Goal: Task Accomplishment & Management: Manage account settings

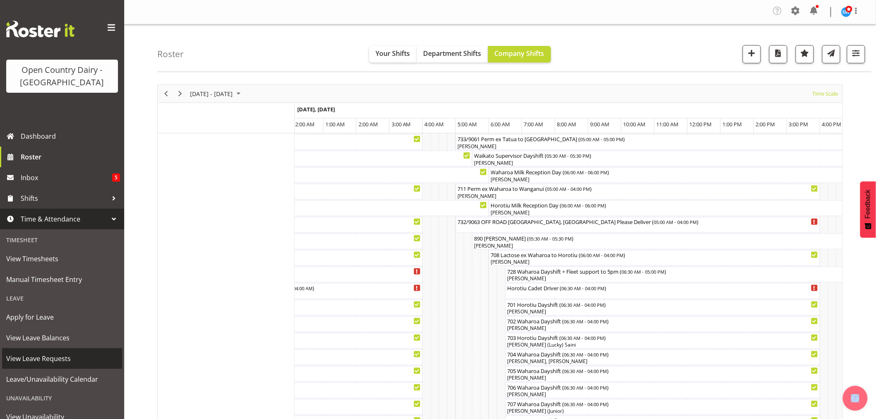
scroll to position [51, 0]
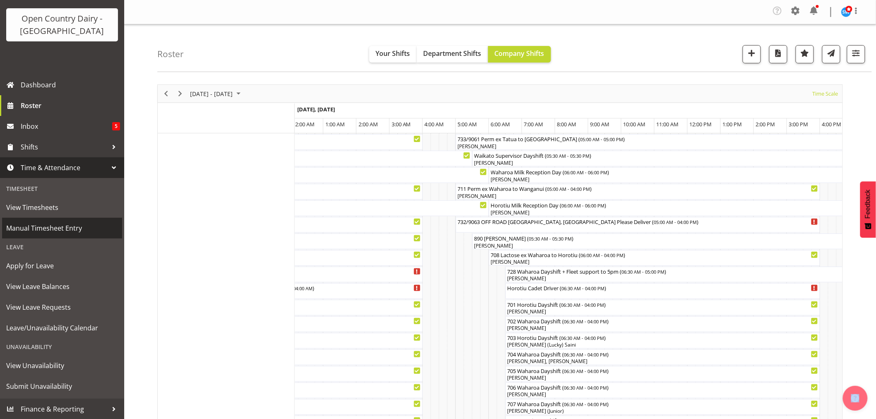
click at [55, 227] on span "Manual Timesheet Entry" at bounding box center [62, 228] width 112 height 12
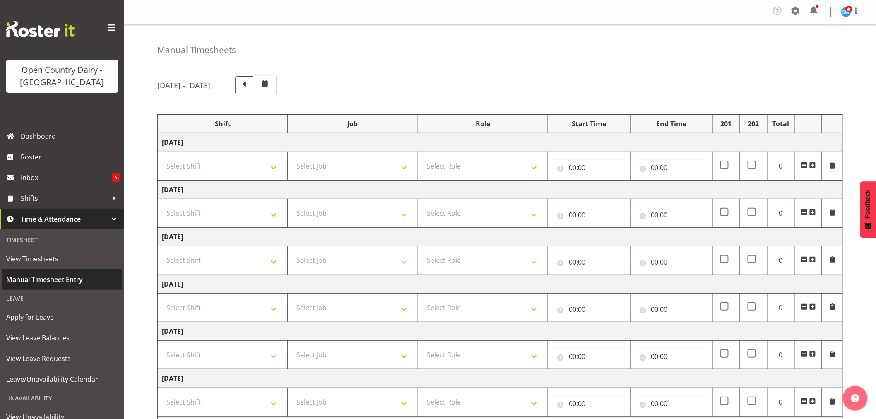
click at [43, 282] on span "Manual Timesheet Entry" at bounding box center [62, 279] width 112 height 12
click at [36, 257] on span "View Timesheets" at bounding box center [62, 259] width 112 height 12
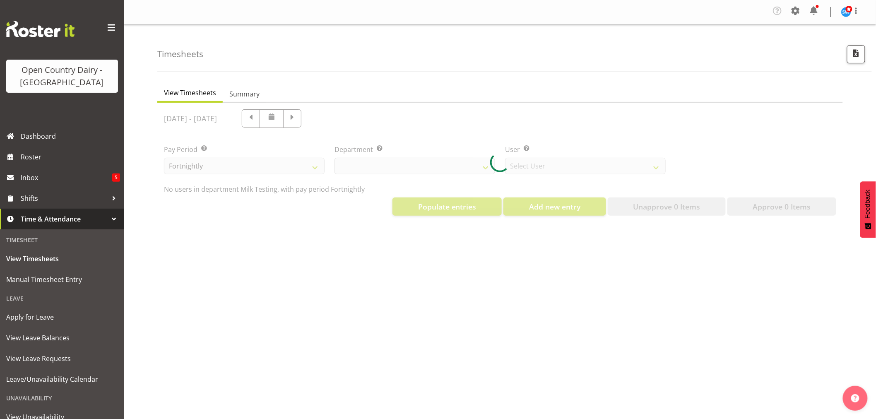
select select "733"
select select "7414"
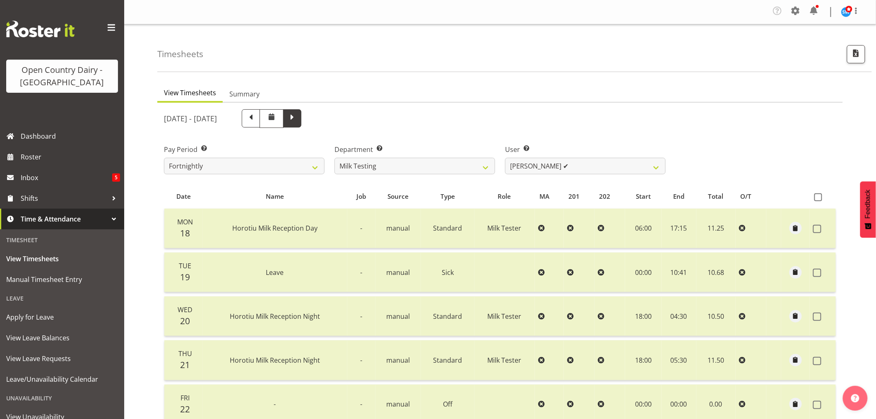
click at [302, 113] on span at bounding box center [292, 118] width 18 height 18
select select
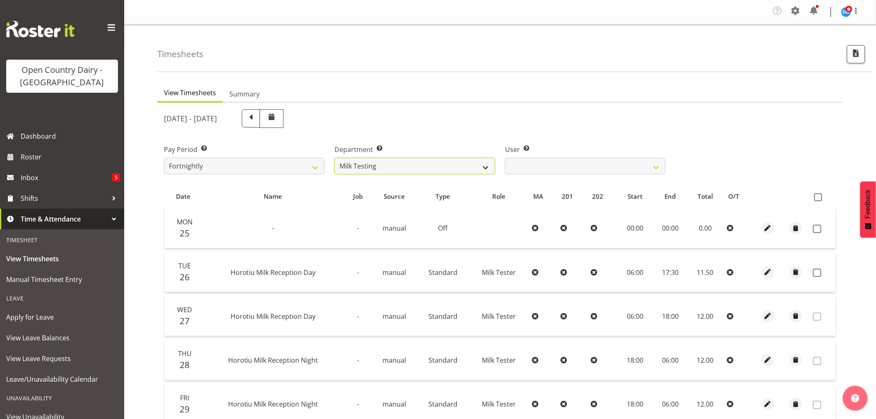
click at [478, 164] on select "701 702 703 704 705 706 707 708 709 710 711 712 713 714 715 716 717 718 719 720" at bounding box center [415, 166] width 161 height 17
select select "710"
click at [335, 158] on select "701 702 703 704 705 706 707 708 709 710 711 712 713 714 715 716 717 718 719 720" at bounding box center [415, 166] width 161 height 17
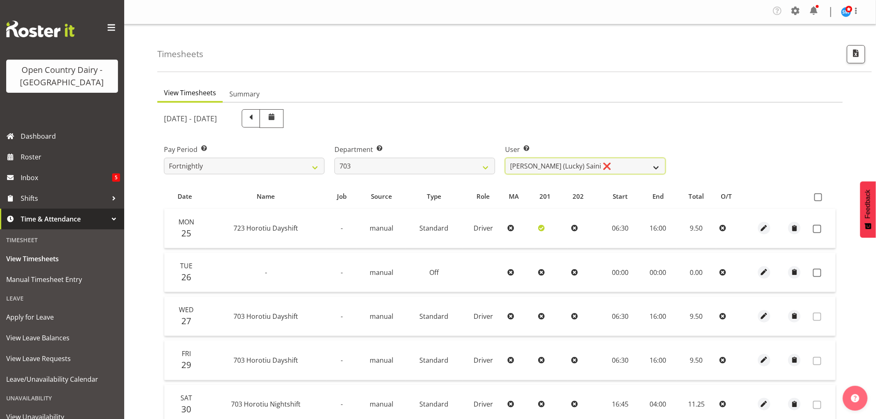
click at [606, 171] on select "Bhupinder (Lucky) Saini ❌ Mark Fowler ❌ Tama Baker ❌" at bounding box center [585, 166] width 161 height 17
select select "8198"
click at [505, 158] on select "Bhupinder (Lucky) Saini ❌ Mark Fowler ❌ Tama Baker ❌" at bounding box center [585, 166] width 161 height 17
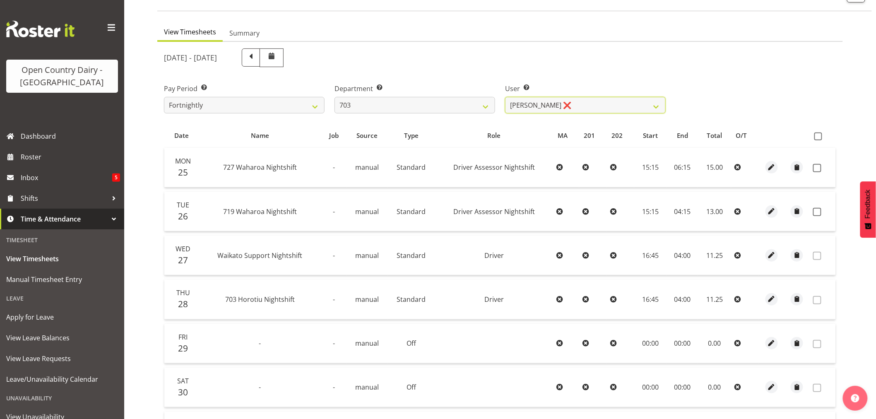
scroll to position [138, 0]
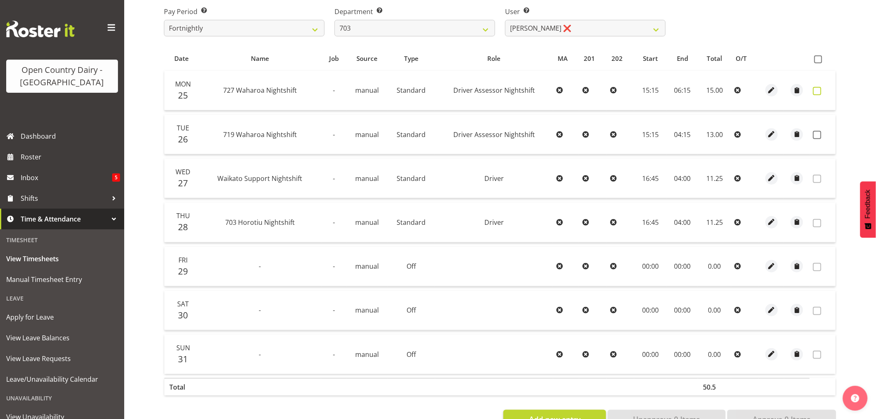
click at [819, 92] on span at bounding box center [817, 91] width 8 height 8
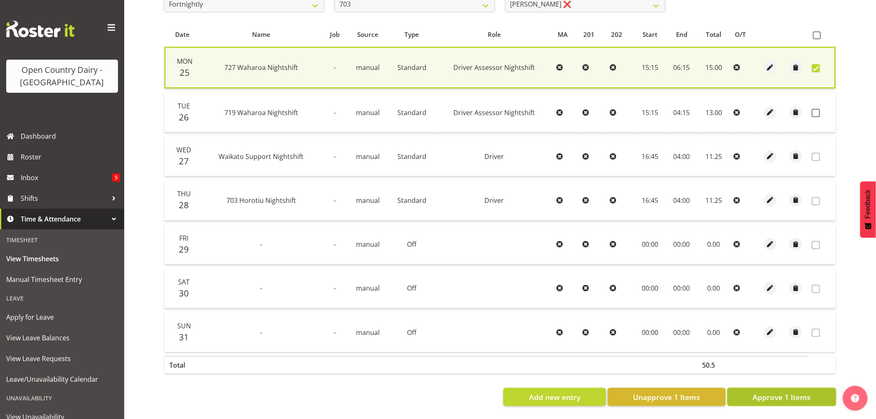
click at [796, 392] on span "Approve 1 Items" at bounding box center [782, 397] width 58 height 11
checkbox input "false"
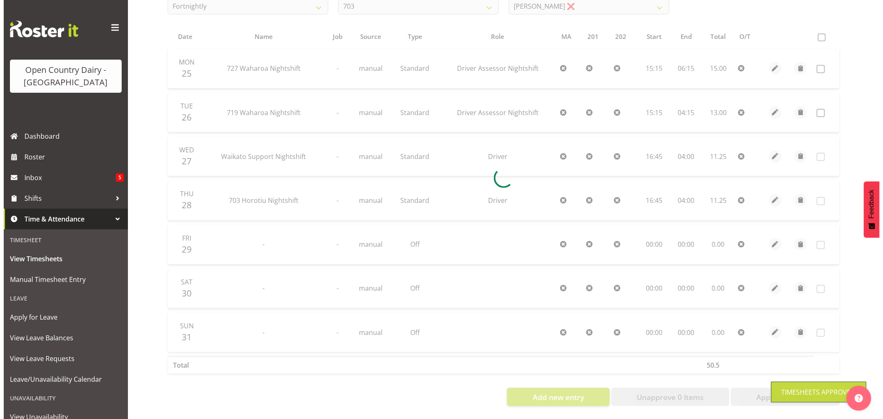
scroll to position [166, 0]
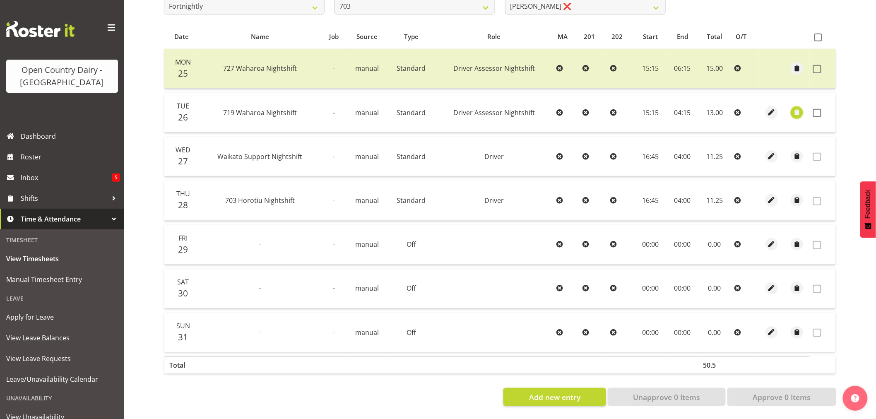
click at [798, 110] on span "button" at bounding box center [798, 113] width 10 height 10
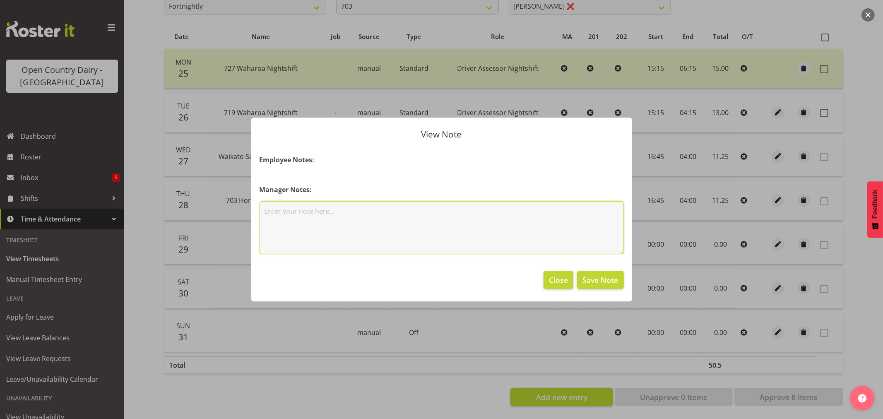
click at [290, 215] on textarea at bounding box center [442, 227] width 364 height 53
type textarea "1"
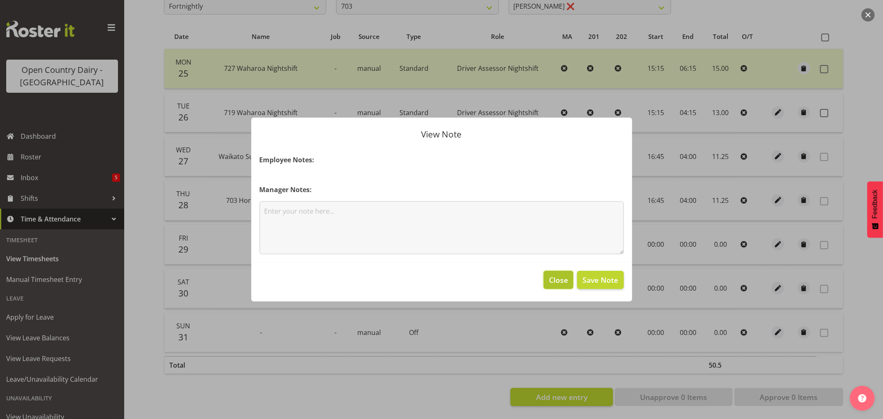
click at [558, 283] on span "Close" at bounding box center [558, 280] width 19 height 11
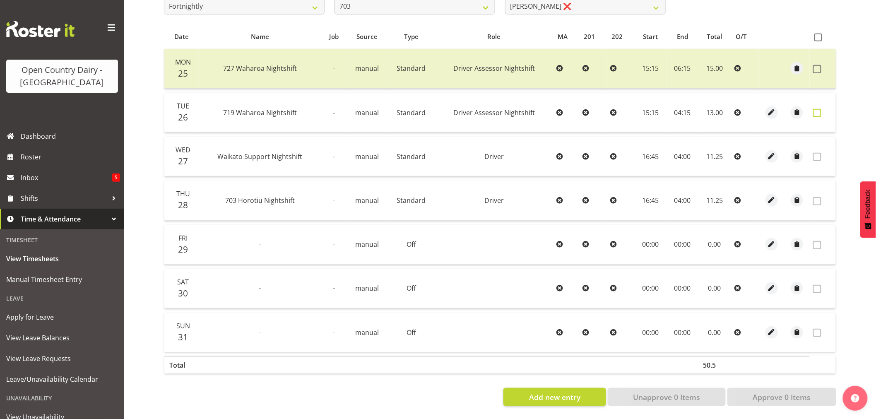
click at [818, 109] on span at bounding box center [817, 113] width 8 height 8
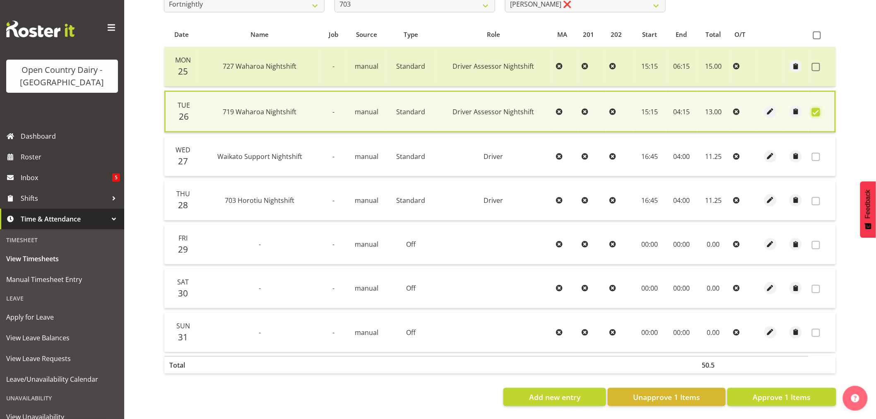
checkbox input "true"
click at [772, 154] on span "button" at bounding box center [771, 157] width 10 height 10
select select "Standard"
select select "731"
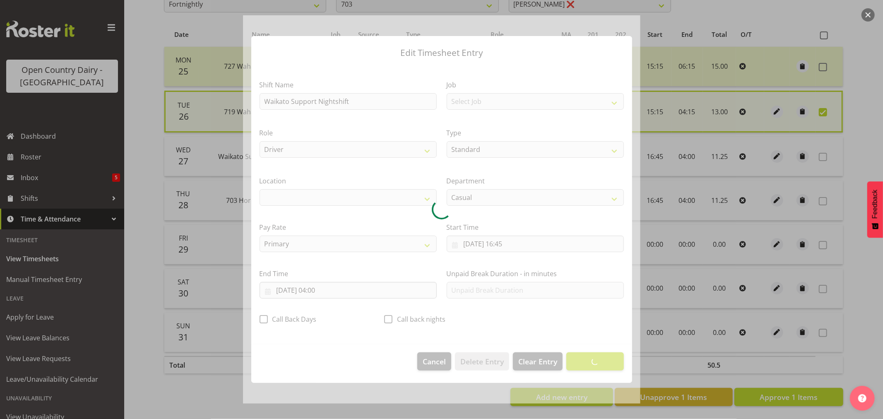
select select "1054"
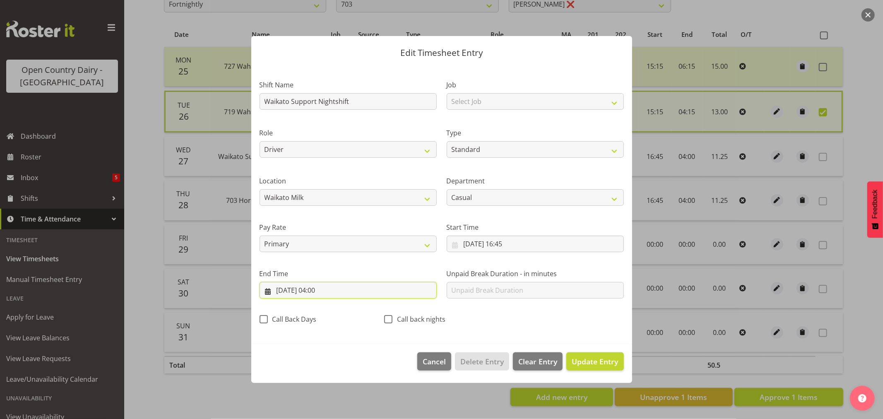
click at [326, 292] on input "28/08/2025, 04:00" at bounding box center [348, 290] width 177 height 17
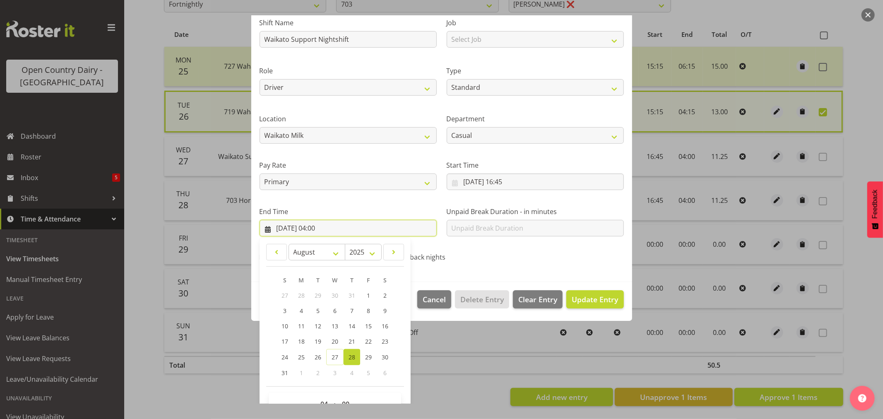
scroll to position [84, 0]
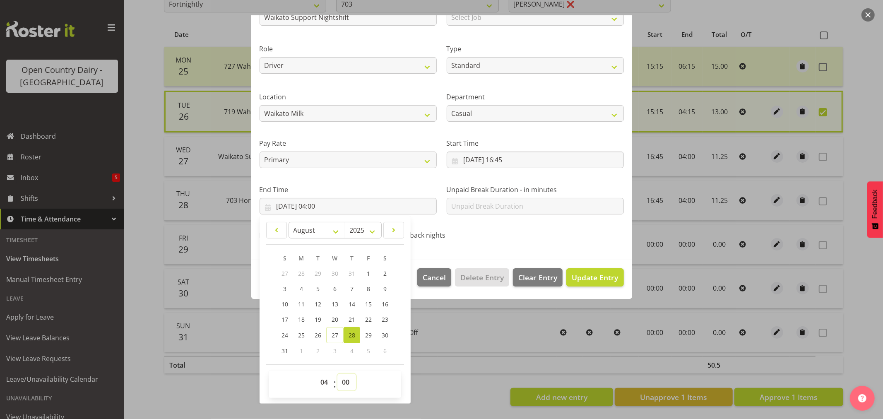
click at [348, 384] on select "00 01 02 03 04 05 06 07 08 09 10 11 12 13 14 15 16 17 18 19 20 21 22 23 24 25 2…" at bounding box center [347, 382] width 19 height 17
select select "15"
click at [338, 374] on select "00 01 02 03 04 05 06 07 08 09 10 11 12 13 14 15 16 17 18 19 20 21 22 23 24 25 2…" at bounding box center [347, 382] width 19 height 17
type input "28/08/2025, 04:15"
click at [591, 283] on button "Update Entry" at bounding box center [595, 277] width 57 height 18
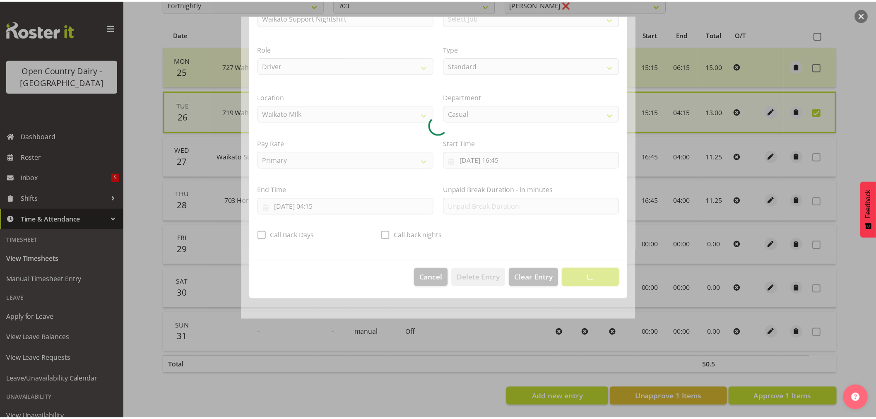
scroll to position [0, 0]
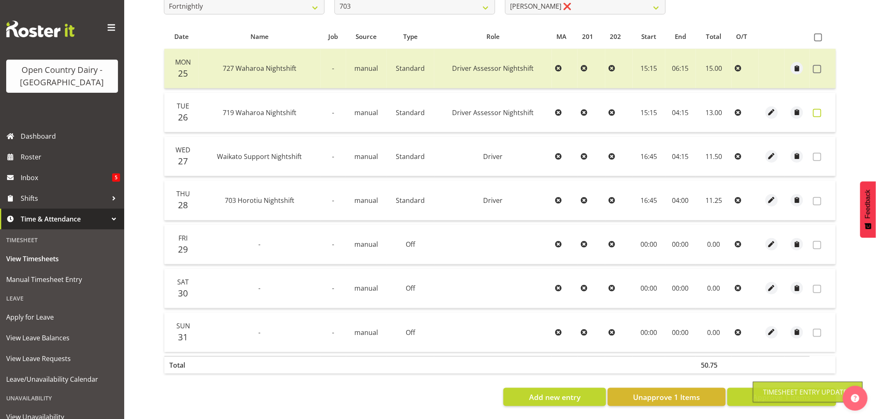
click at [818, 109] on span at bounding box center [817, 113] width 8 height 8
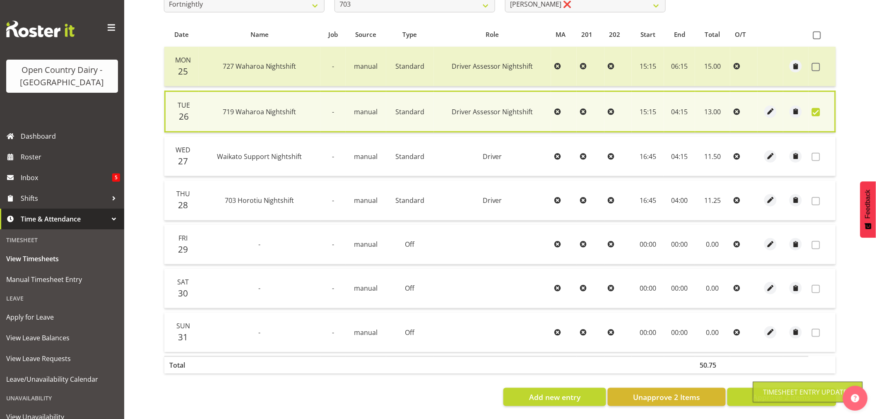
click at [816, 153] on span at bounding box center [816, 157] width 8 height 8
click at [793, 392] on span "Approve 2 Items" at bounding box center [782, 397] width 58 height 11
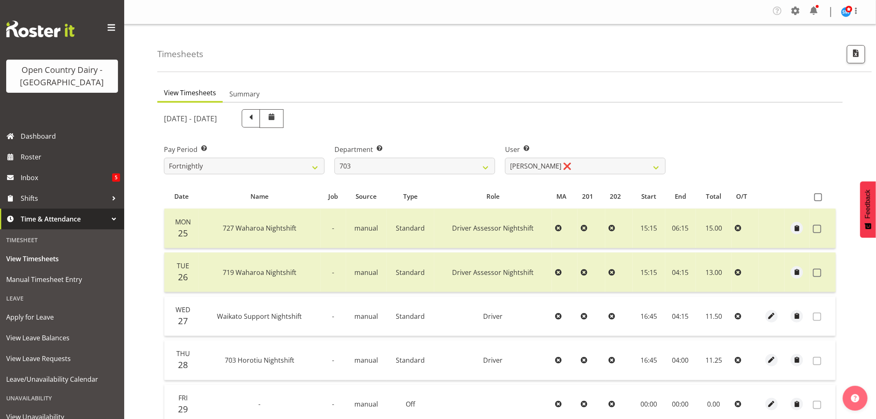
scroll to position [166, 0]
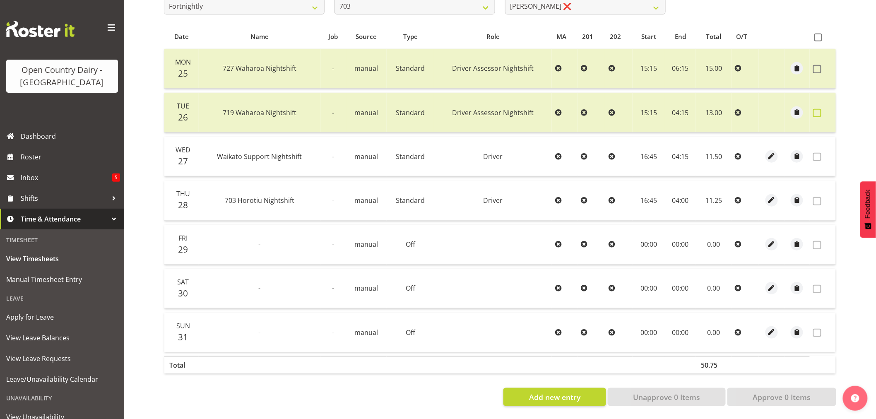
click at [817, 109] on span at bounding box center [817, 113] width 8 height 8
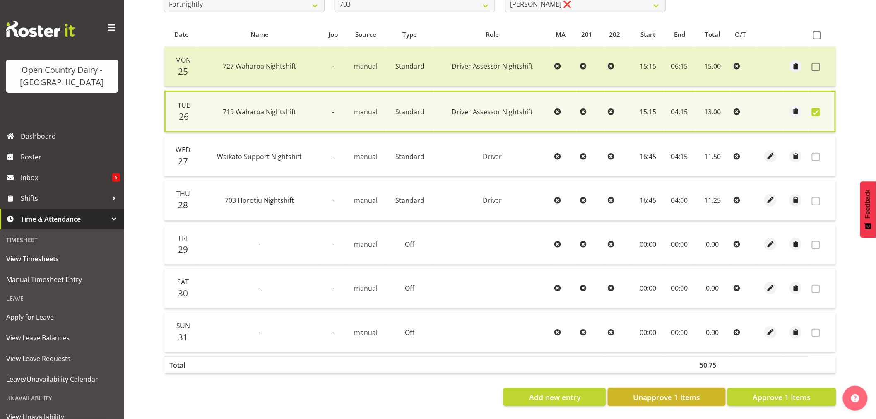
click at [685, 394] on span "Unapprove 1 Items" at bounding box center [666, 397] width 67 height 11
checkbox input "false"
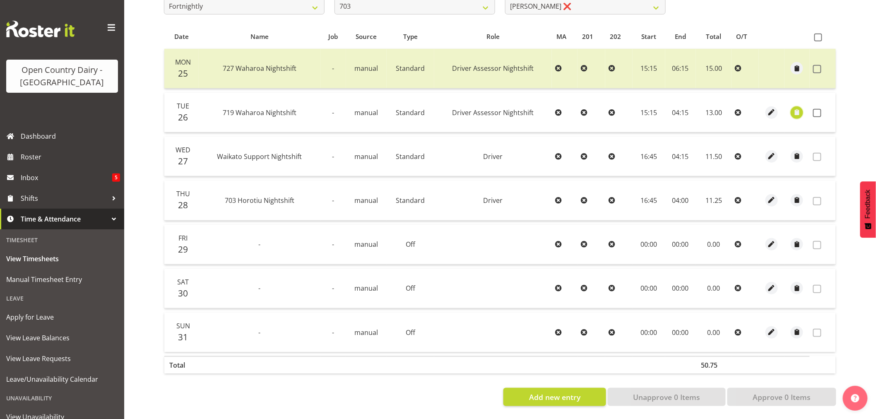
click at [802, 108] on button "button" at bounding box center [797, 112] width 12 height 12
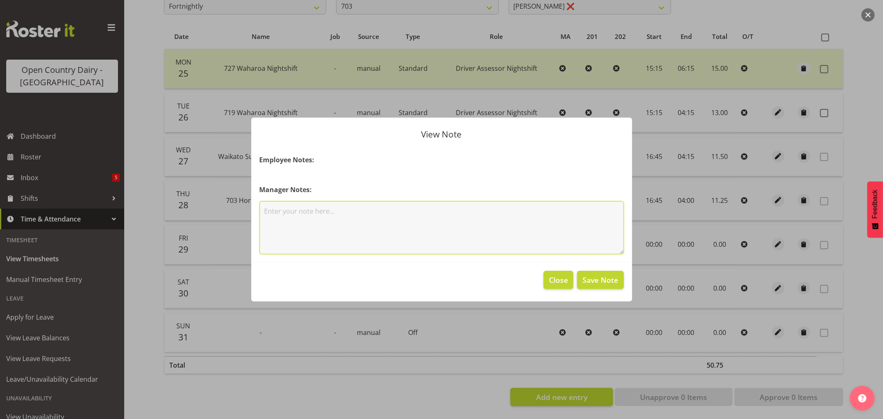
click at [361, 214] on textarea at bounding box center [442, 227] width 364 height 53
type textarea "130km"
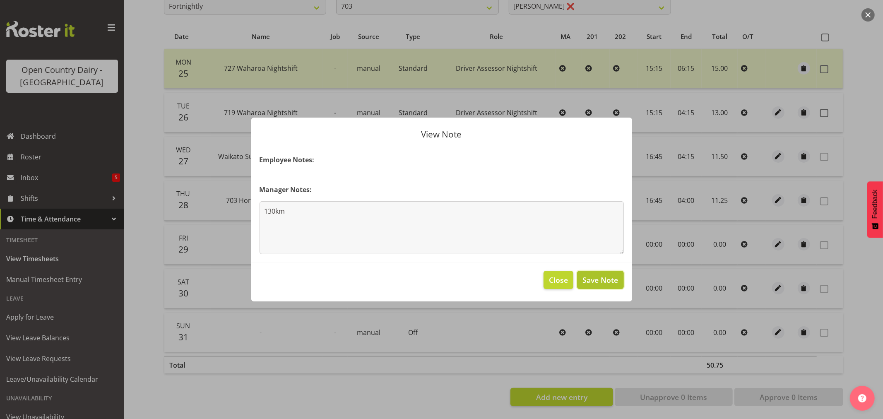
click at [589, 280] on span "Save Note" at bounding box center [601, 280] width 36 height 11
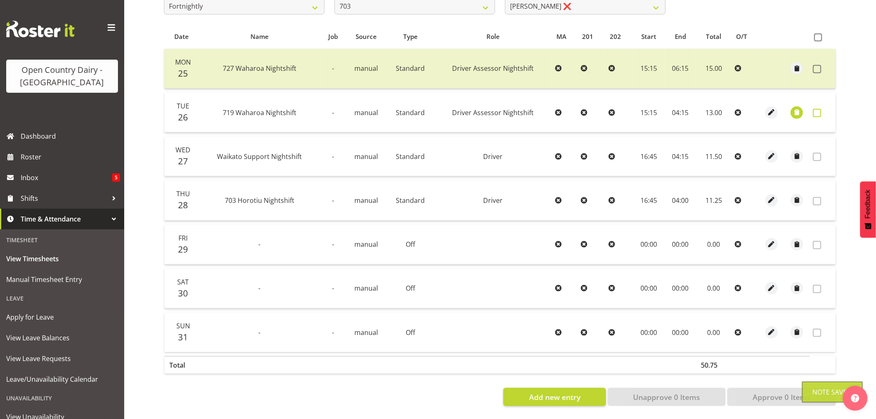
click at [817, 109] on span at bounding box center [817, 113] width 8 height 8
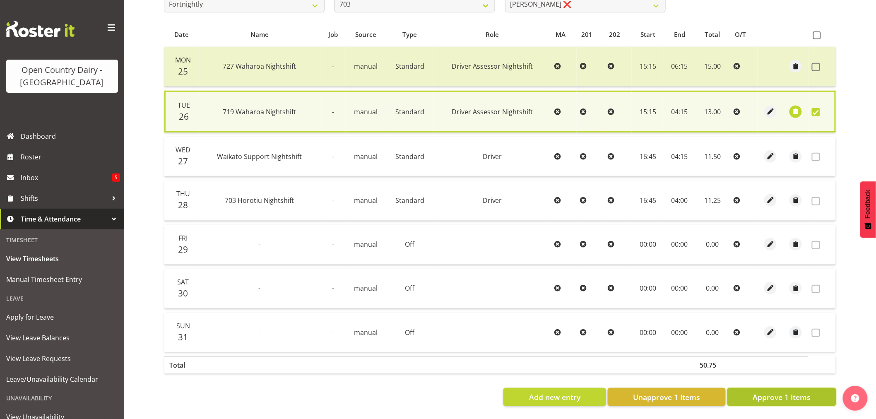
click at [778, 396] on span "Approve 1 Items" at bounding box center [782, 397] width 58 height 11
checkbox input "false"
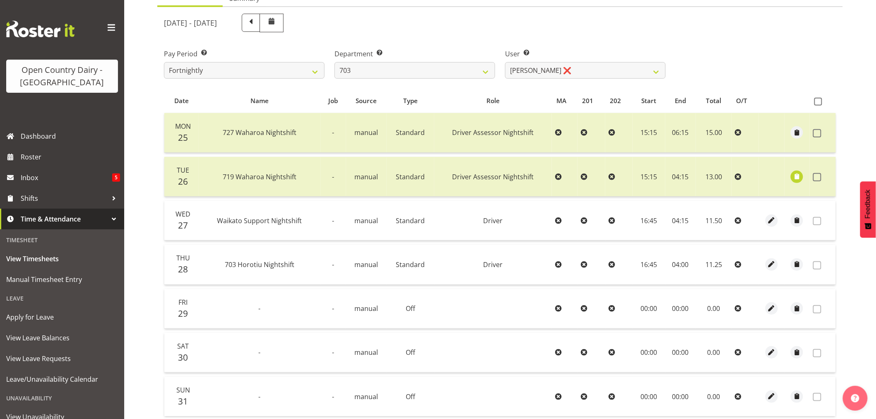
scroll to position [0, 0]
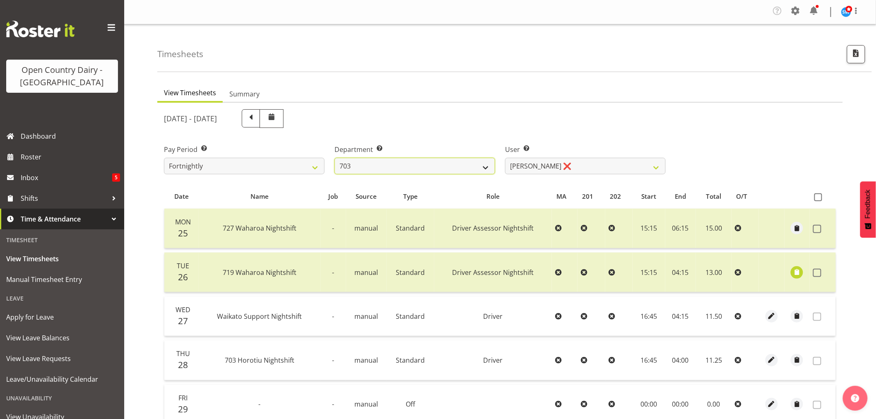
click at [479, 166] on select "701 702 703 704 705 706 707 708 709 710 711 712 713 714 715 716 717 718 719 720" at bounding box center [415, 166] width 161 height 17
select select "720"
click at [335, 158] on select "701 702 703 704 705 706 707 708 709 710 711 712 713 714 715 716 717 718 719 720" at bounding box center [415, 166] width 161 height 17
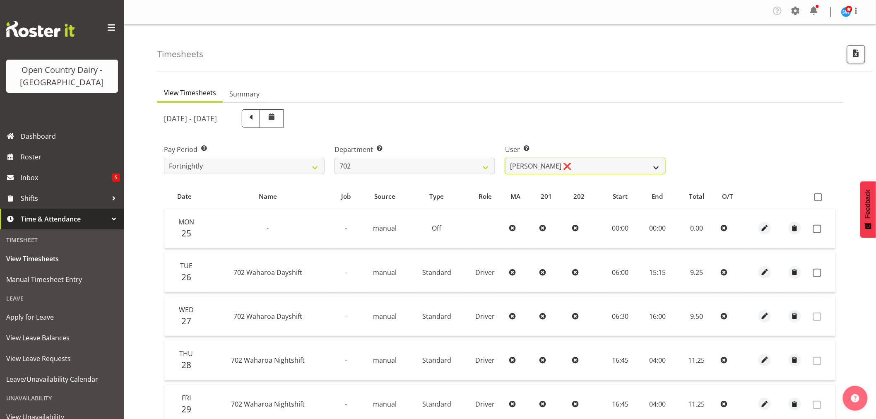
click at [572, 166] on select "Brian Riddle ❌ Denica Tapiki ❌ Nick Adlington ❌ Simon Phillpott ❌" at bounding box center [585, 166] width 161 height 17
select select "9996"
click at [505, 158] on select "Brian Riddle ❌ Denica Tapiki ❌ Nick Adlington ❌ Simon Phillpott ❌" at bounding box center [585, 166] width 161 height 17
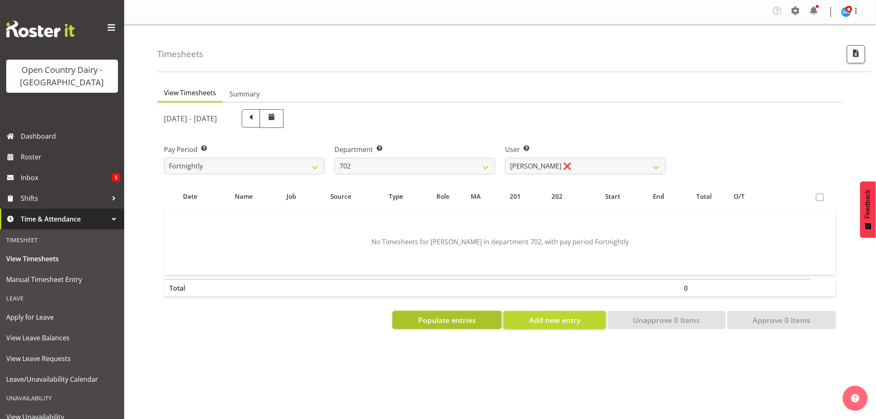
click at [448, 317] on span "Populate entries" at bounding box center [447, 320] width 58 height 11
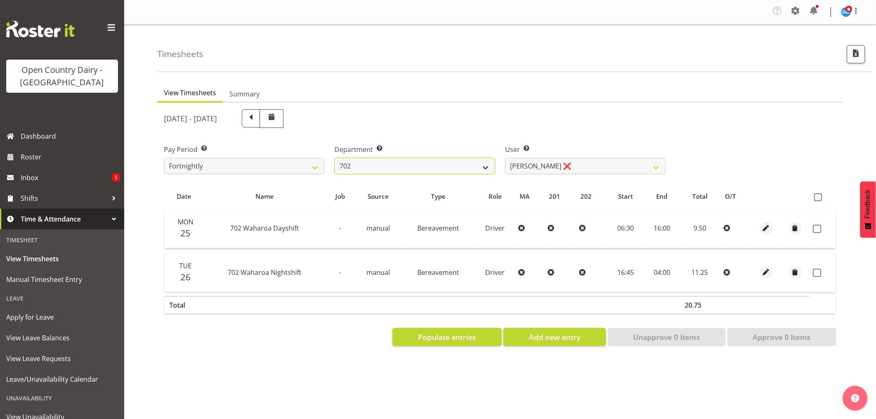
click at [480, 167] on select "701 702 703 704 705 706 707 708 709 710 711 712 713 714 715 716 717 718 719 720" at bounding box center [415, 166] width 161 height 17
select select "710"
click at [335, 158] on select "701 702 703 704 705 706 707 708 709 710 711 712 713 714 715 716 717 718 719 720" at bounding box center [415, 166] width 161 height 17
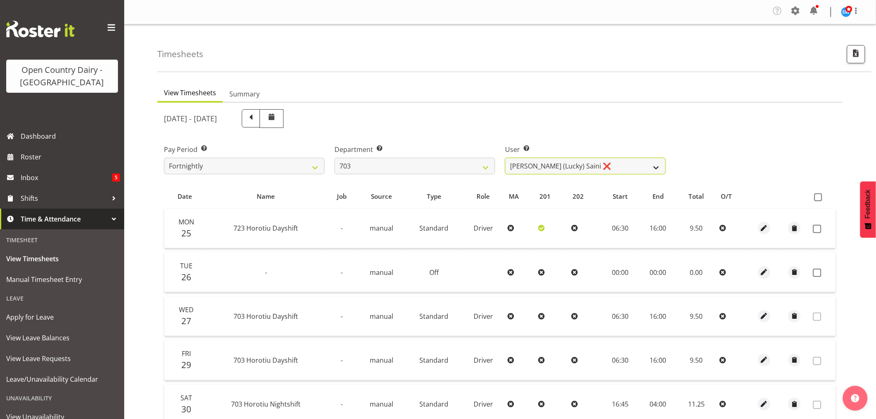
click at [597, 166] on select "Bhupinder (Lucky) Saini ❌ Mark Fowler ❌ Tama Baker ❌" at bounding box center [585, 166] width 161 height 17
select select "8209"
click at [505, 158] on select "Bhupinder (Lucky) Saini ❌ Mark Fowler ❌ Tama Baker ❌" at bounding box center [585, 166] width 161 height 17
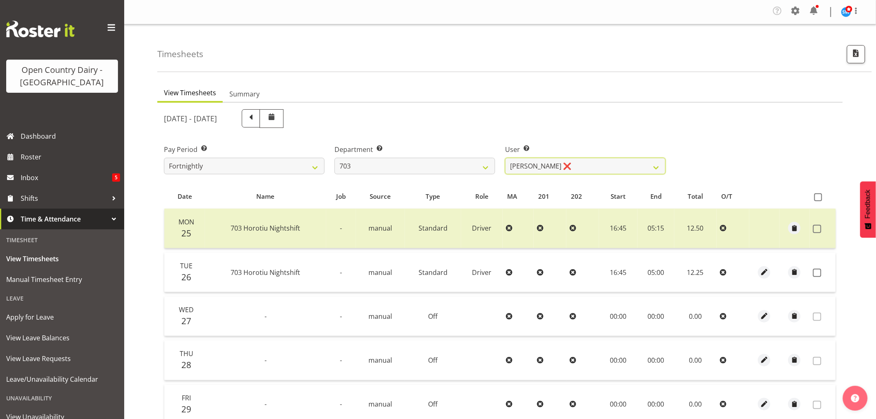
scroll to position [166, 0]
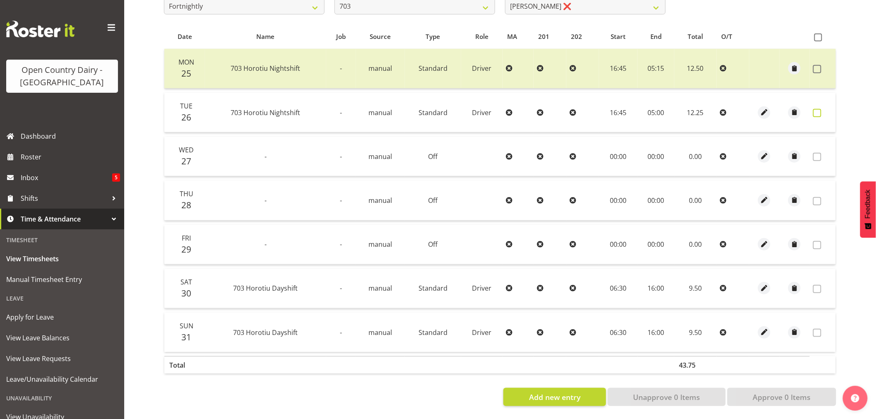
click at [817, 109] on span at bounding box center [817, 113] width 8 height 8
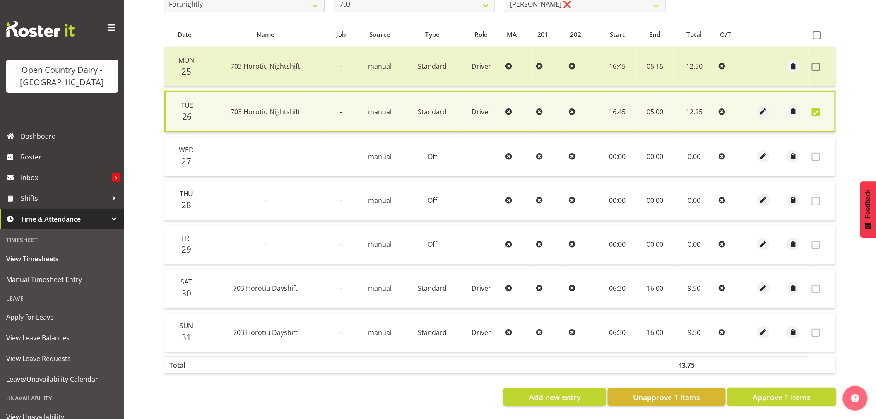
click at [810, 392] on span "Approve 1 Items" at bounding box center [782, 397] width 58 height 11
checkbox input "false"
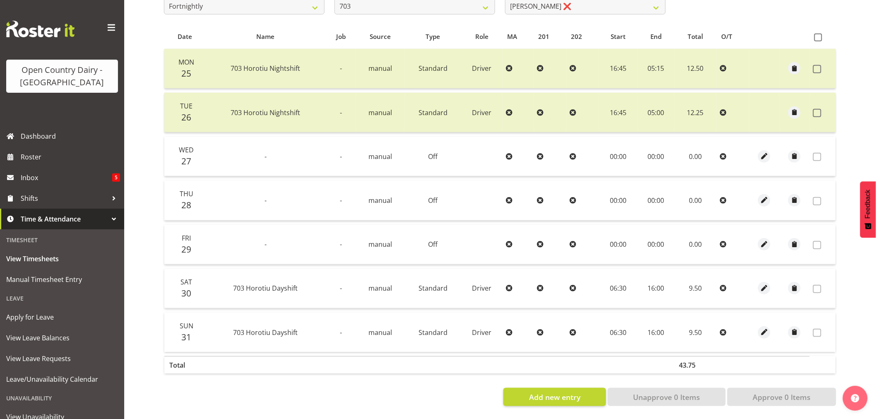
scroll to position [28, 0]
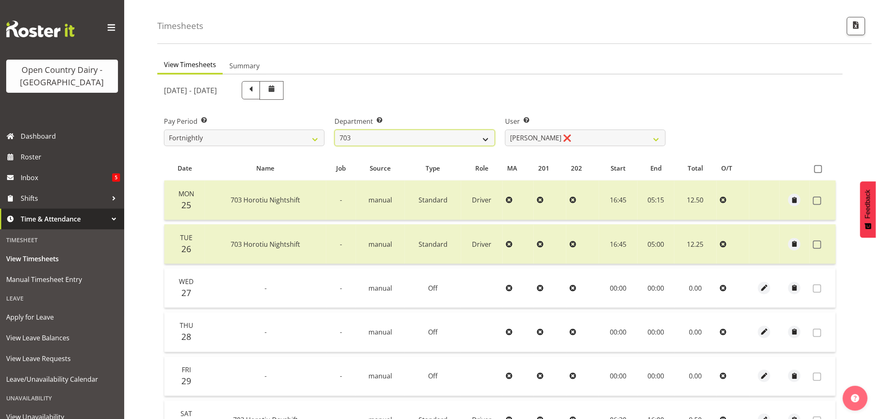
click at [487, 136] on select "701 702 703 704 705 706 707 708 709 710 711 712 713 714 715 716 717 718 719 720" at bounding box center [415, 138] width 161 height 17
select select "717"
click at [335, 130] on select "701 702 703 704 705 706 707 708 709 710 711 712 713 714 715 716 717 718 719 720" at bounding box center [415, 138] width 161 height 17
select select "8496"
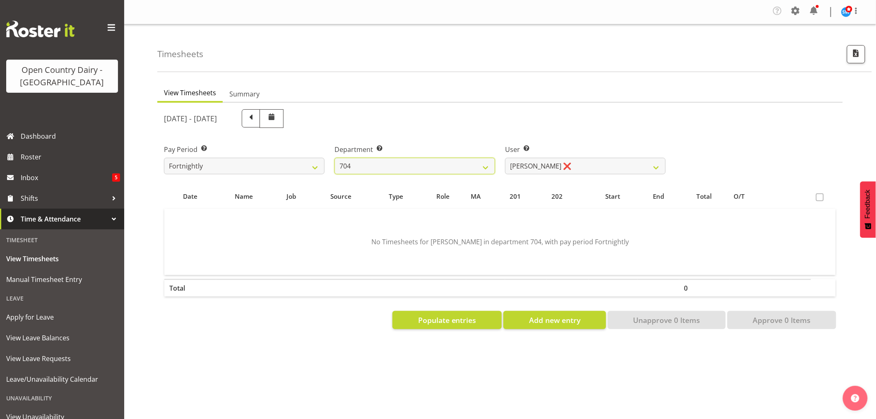
scroll to position [0, 0]
click at [598, 162] on select "Graham Houghton ❌ Jon Williams ❌ Stephen Rae ❌" at bounding box center [585, 166] width 161 height 17
click at [438, 164] on select "701 702 703 704 705 706 707 708 709 710 711 712 713 714 715 716 717 718 719 720" at bounding box center [415, 166] width 161 height 17
select select "714"
click at [335, 158] on select "701 702 703 704 705 706 707 708 709 710 711 712 713 714 715 716 717 718 719 720" at bounding box center [415, 166] width 161 height 17
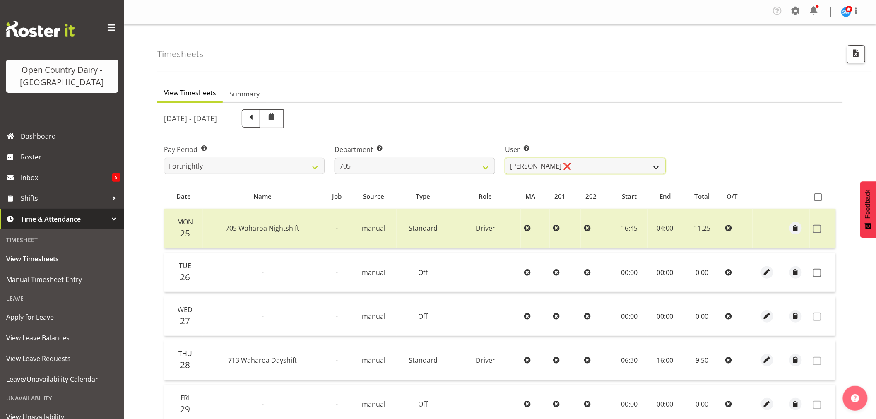
click at [578, 166] on select "Colin Kelly ❌ Craig Cottam ❌ John May ❌" at bounding box center [585, 166] width 161 height 17
select select "11696"
click at [505, 158] on select "Colin Kelly ❌ Craig Cottam ❌ John May ❌" at bounding box center [585, 166] width 161 height 17
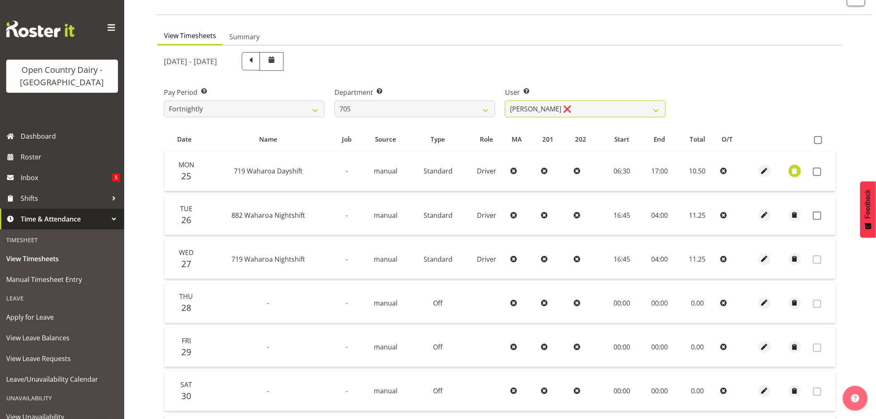
scroll to position [138, 0]
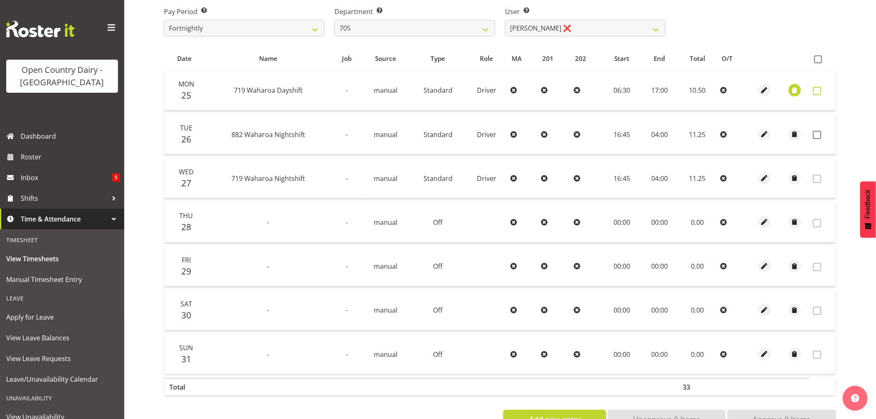
click at [817, 90] on span at bounding box center [817, 91] width 8 height 8
checkbox input "true"
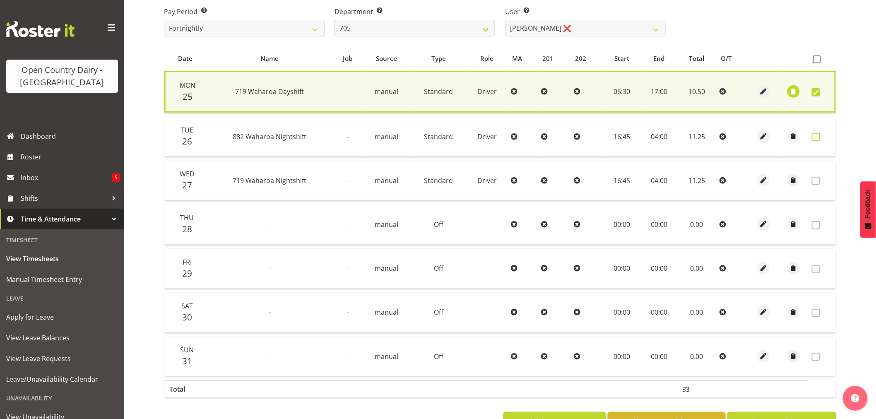
click at [818, 133] on span at bounding box center [816, 137] width 8 height 8
checkbox input "true"
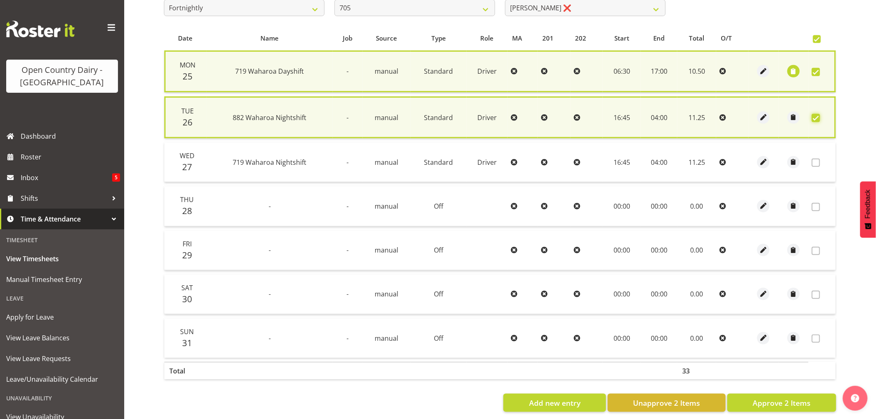
scroll to position [169, 0]
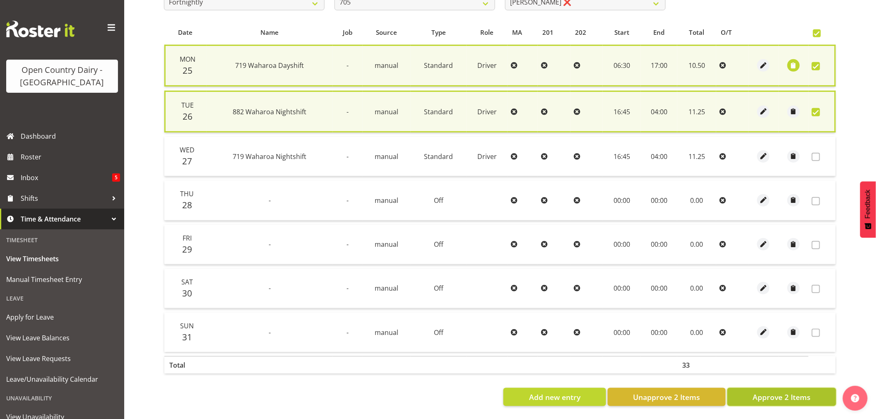
click at [782, 392] on span "Approve 2 Items" at bounding box center [782, 397] width 58 height 11
checkbox input "false"
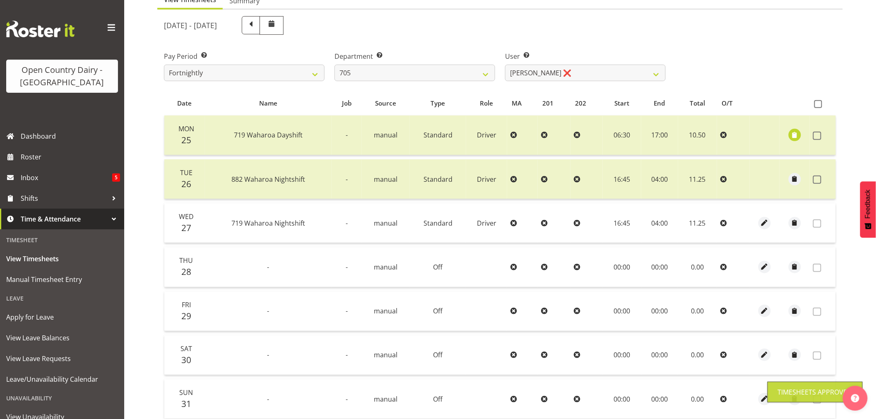
scroll to position [0, 0]
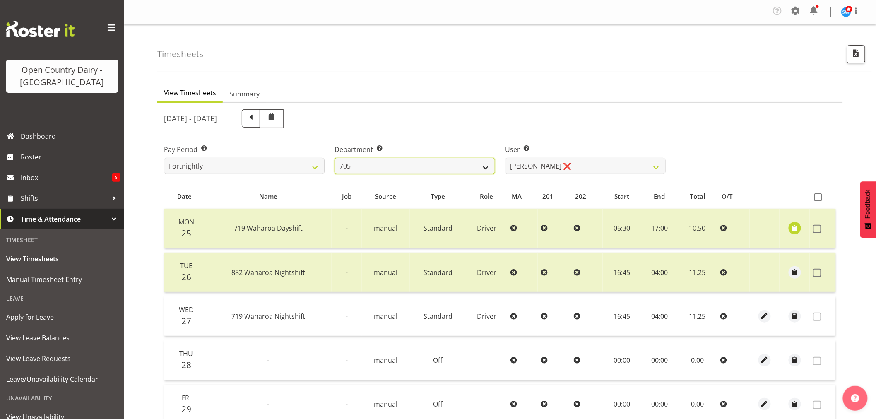
click at [451, 164] on select "701 702 703 704 705 706 707 708 709 710 711 712 713 714 715 716 717 718 719 720" at bounding box center [415, 166] width 161 height 17
select select "721"
click at [335, 158] on select "701 702 703 704 705 706 707 708 709 710 711 712 713 714 715 716 717 718 719 720" at bounding box center [415, 166] width 161 height 17
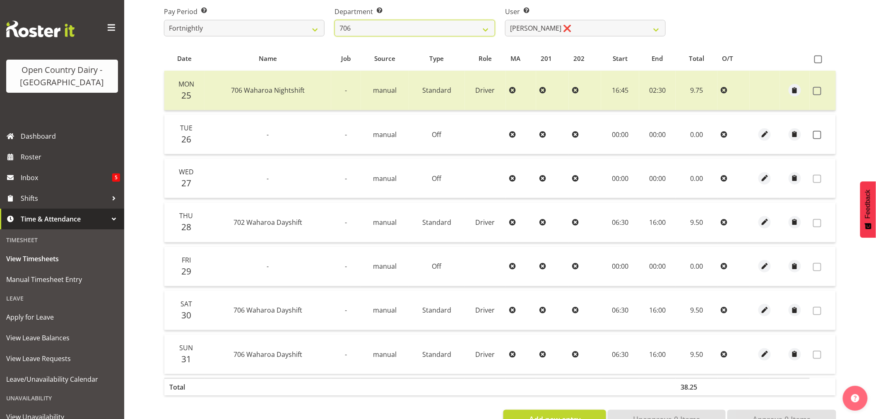
scroll to position [46, 0]
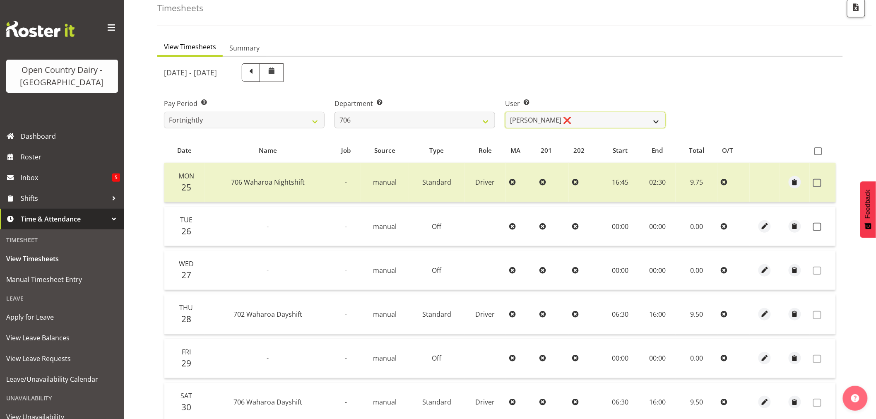
click at [602, 116] on select "Andrew Kearns ❌ Len Symons ❌ Mark Ansley ❌ Paul Griffin ❌" at bounding box center [585, 120] width 161 height 17
select select "11079"
click at [505, 112] on select "Andrew Kearns ❌ Len Symons ❌ Mark Ansley ❌ Paul Griffin ❌" at bounding box center [585, 120] width 161 height 17
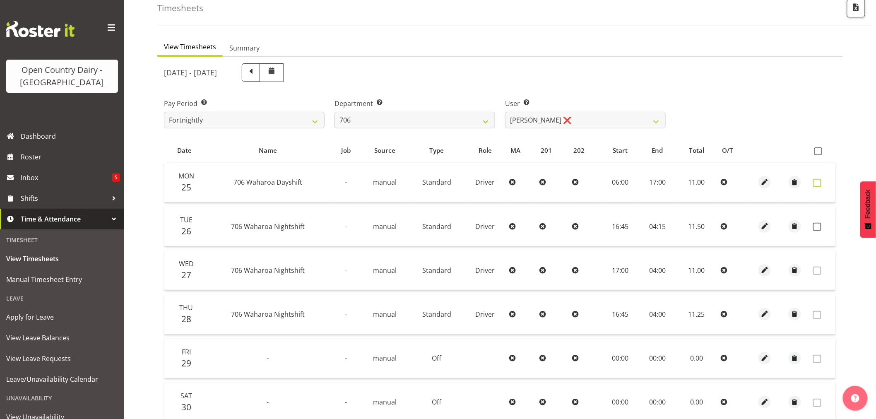
click at [821, 183] on span at bounding box center [817, 183] width 8 height 8
checkbox input "true"
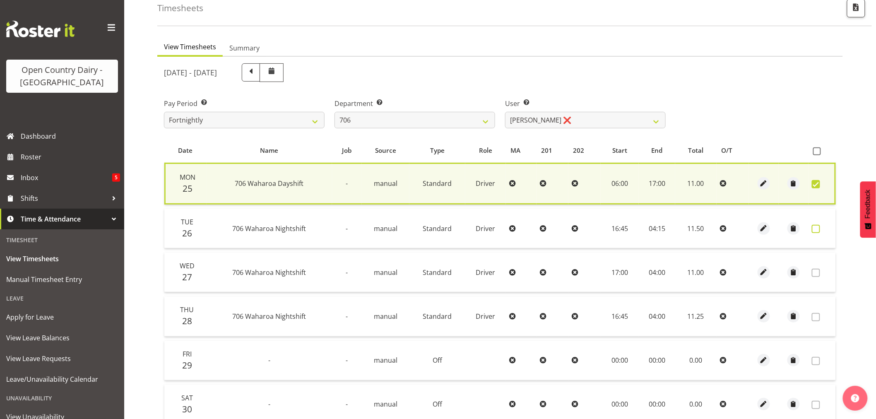
click at [818, 225] on span at bounding box center [816, 229] width 8 height 8
checkbox input "true"
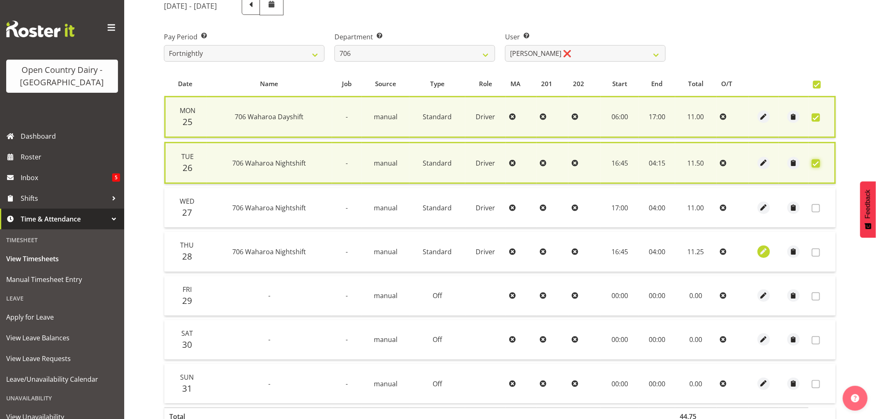
scroll to position [169, 0]
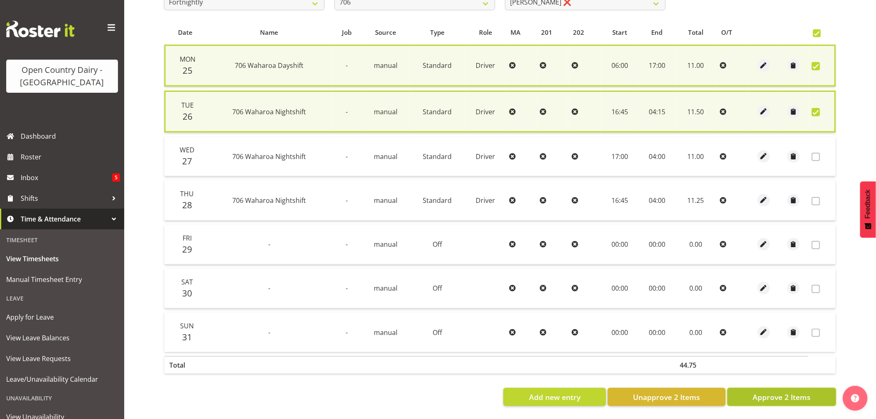
click at [798, 392] on span "Approve 2 Items" at bounding box center [782, 397] width 58 height 11
checkbox input "false"
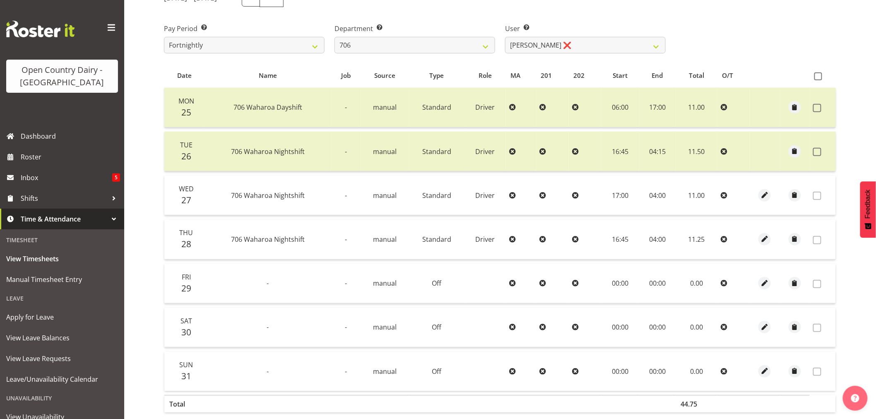
scroll to position [121, 0]
click at [456, 43] on select "701 702 703 704 705 706 707 708 709 710 711 712 713 714 715 716 717 718 719 720" at bounding box center [415, 45] width 161 height 17
select select "811"
click at [335, 37] on select "701 702 703 704 705 706 707 708 709 710 711 712 713 714 715 716 717 718 719 720" at bounding box center [415, 45] width 161 height 17
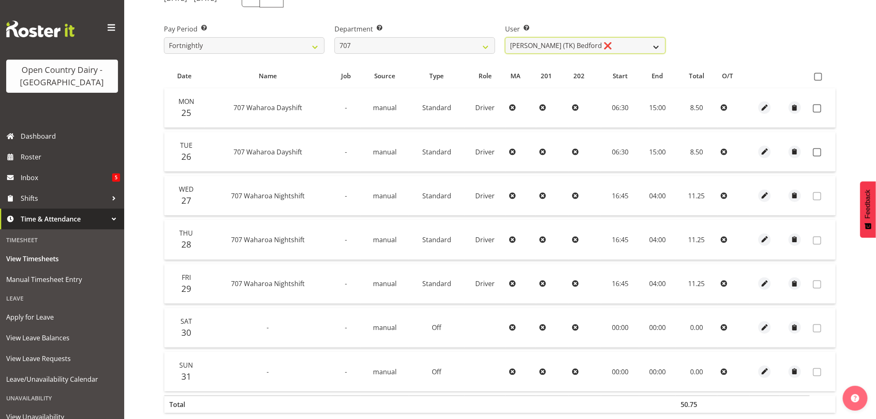
click at [590, 46] on select "Alan (TK) Bedford ❌ Mike Madden ❌" at bounding box center [585, 45] width 161 height 17
select select "8199"
click at [505, 37] on select "Alan (TK) Bedford ❌ Mike Madden ❌" at bounding box center [585, 45] width 161 height 17
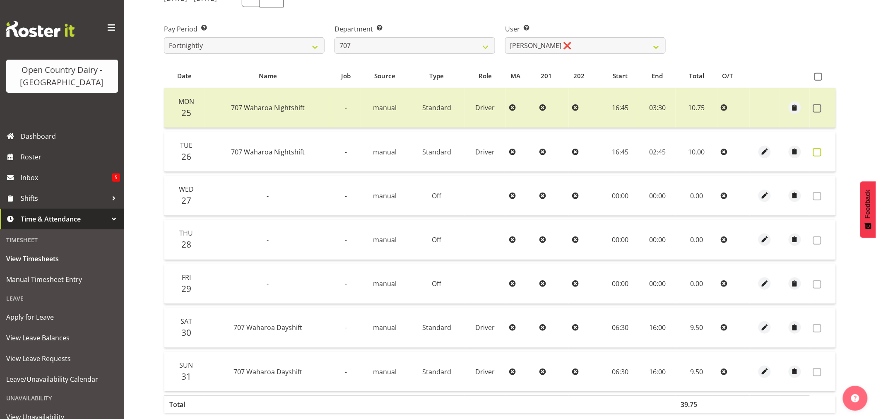
click at [819, 151] on span at bounding box center [817, 152] width 8 height 8
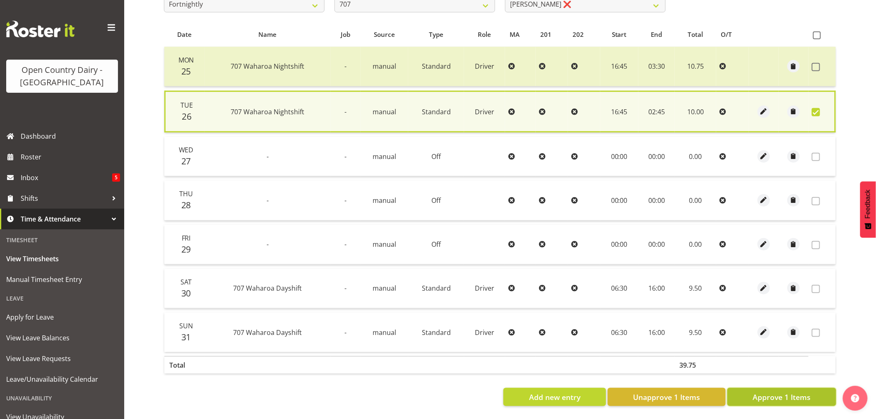
click at [813, 392] on button "Approve 1 Items" at bounding box center [782, 397] width 109 height 18
checkbox input "false"
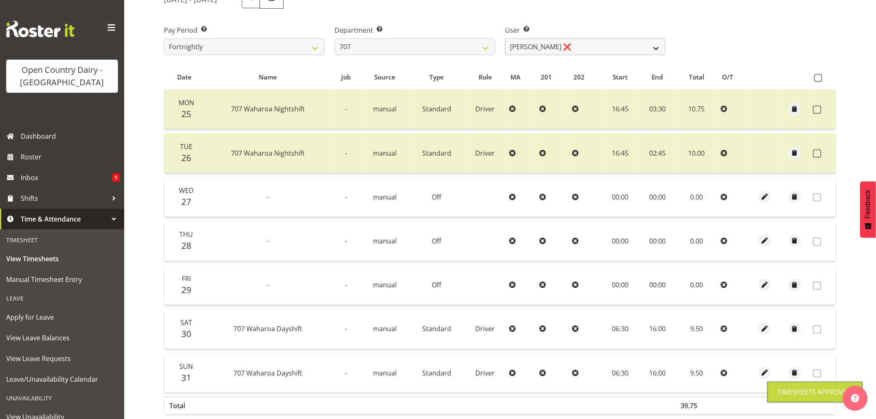
scroll to position [75, 0]
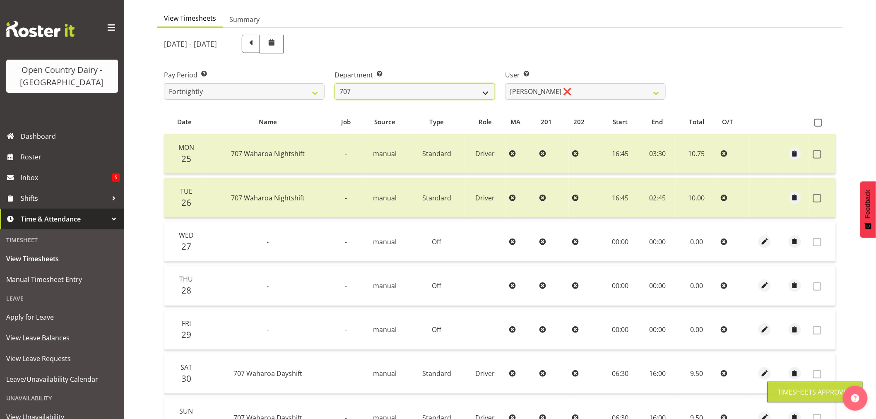
click at [412, 91] on select "701 702 703 704 705 706 707 708 709 710 711 712 713 714 715 716 717 718 719 720" at bounding box center [415, 91] width 161 height 17
select select "762"
click at [335, 83] on select "701 702 703 704 705 706 707 708 709 710 711 712 713 714 715 716 717 718 719 720" at bounding box center [415, 91] width 161 height 17
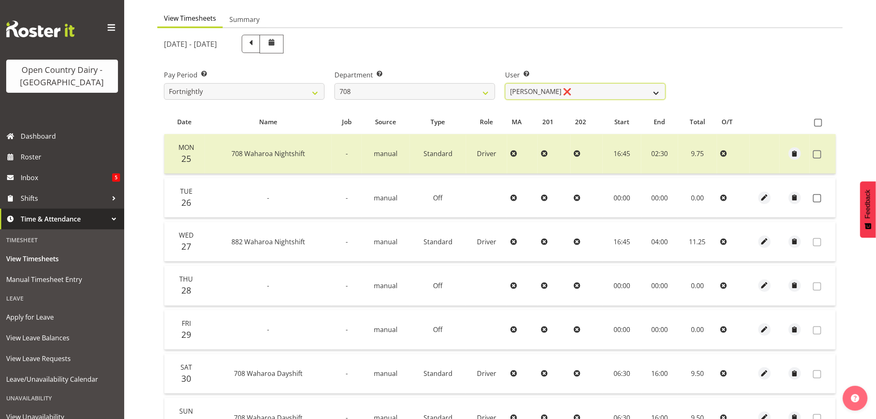
click at [579, 89] on select "David Foote ❌ Mark Himiona ❌" at bounding box center [585, 91] width 161 height 17
select select "11697"
click at [505, 83] on select "David Foote ❌ Mark Himiona ❌" at bounding box center [585, 91] width 161 height 17
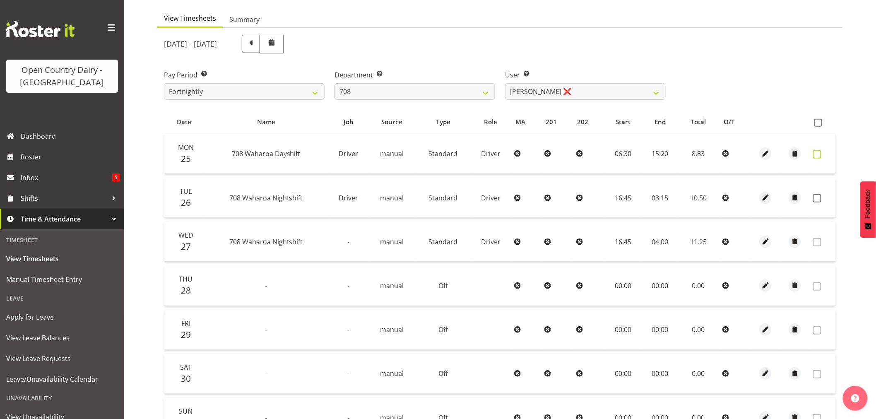
click at [819, 154] on span at bounding box center [817, 154] width 8 height 8
checkbox input "true"
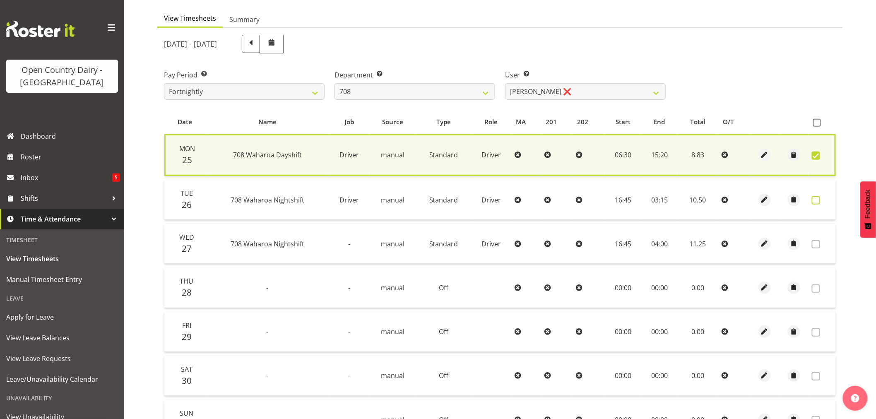
click at [817, 200] on span at bounding box center [816, 200] width 8 height 8
checkbox input "true"
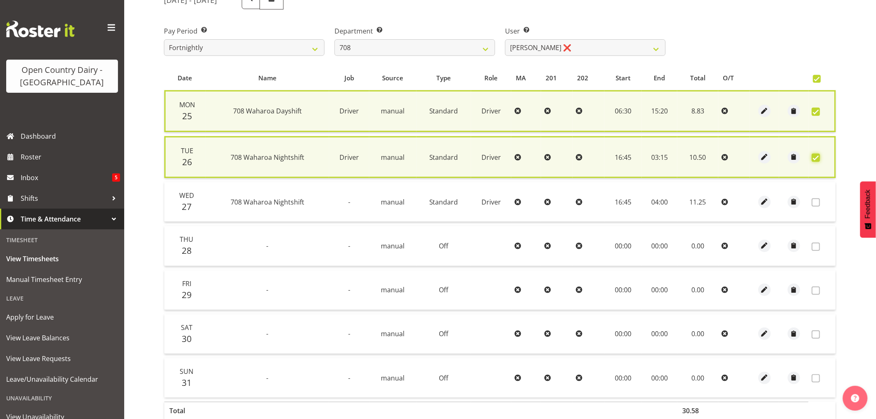
scroll to position [169, 0]
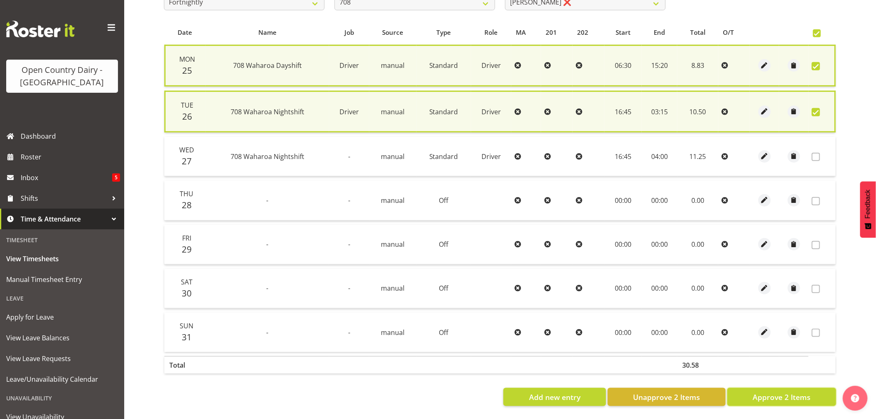
click at [794, 392] on span "Approve 2 Items" at bounding box center [782, 397] width 58 height 11
checkbox input "false"
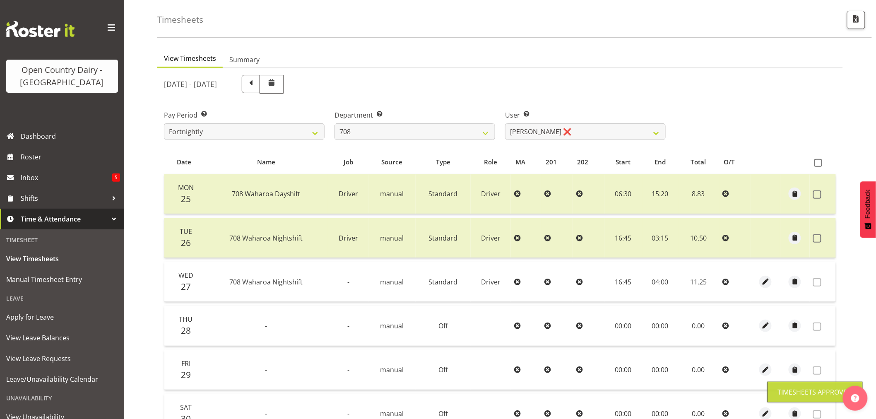
scroll to position [0, 0]
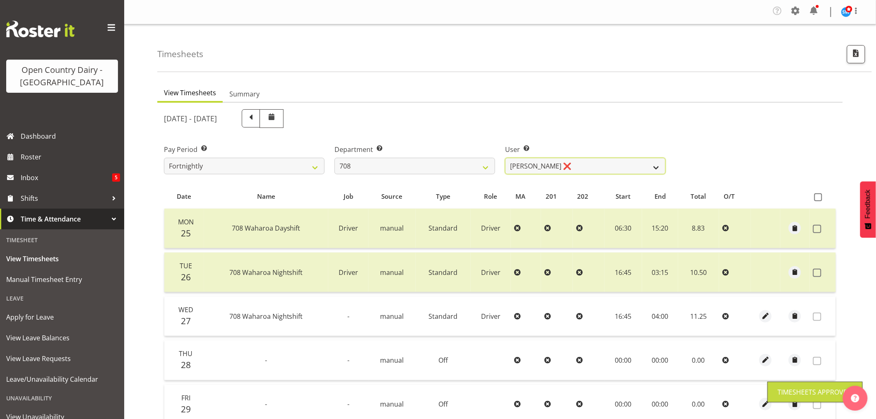
click at [581, 162] on select "David Foote ❌ Mark Himiona ❌" at bounding box center [585, 166] width 161 height 17
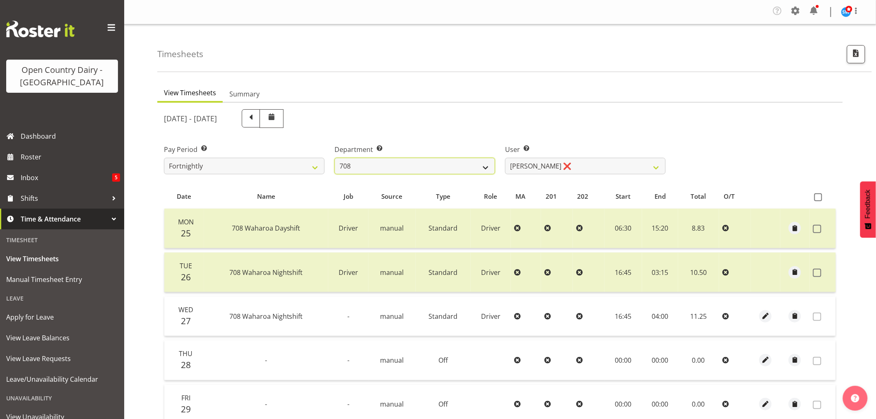
click at [442, 170] on select "701 702 703 704 705 706 707 708 709 710 711 712 713 714 715 716 717 718 719 720" at bounding box center [415, 166] width 161 height 17
select select "735"
click at [335, 158] on select "701 702 703 704 705 706 707 708 709 710 711 712 713 714 715 716 717 718 719 720" at bounding box center [415, 166] width 161 height 17
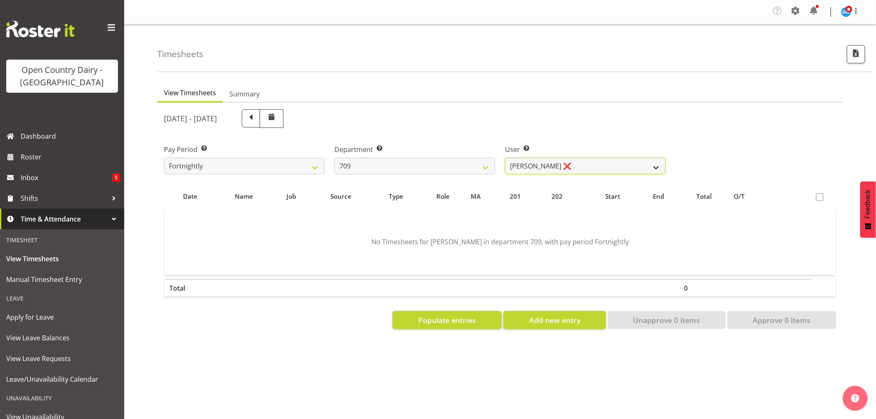
click at [587, 164] on select "Alex Barclay ❌ Craig Knudsen ❌ Jaswant Singh ❌ Ross Cook ❌" at bounding box center [585, 166] width 161 height 17
select select "10973"
click at [505, 158] on select "Alex Barclay ❌ Craig Knudsen ❌ Jaswant Singh ❌ Ross Cook ❌" at bounding box center [585, 166] width 161 height 17
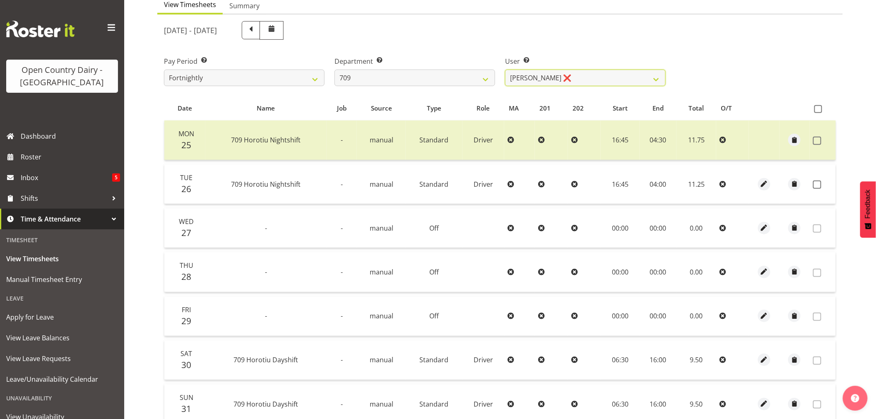
scroll to position [92, 0]
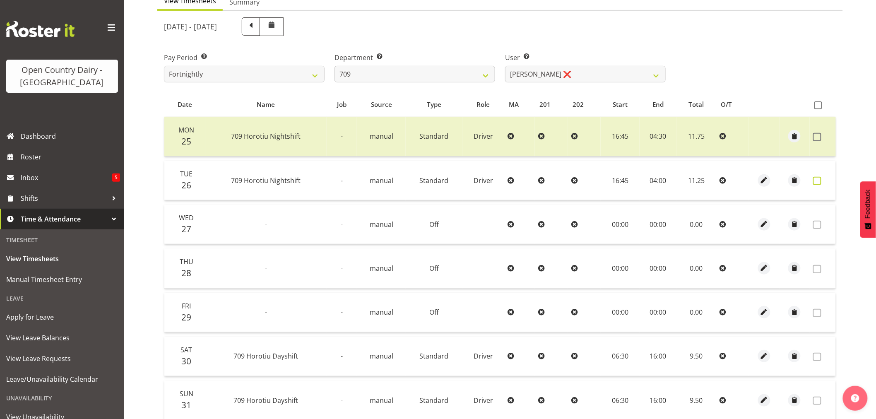
click at [819, 180] on span at bounding box center [817, 181] width 8 height 8
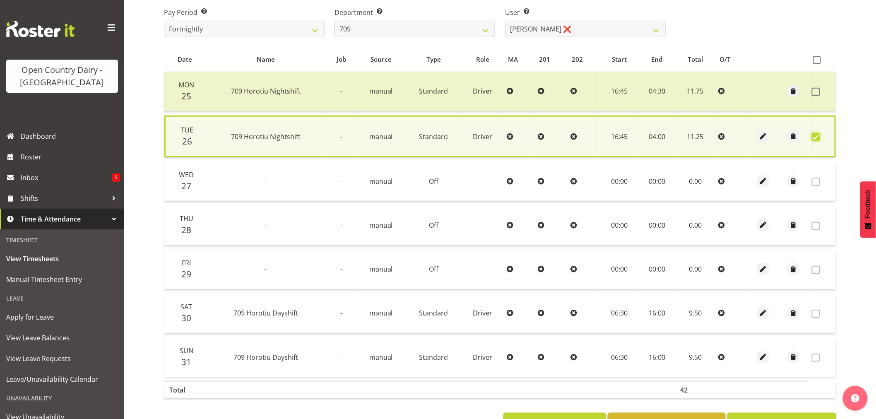
scroll to position [168, 0]
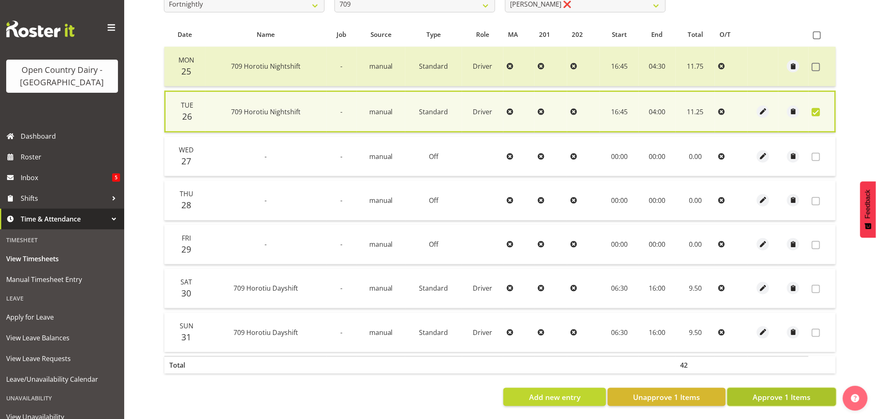
click at [791, 392] on span "Approve 1 Items" at bounding box center [782, 397] width 58 height 11
checkbox input "false"
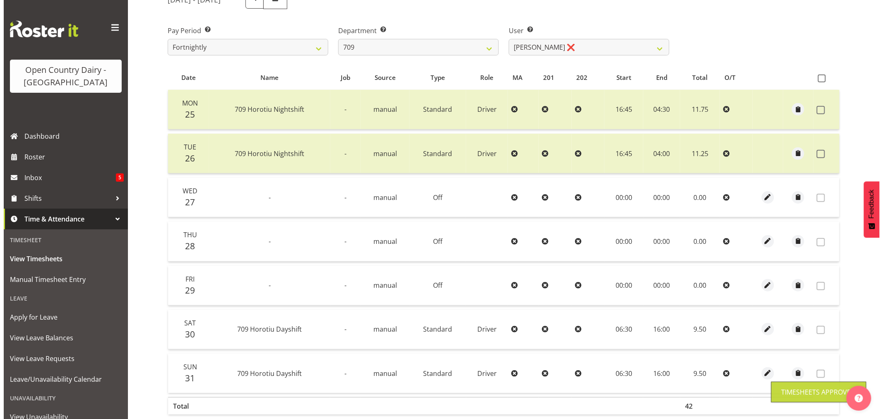
scroll to position [75, 0]
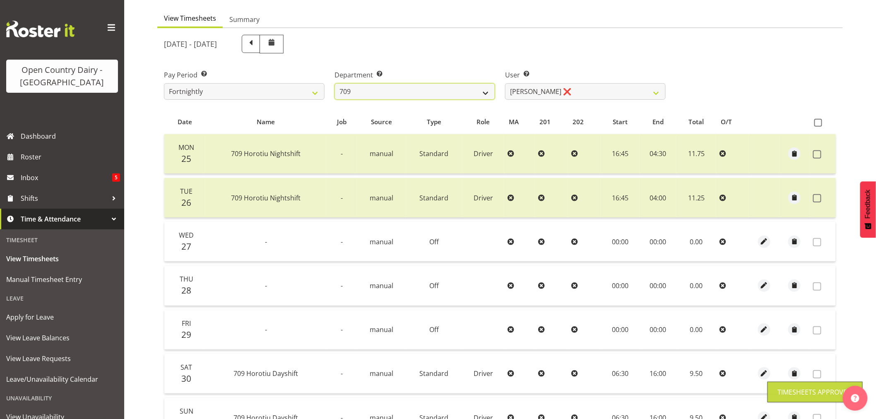
click at [431, 89] on select "701 702 703 704 705 706 707 708 709 710 711 712 713 714 715 716 717 718 719 720" at bounding box center [415, 91] width 161 height 17
select select "875"
click at [335, 83] on select "701 702 703 704 705 706 707 708 709 710 711 712 713 714 715 716 717 718 719 720" at bounding box center [415, 91] width 161 height 17
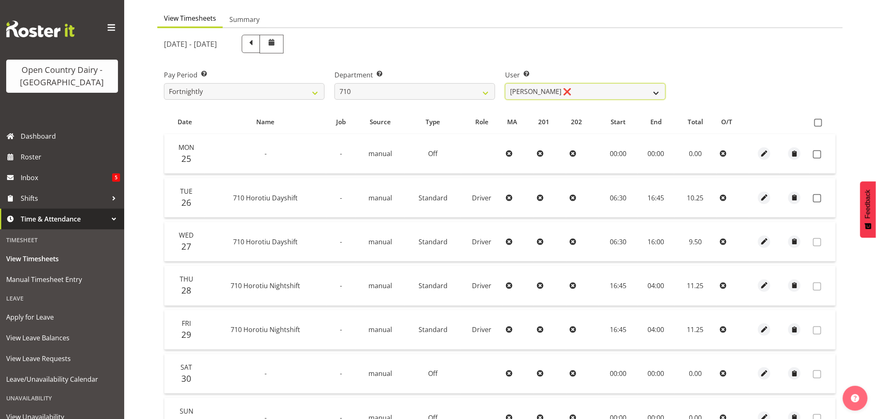
click at [578, 89] on select "Dean Chapman ❌ George Megchelse ❌ Kris Gambhir ❌ Richie Epere ❌" at bounding box center [585, 91] width 161 height 17
select select "8203"
click at [505, 83] on select "Dean Chapman ❌ George Megchelse ❌ Kris Gambhir ❌ Richie Epere ❌" at bounding box center [585, 91] width 161 height 17
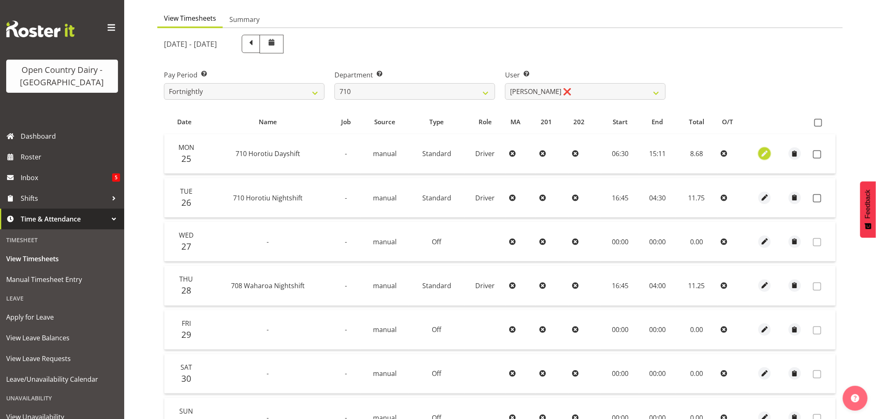
click at [765, 152] on span "button" at bounding box center [765, 154] width 10 height 10
select select "Standard"
select select "7"
select select "2025"
select select "15"
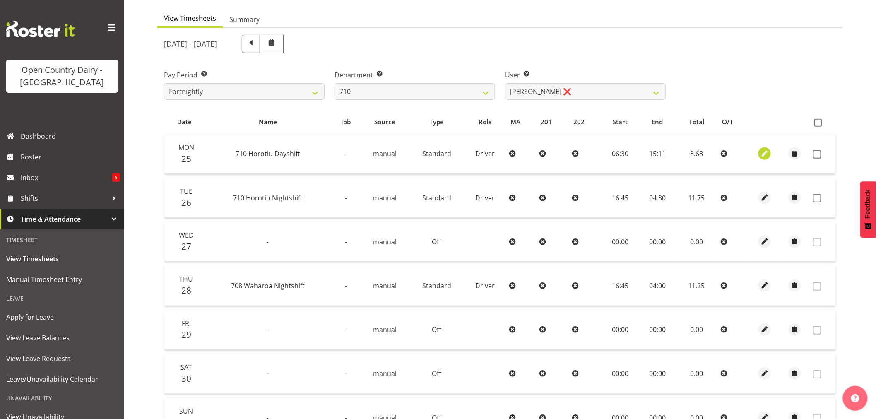
select select "11"
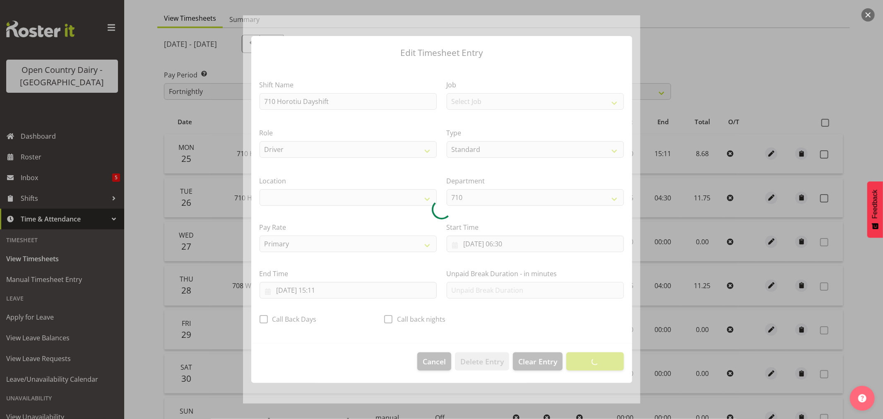
select select "1054"
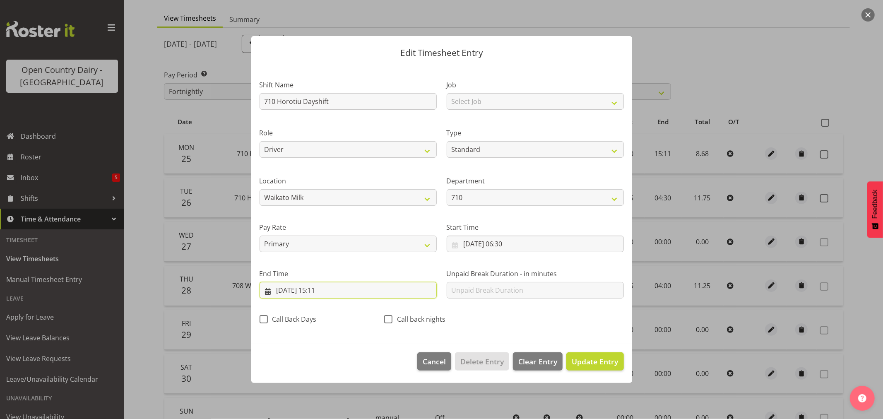
click at [329, 289] on input "25/08/2025, 15:11" at bounding box center [348, 290] width 177 height 17
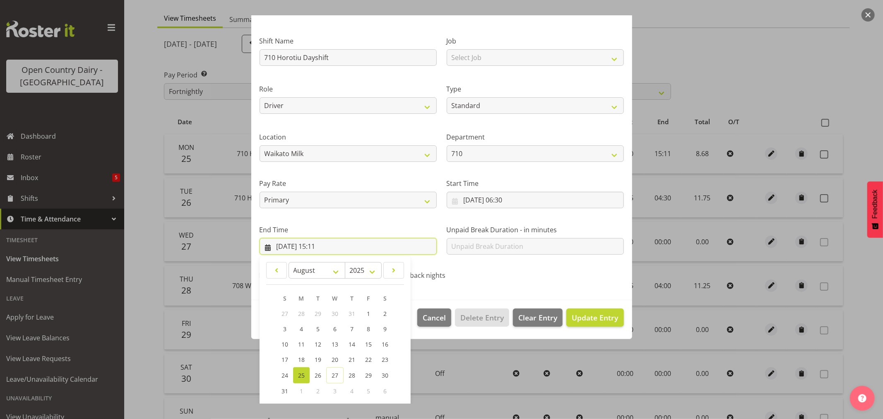
scroll to position [84, 0]
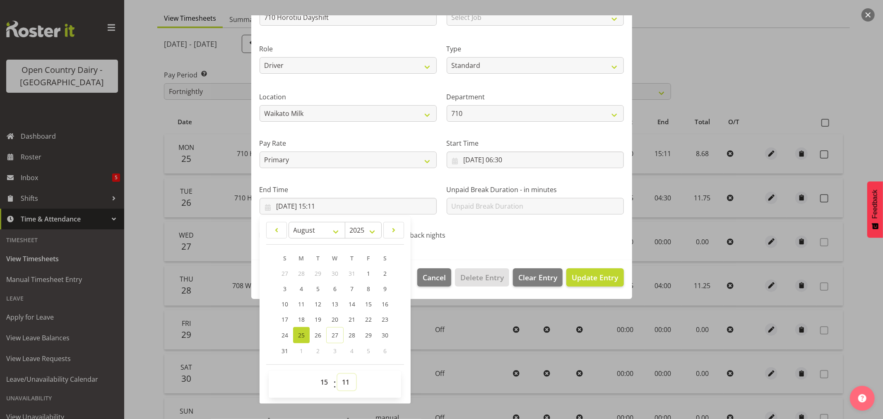
click at [349, 383] on select "00 01 02 03 04 05 06 07 08 09 10 11 12 13 14 15 16 17 18 19 20 21 22 23 24 25 2…" at bounding box center [347, 382] width 19 height 17
select select "15"
click at [338, 374] on select "00 01 02 03 04 05 06 07 08 09 10 11 12 13 14 15 16 17 18 19 20 21 22 23 24 25 2…" at bounding box center [347, 382] width 19 height 17
type input "25/08/2025, 15:15"
click at [602, 276] on span "Update Entry" at bounding box center [595, 278] width 46 height 10
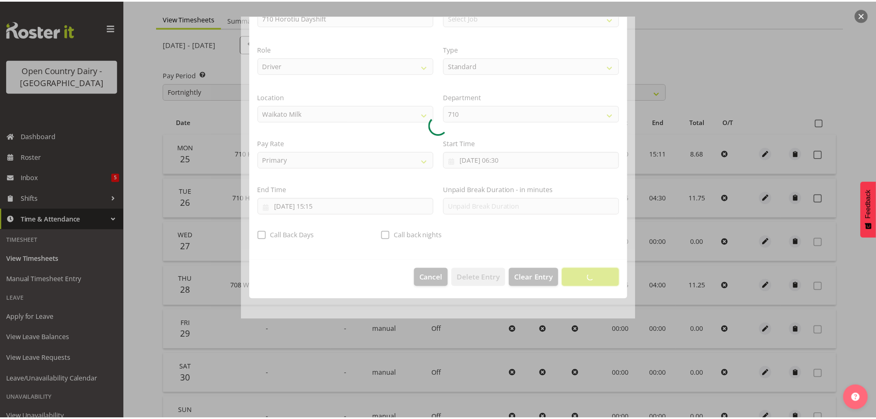
scroll to position [0, 0]
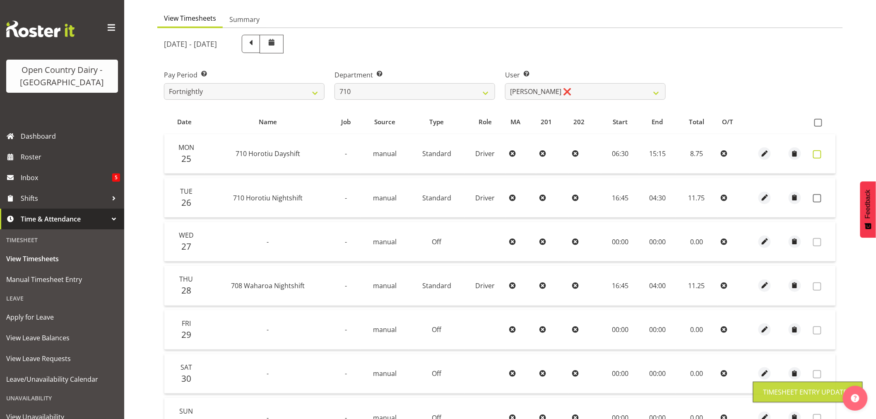
click at [819, 153] on span at bounding box center [817, 154] width 8 height 8
checkbox input "true"
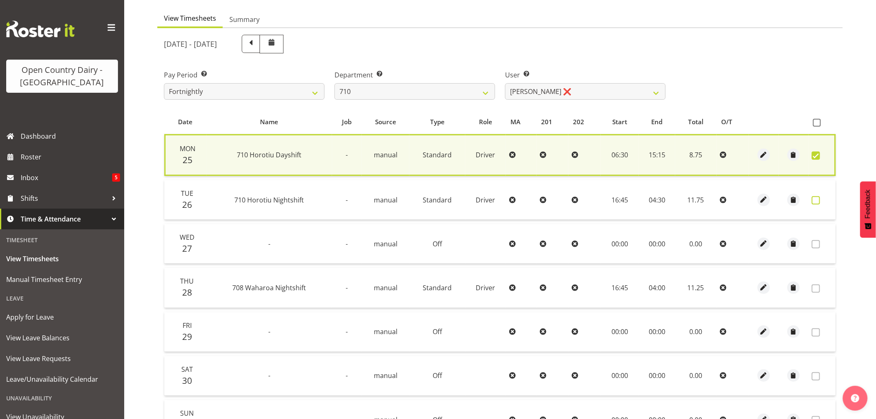
click at [816, 200] on span at bounding box center [816, 200] width 8 height 8
checkbox input "true"
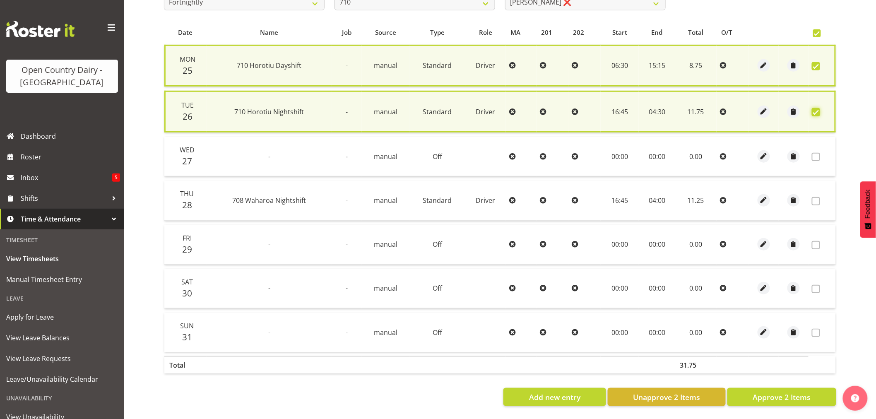
scroll to position [169, 0]
click at [791, 392] on span "Approve 2 Items" at bounding box center [782, 397] width 58 height 11
checkbox input "false"
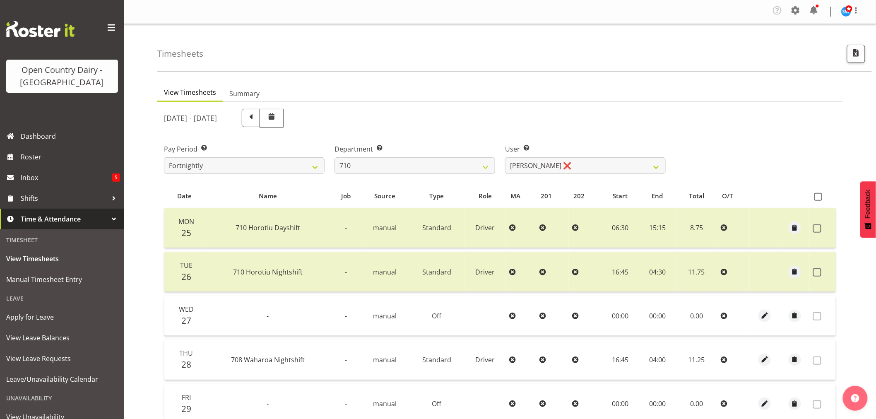
scroll to position [0, 0]
click at [583, 164] on select "Dean Chapman ❌ George Megchelse ❌ Kris Gambhir ❌ Richie Epere ❌" at bounding box center [585, 166] width 161 height 17
click at [422, 162] on select "701 702 703 704 705 706 707 708 709 710 711 712 713 714 715 716 717 718 719 720" at bounding box center [415, 166] width 161 height 17
select select "832"
click at [335, 158] on select "701 702 703 704 705 706 707 708 709 710 711 712 713 714 715 716 717 718 719 720" at bounding box center [415, 166] width 161 height 17
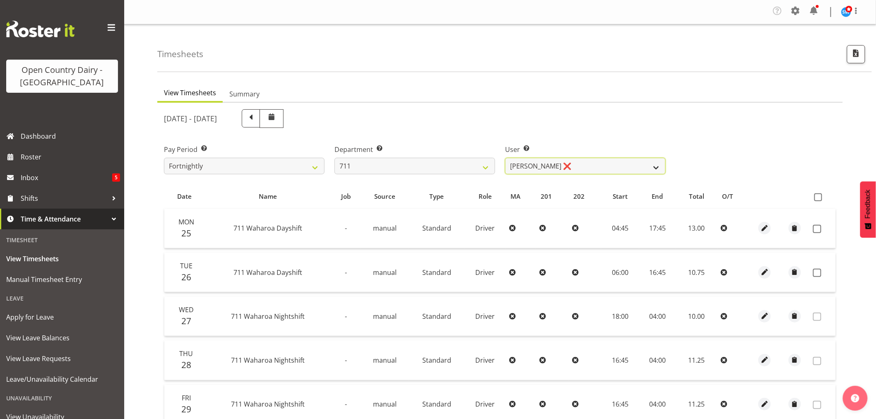
click at [569, 166] on select "Baz Morgan ❌ Gerard Cavanagh ❌ Tyrone Lawry ❌" at bounding box center [585, 166] width 161 height 17
select select "10409"
click at [505, 158] on select "Baz Morgan ❌ Gerard Cavanagh ❌ Tyrone Lawry ❌" at bounding box center [585, 166] width 161 height 17
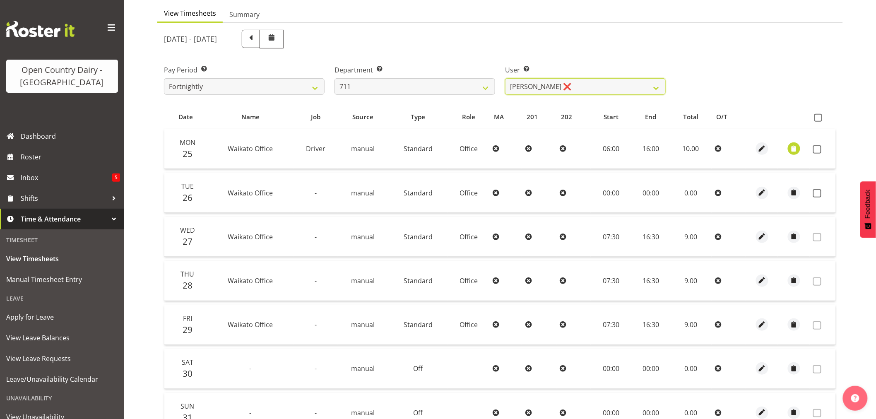
scroll to position [166, 0]
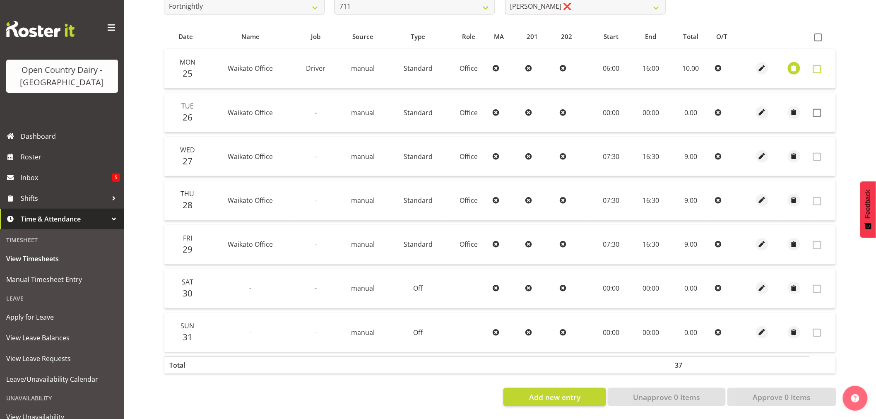
click at [817, 65] on span at bounding box center [817, 69] width 8 height 8
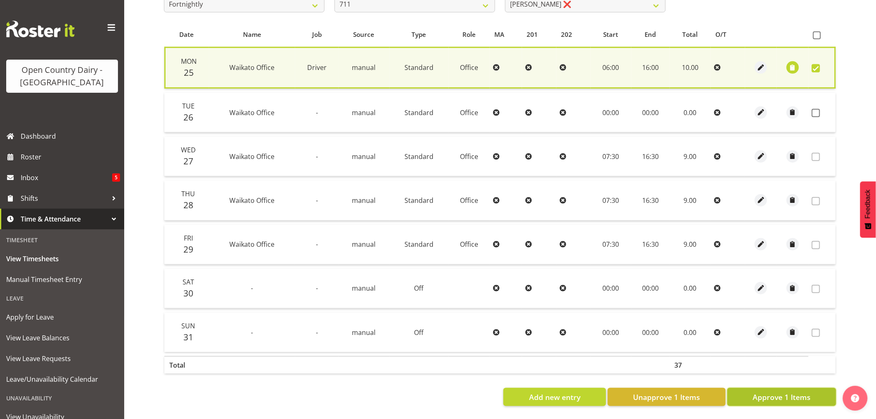
click at [801, 392] on span "Approve 1 Items" at bounding box center [782, 397] width 58 height 11
checkbox input "false"
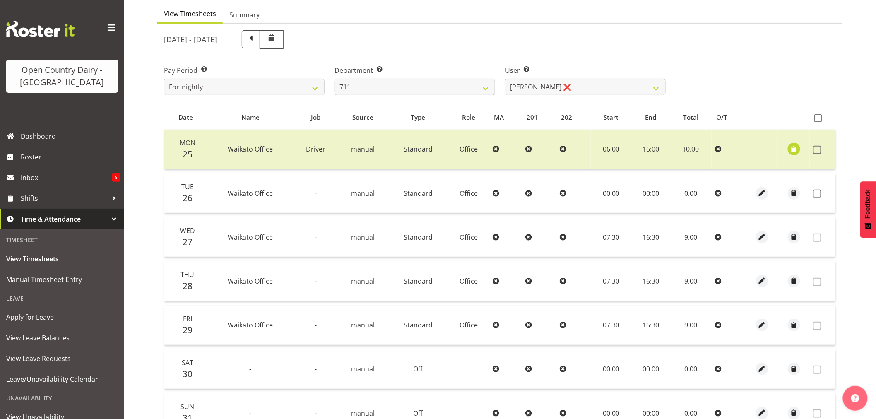
scroll to position [28, 0]
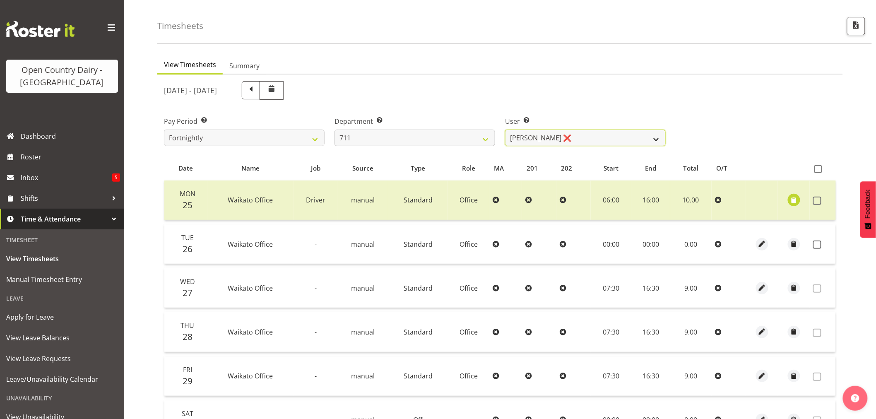
click at [583, 135] on select "Baz Morgan ❌ Gerard Cavanagh ❌ Tyrone Lawry ❌" at bounding box center [585, 138] width 161 height 17
select select "8167"
click at [505, 130] on select "Baz Morgan ❌ Gerard Cavanagh ❌ Tyrone Lawry ❌" at bounding box center [585, 138] width 161 height 17
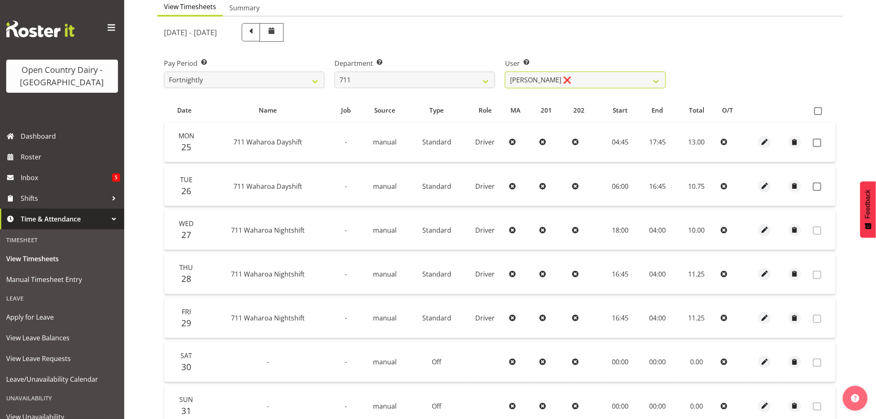
scroll to position [166, 0]
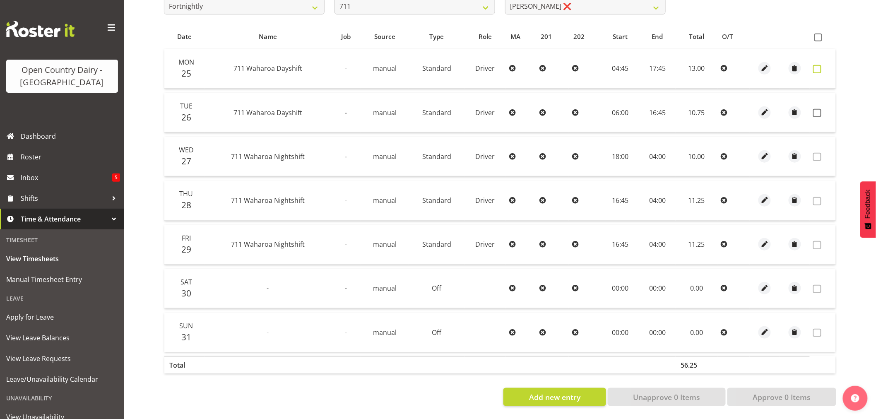
click at [820, 65] on span at bounding box center [817, 69] width 8 height 8
checkbox input "true"
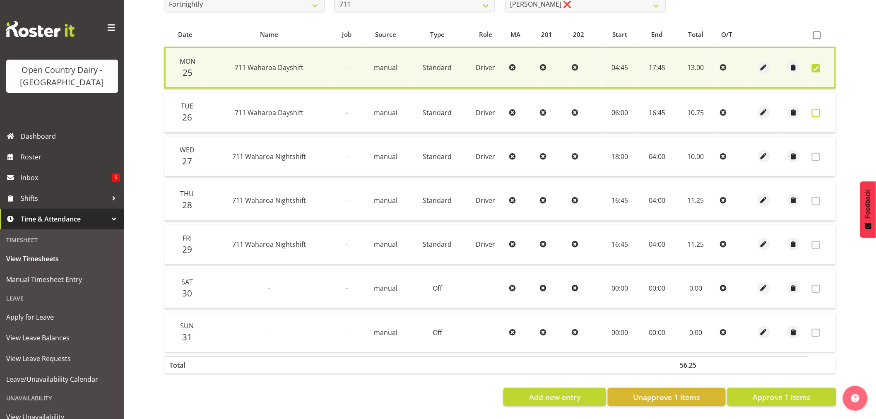
click at [818, 109] on span at bounding box center [816, 113] width 8 height 8
checkbox input "true"
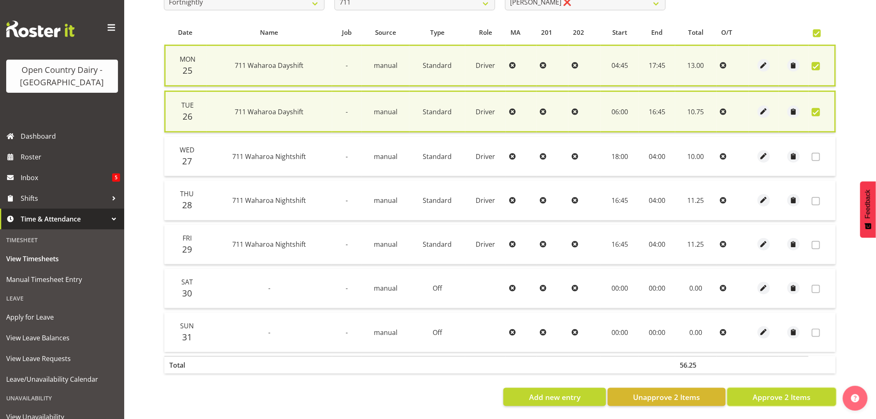
click at [780, 392] on span "Approve 2 Items" at bounding box center [782, 397] width 58 height 11
checkbox input "false"
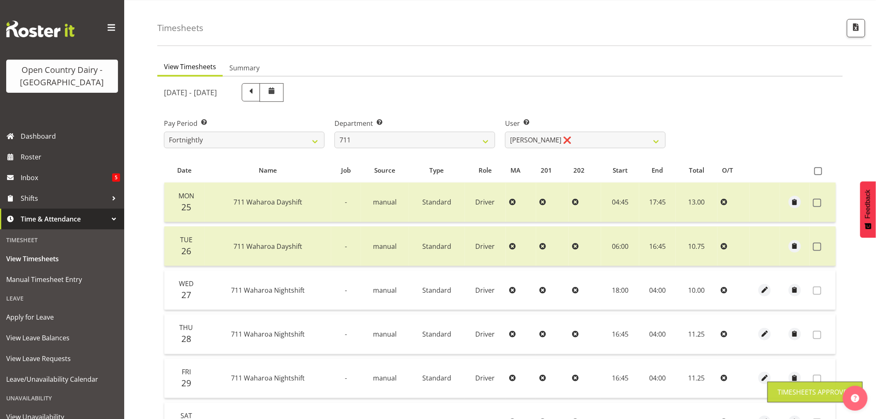
scroll to position [0, 0]
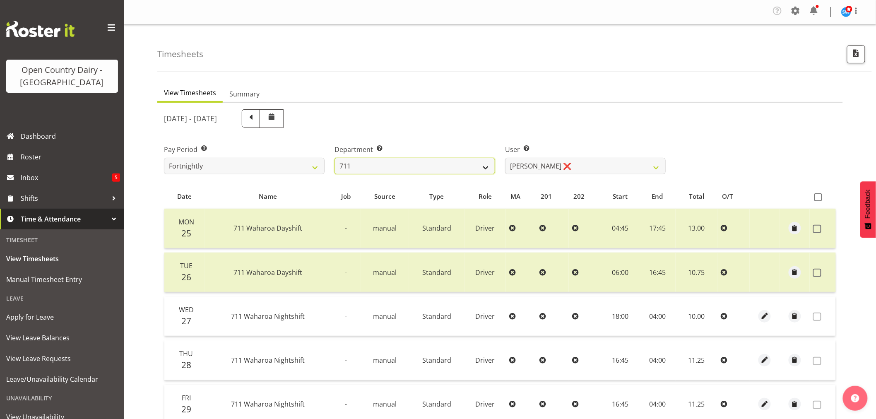
click at [453, 161] on select "701 702 703 704 705 706 707 708 709 710 711 712 713 714 715 716 717 718 719 720" at bounding box center [415, 166] width 161 height 17
click at [335, 158] on select "701 702 703 704 705 706 707 708 709 710 711 712 713 714 715 716 717 718 719 720" at bounding box center [415, 166] width 161 height 17
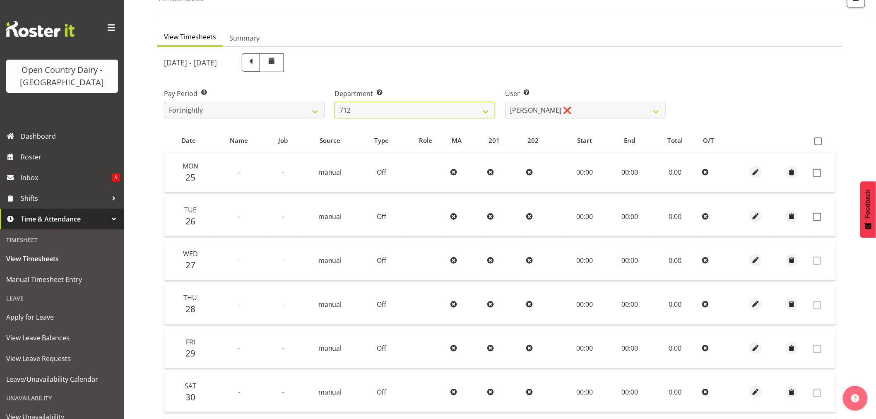
scroll to position [138, 0]
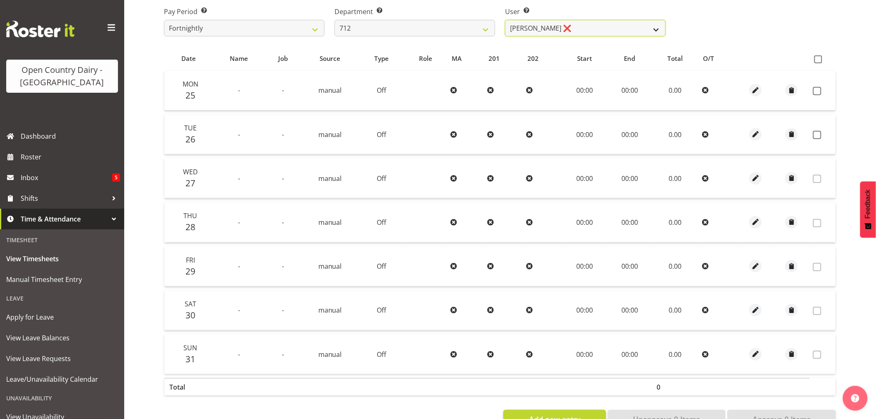
click at [576, 26] on select "Amrik Singh ❌ Jasdeep Singh ❌ Lucky Kau Kau ❌" at bounding box center [585, 28] width 161 height 17
click at [393, 29] on select "701 702 703 704 705 706 707 708 709 710 711 712 713 714 715 716 717 718 719 720" at bounding box center [415, 28] width 161 height 17
select select "716"
click at [335, 20] on select "701 702 703 704 705 706 707 708 709 710 711 712 713 714 715 716 717 718 719 720" at bounding box center [415, 28] width 161 height 17
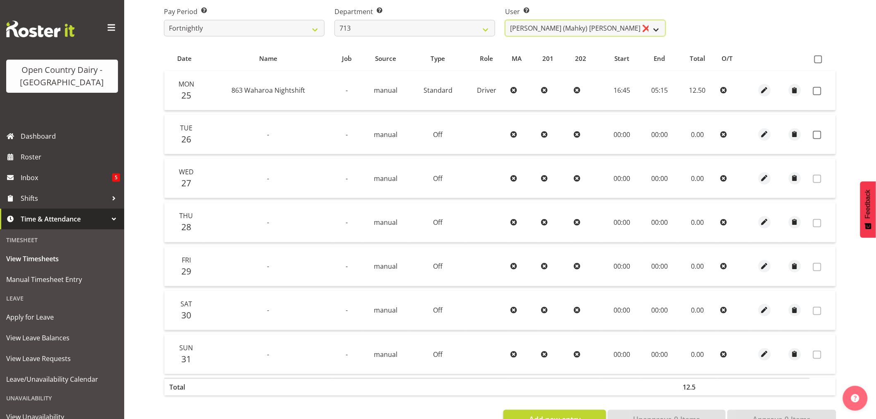
click at [617, 25] on select "Harmanpreet (Mahky) Dhillon ❌ Marcus Waretini ❌ Norman Sellen ❌" at bounding box center [585, 28] width 161 height 17
select select "10300"
click at [505, 20] on select "Harmanpreet (Mahky) Dhillon ❌ Marcus Waretini ❌ Norman Sellen ❌" at bounding box center [585, 28] width 161 height 17
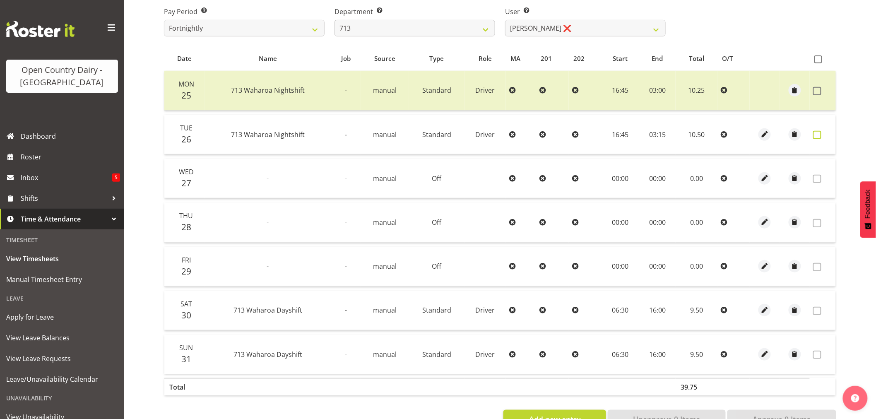
click at [819, 135] on span at bounding box center [817, 135] width 8 height 8
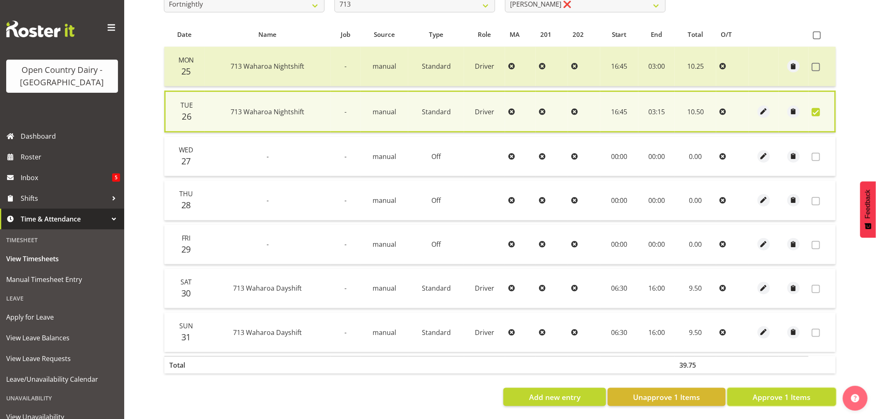
click at [794, 394] on span "Approve 1 Items" at bounding box center [782, 397] width 58 height 11
checkbox input "false"
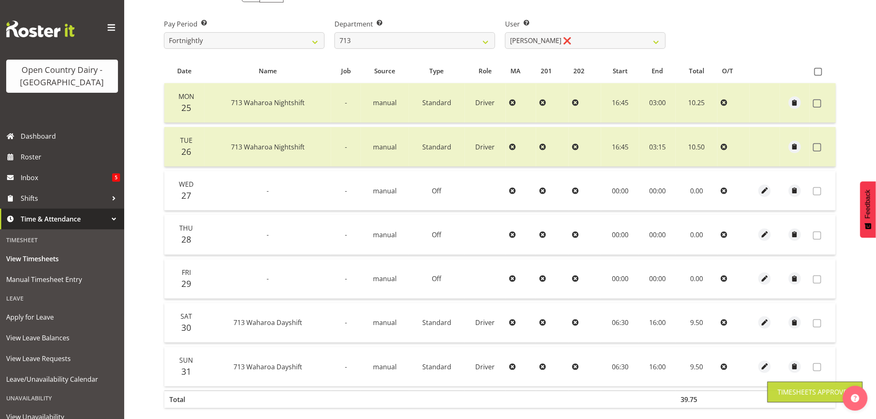
scroll to position [75, 0]
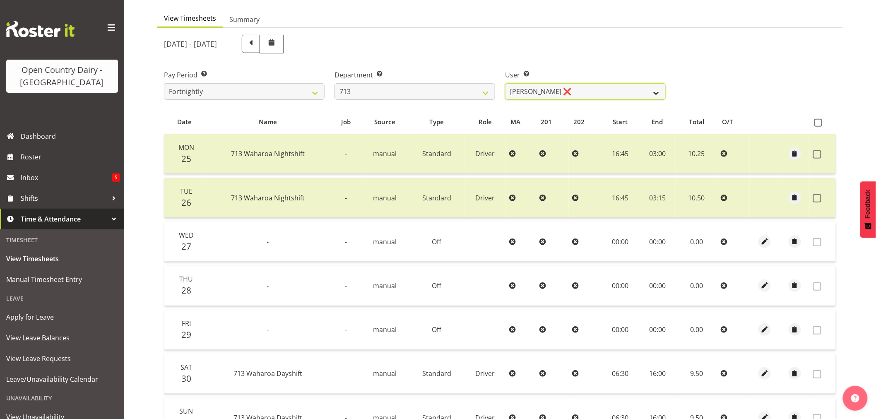
click at [591, 92] on select "Harmanpreet (Mahky) Dhillon ❌ Marcus Waretini ❌ Norman Sellen ❌" at bounding box center [585, 91] width 161 height 17
select select "8201"
click at [505, 83] on select "Harmanpreet (Mahky) Dhillon ❌ Marcus Waretini ❌ Norman Sellen ❌" at bounding box center [585, 91] width 161 height 17
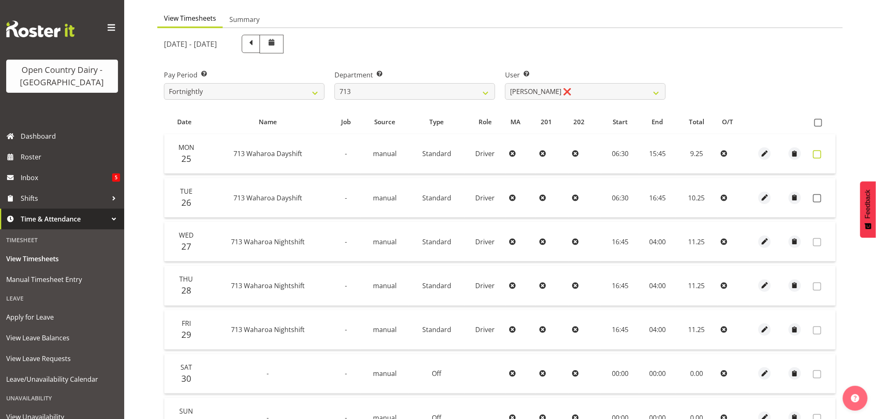
click at [819, 154] on span at bounding box center [817, 154] width 8 height 8
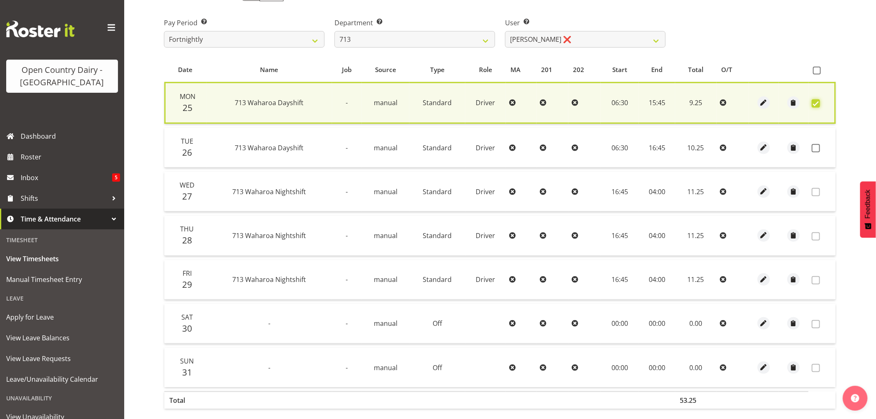
scroll to position [168, 0]
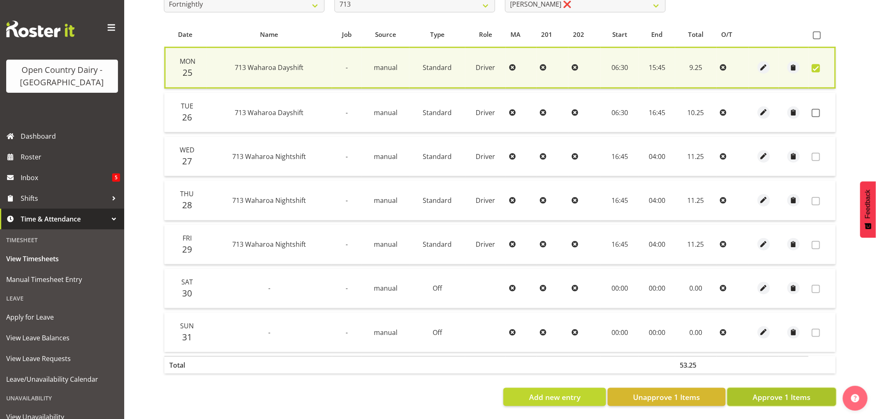
click at [790, 392] on span "Approve 1 Items" at bounding box center [782, 397] width 58 height 11
checkbox input "false"
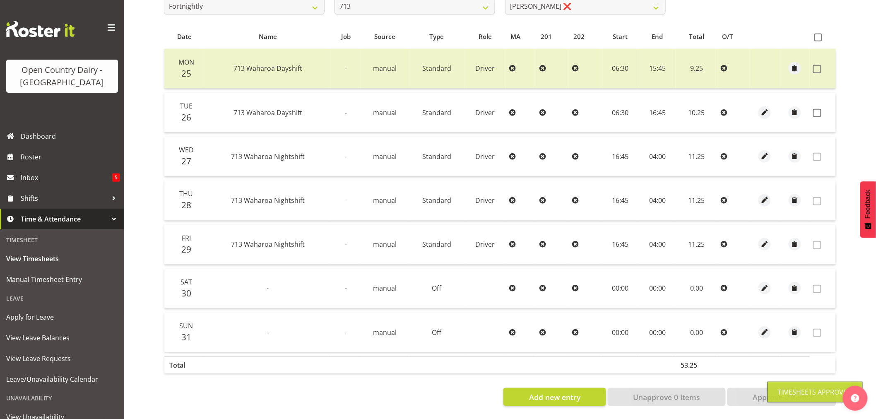
scroll to position [75, 0]
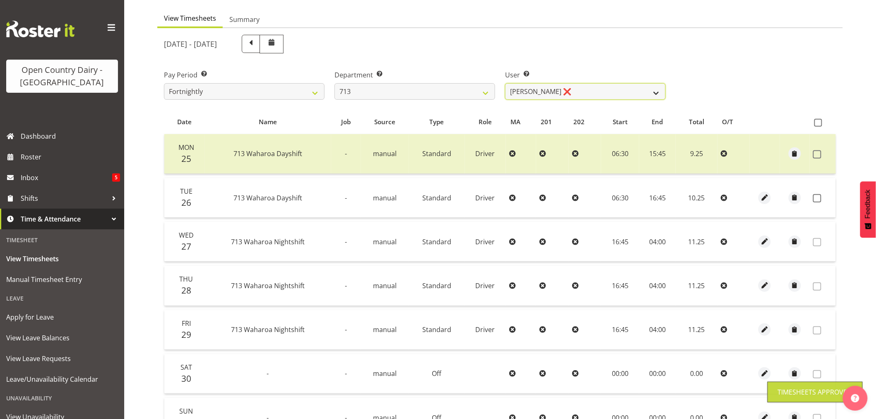
click at [591, 90] on select "Harmanpreet (Mahky) Dhillon ❌ Marcus Waretini ❌ Norman Sellen ❌" at bounding box center [585, 91] width 161 height 17
drag, startPoint x: 416, startPoint y: 87, endPoint x: 416, endPoint y: 92, distance: 4.6
click at [416, 87] on select "701 702 703 704 705 706 707 708 709 710 711 712 713 714 715 716 717 718 719 720" at bounding box center [415, 91] width 161 height 17
select select "805"
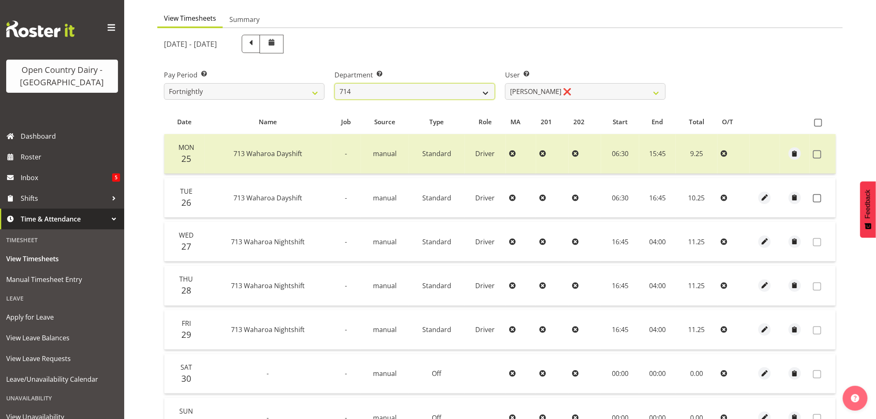
click at [335, 83] on select "701 702 703 704 705 706 707 708 709 710 711 712 713 714 715 716 717 718 719 720" at bounding box center [415, 91] width 161 height 17
select select "10244"
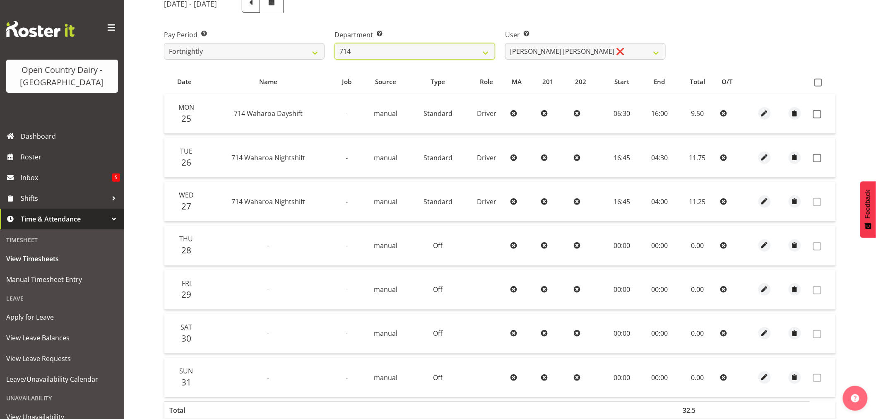
scroll to position [166, 0]
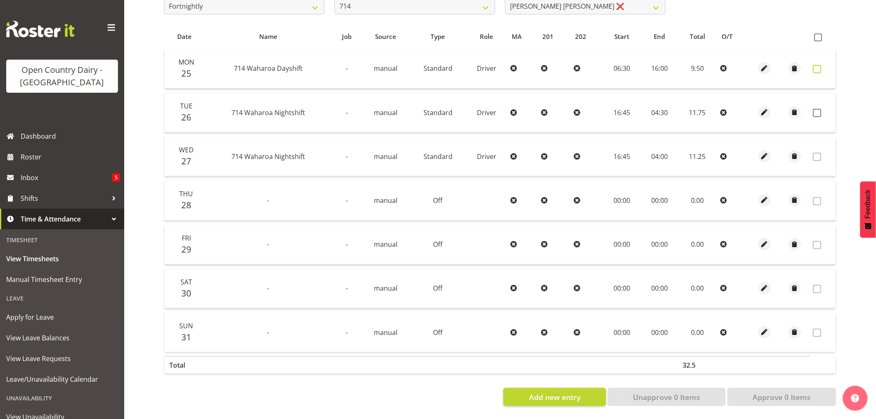
click at [819, 65] on span at bounding box center [817, 69] width 8 height 8
checkbox input "true"
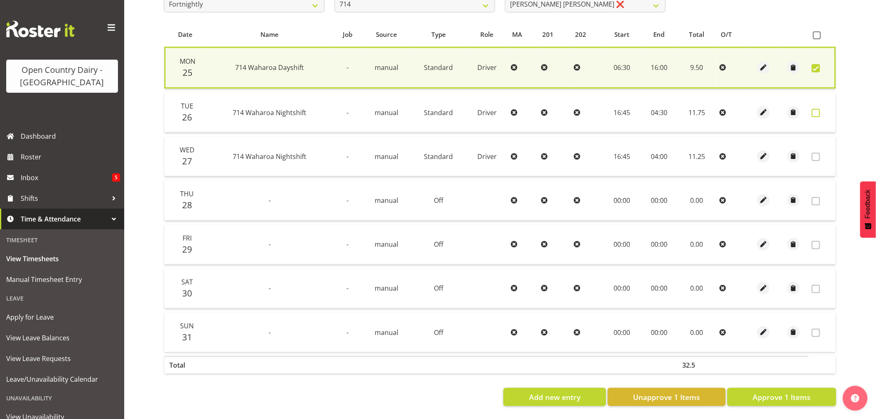
click at [817, 109] on span at bounding box center [816, 113] width 8 height 8
checkbox input "true"
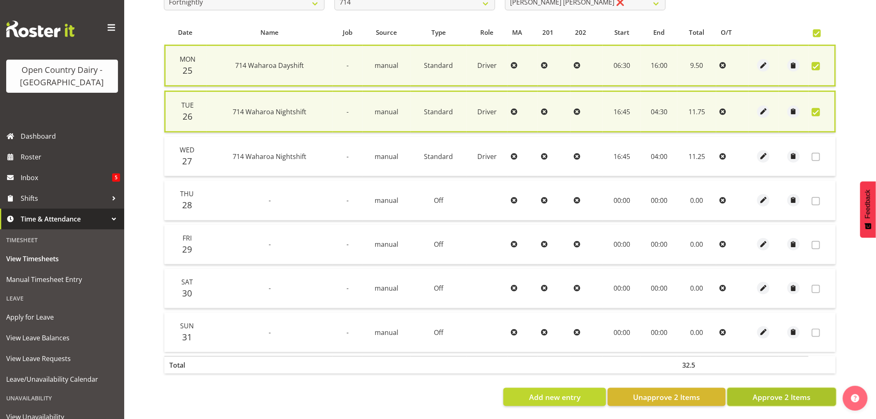
click at [765, 392] on span "Approve 2 Items" at bounding box center [782, 397] width 58 height 11
checkbox input "false"
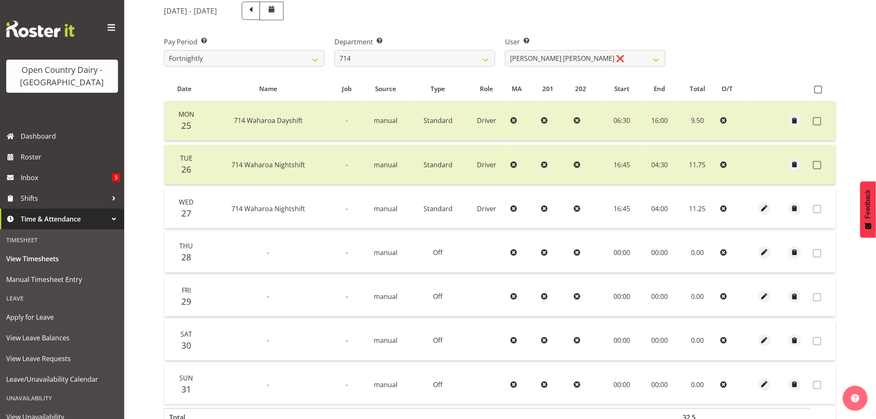
scroll to position [28, 0]
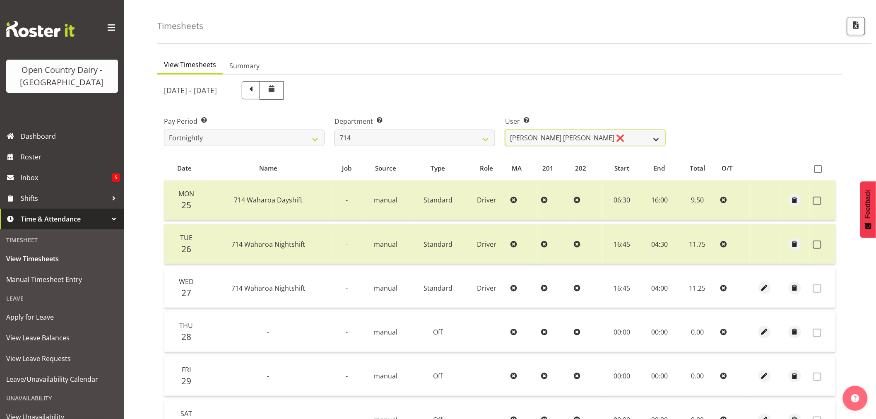
click at [585, 134] on select "Fraser Stephens ❌ Nev Brewster ❌ Stephen Parsons ❌ Tom Gaelic ❌" at bounding box center [585, 138] width 161 height 17
click at [386, 138] on select "701 702 703 704 705 706 707 708 709 710 711 712 713 714 715 716 717 718 719 720" at bounding box center [415, 138] width 161 height 17
select select "820"
click at [335, 130] on select "701 702 703 704 705 706 707 708 709 710 711 712 713 714 715 716 717 718 719 720" at bounding box center [415, 138] width 161 height 17
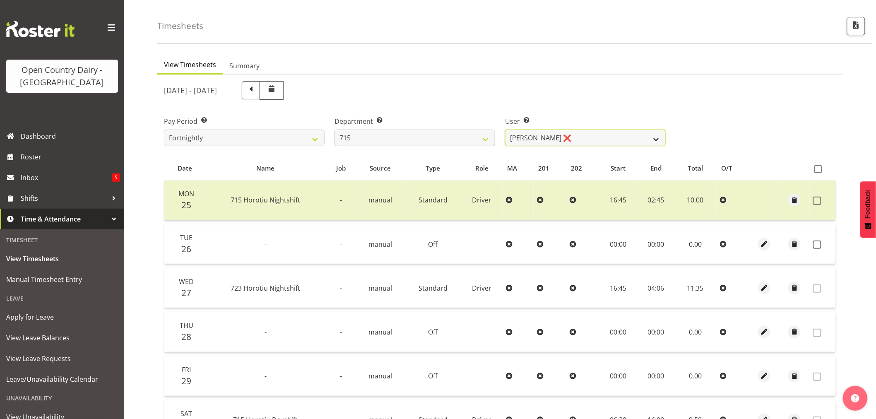
click at [603, 134] on select "Glenn McPherson ❌ Greg Healey ❌ Max Coulter ❌ Neal Chalklen ❌" at bounding box center [585, 138] width 161 height 17
select select "9837"
click at [505, 130] on select "Glenn McPherson ❌ Greg Healey ❌ Max Coulter ❌ Neal Chalklen ❌" at bounding box center [585, 138] width 161 height 17
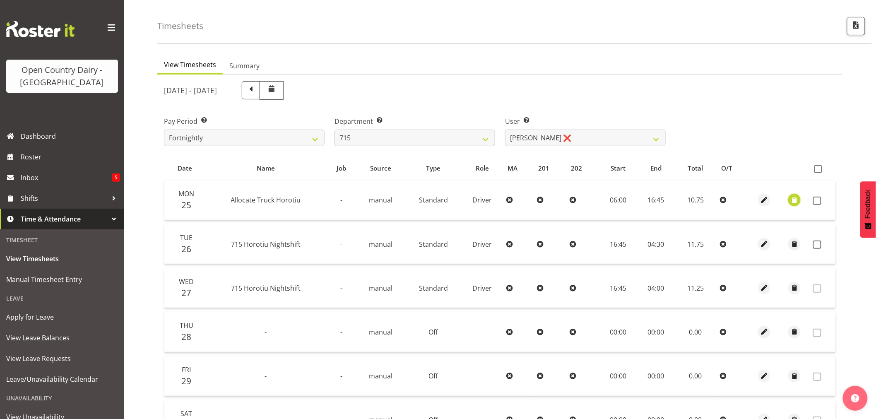
click at [796, 201] on span "button" at bounding box center [795, 200] width 10 height 10
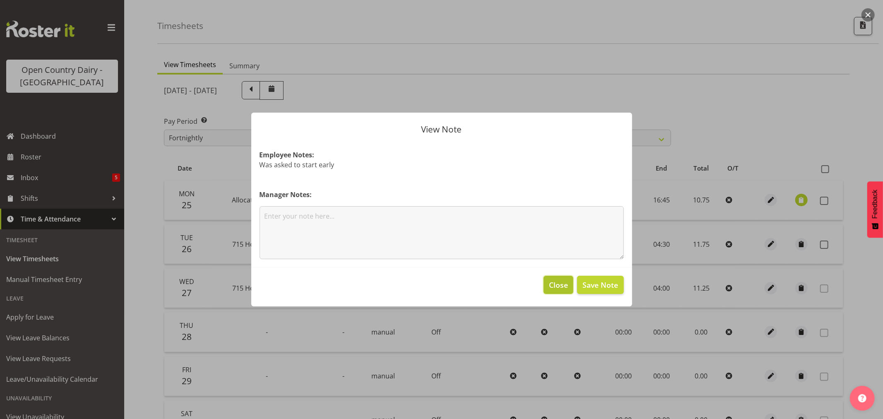
click at [555, 285] on span "Close" at bounding box center [558, 285] width 19 height 11
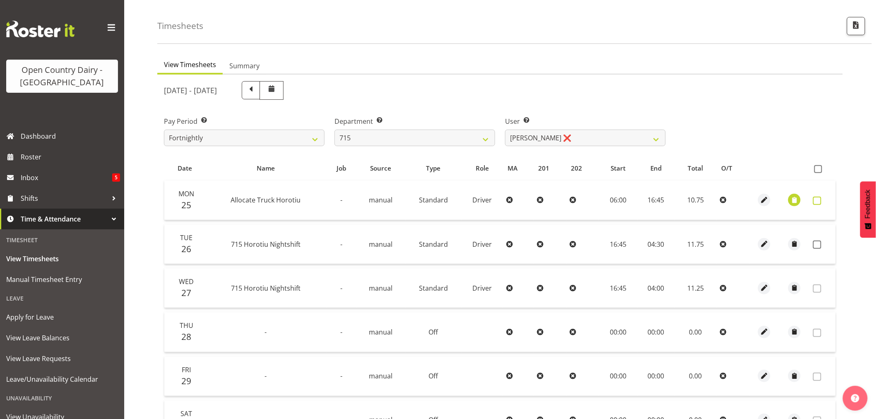
click at [817, 199] on span at bounding box center [817, 201] width 8 height 8
checkbox input "true"
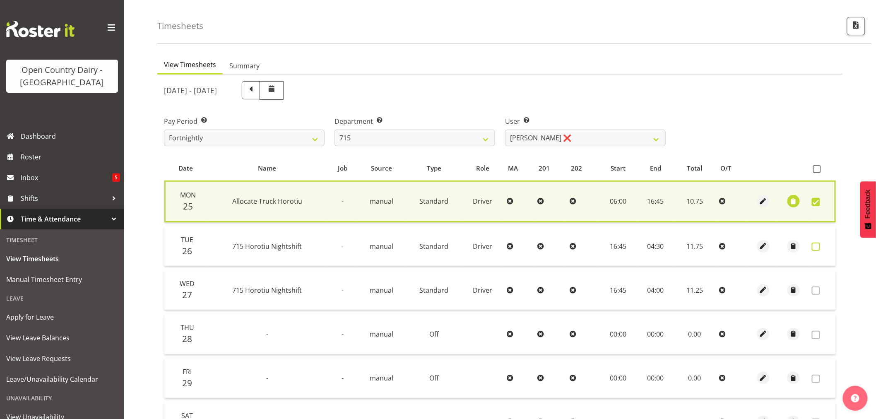
click at [816, 246] on span at bounding box center [816, 247] width 8 height 8
checkbox input "true"
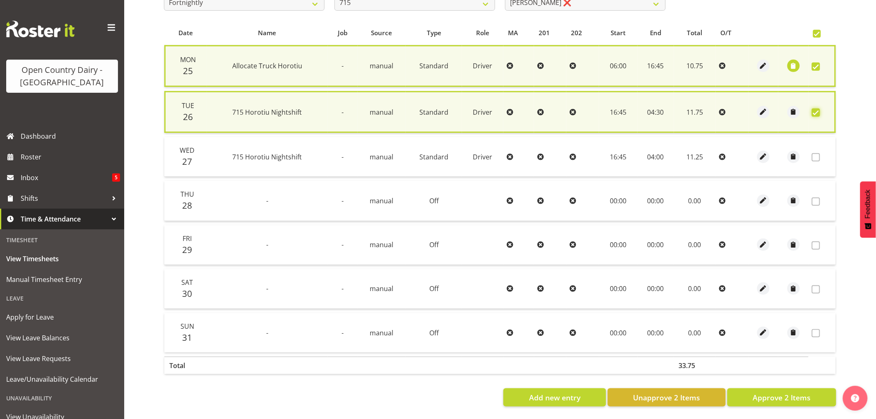
scroll to position [166, 0]
click at [770, 392] on span "Approve 2 Items" at bounding box center [782, 397] width 58 height 11
checkbox input "false"
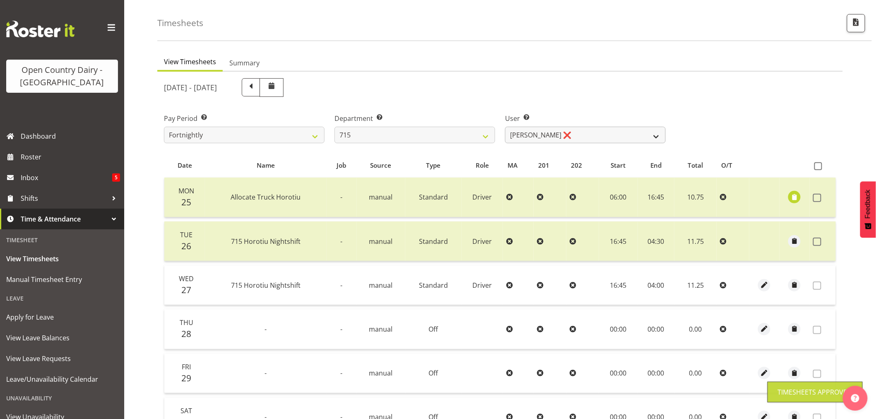
scroll to position [28, 0]
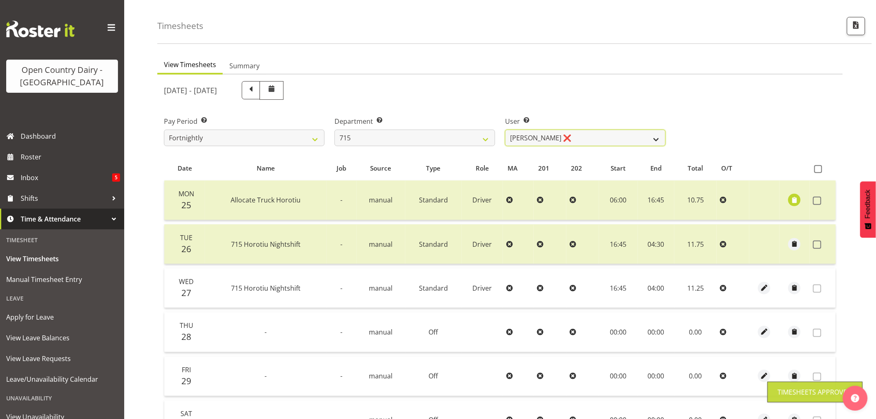
click at [564, 131] on select "Glenn McPherson ❌ Greg Healey ❌ Max Coulter ❌ Neal Chalklen ❌" at bounding box center [585, 138] width 161 height 17
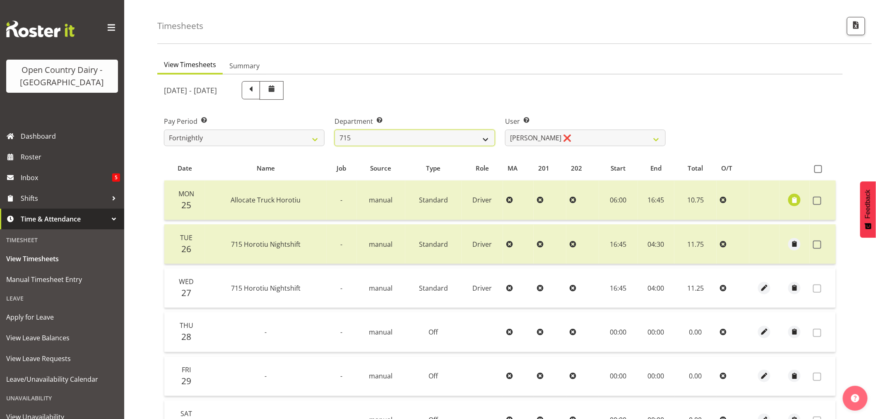
click at [386, 133] on select "701 702 703 704 705 706 707 708 709 710 711 712 713 714 715 716 717 718 719 720" at bounding box center [415, 138] width 161 height 17
select select "754"
click at [335, 130] on select "701 702 703 704 705 706 707 708 709 710 711 712 713 714 715 716 717 718 719 720" at bounding box center [415, 138] width 161 height 17
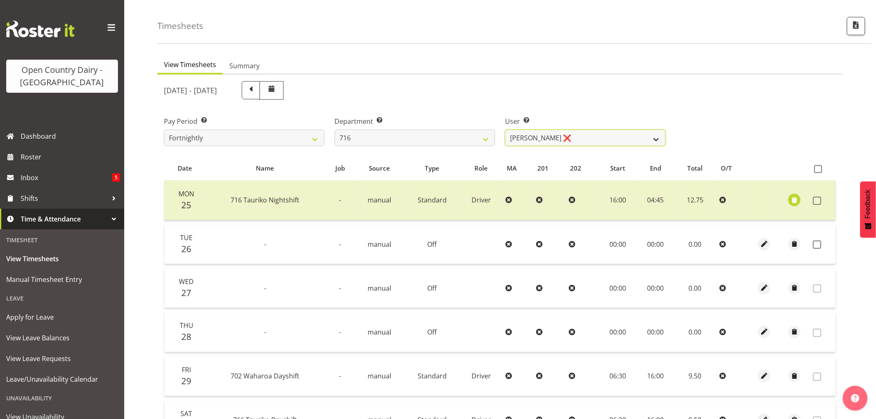
click at [572, 133] on select "Casey Leonard ❌ Darren Norris ❌ Glen Fraser ❌ Michael O'Connor ❌" at bounding box center [585, 138] width 161 height 17
select select "10867"
click at [505, 130] on select "Casey Leonard ❌ Darren Norris ❌ Glen Fraser ❌ Michael O'Connor ❌" at bounding box center [585, 138] width 161 height 17
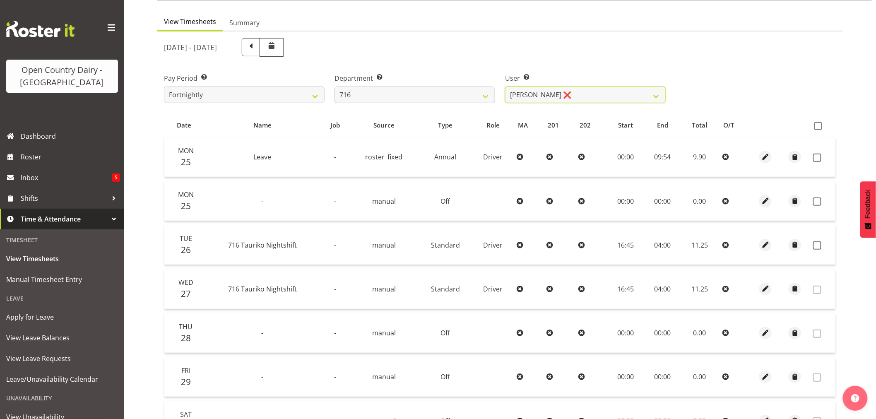
scroll to position [121, 0]
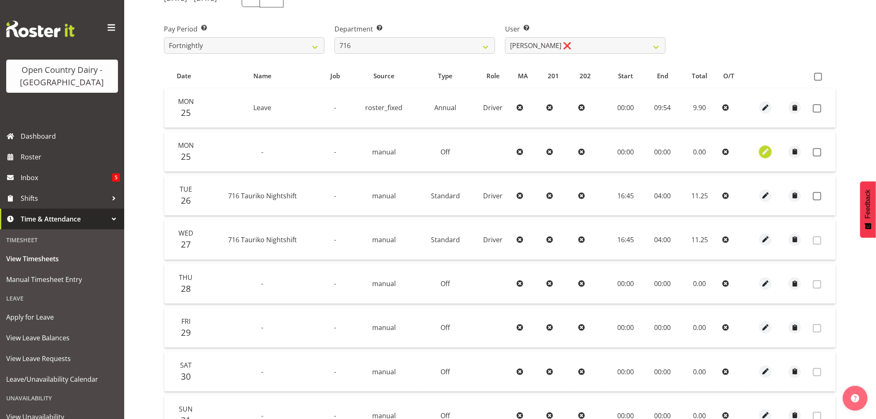
click at [765, 150] on span "button" at bounding box center [766, 152] width 10 height 10
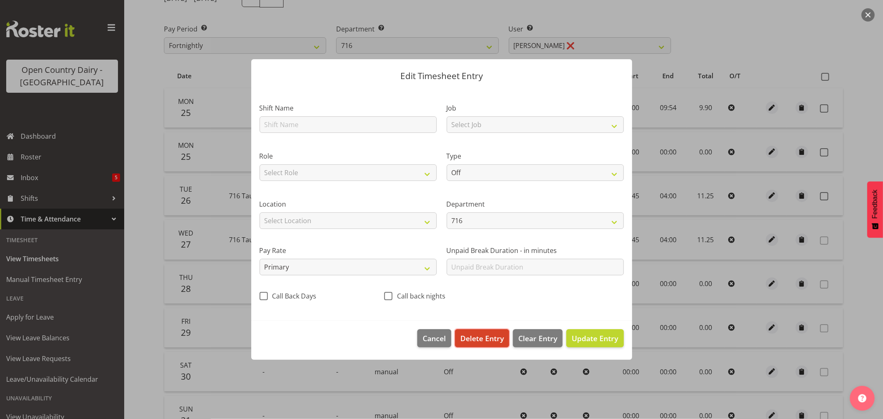
click at [482, 339] on span "Delete Entry" at bounding box center [482, 338] width 43 height 11
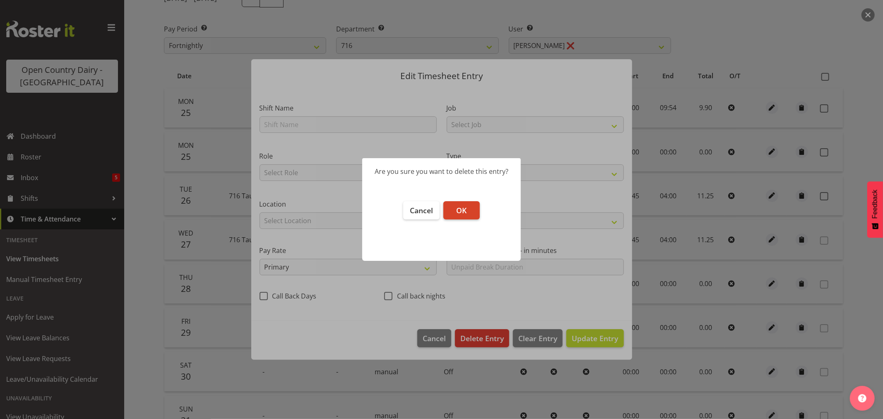
click at [460, 212] on span "OK" at bounding box center [461, 210] width 10 height 10
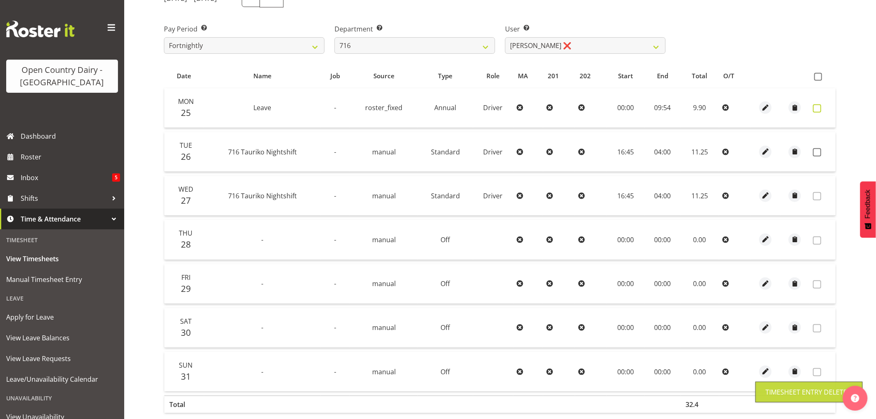
click at [818, 108] on span at bounding box center [817, 108] width 8 height 8
checkbox input "true"
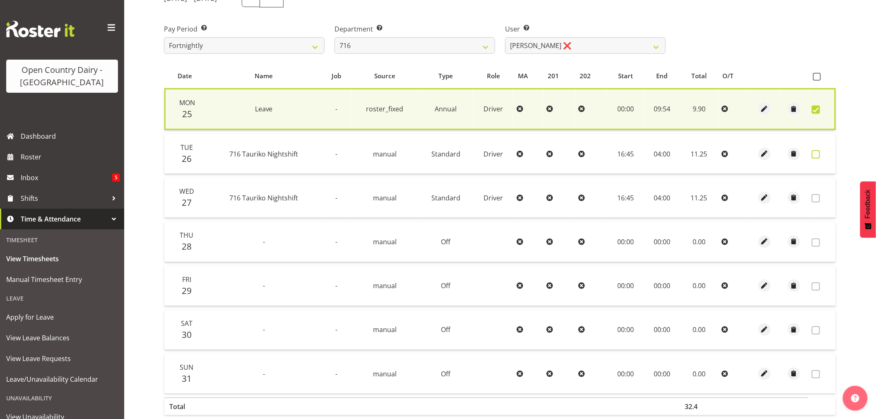
click at [816, 152] on span at bounding box center [816, 154] width 8 height 8
checkbox input "true"
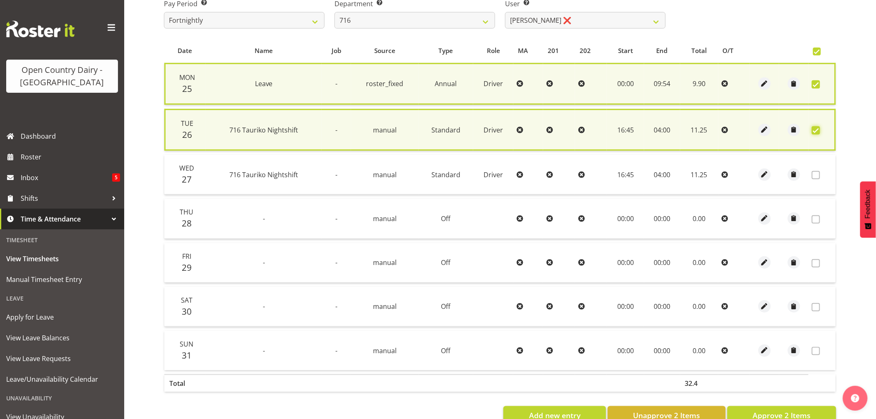
scroll to position [169, 0]
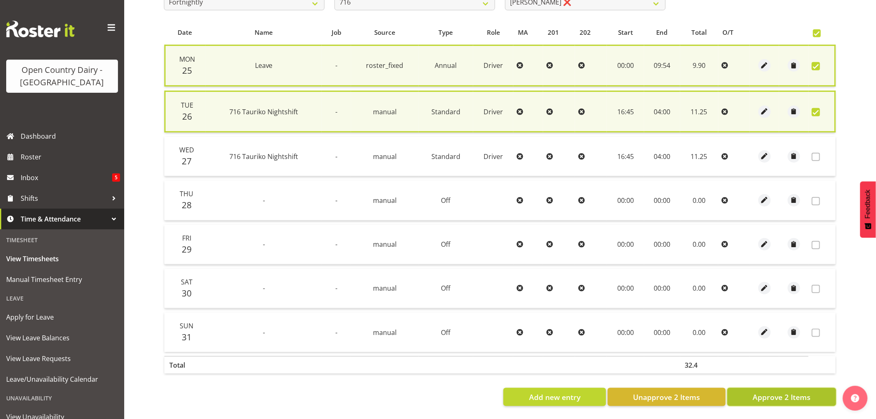
click at [796, 392] on span "Approve 2 Items" at bounding box center [782, 397] width 58 height 11
checkbox input "false"
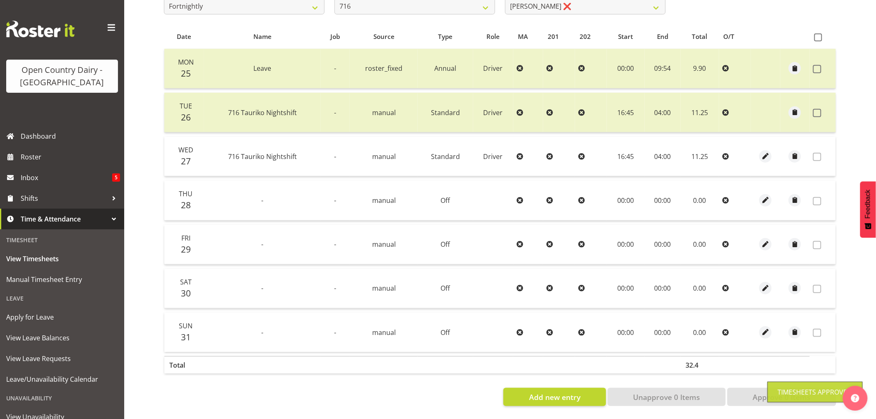
scroll to position [0, 0]
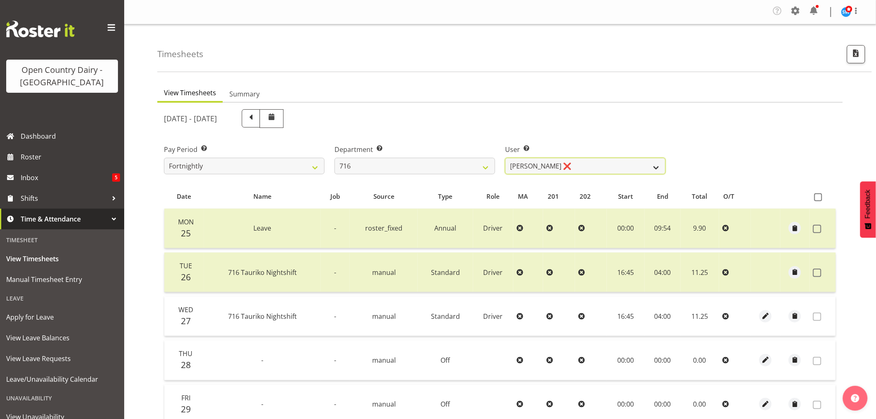
click at [591, 164] on select "Casey Leonard ❌ Darren Norris ❌ Glen Fraser ❌ Michael O'Connor ❌" at bounding box center [585, 166] width 161 height 17
click at [397, 166] on select "701 702 703 704 705 706 707 708 709 710 711 712 713 714 715 716 717 718 719 720" at bounding box center [415, 166] width 161 height 17
select select "758"
click at [335, 158] on select "701 702 703 704 705 706 707 708 709 710 711 712 713 714 715 716 717 718 719 720" at bounding box center [415, 166] width 161 height 17
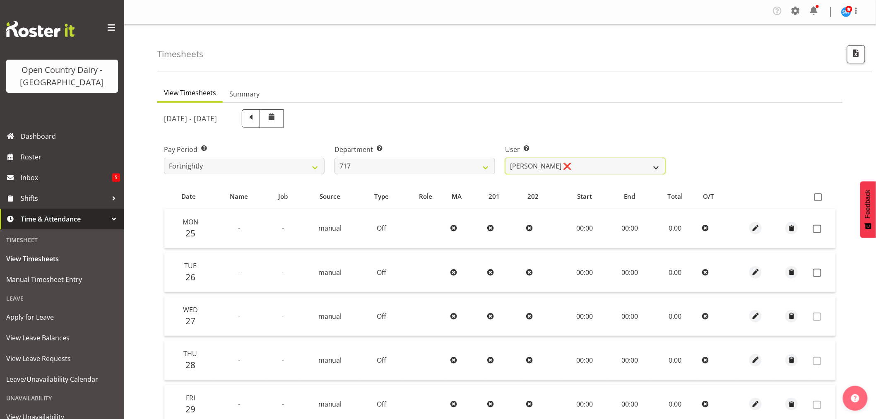
click at [570, 168] on select "Daryl Wrigley ❌ Dodge Lindsay Laing ❌ Eric Stothers ❌ Jeff Anderson ❌" at bounding box center [585, 166] width 161 height 17
select select "10294"
click at [505, 158] on select "Daryl Wrigley ❌ Dodge Lindsay Laing ❌ Eric Stothers ❌ Jeff Anderson ❌" at bounding box center [585, 166] width 161 height 17
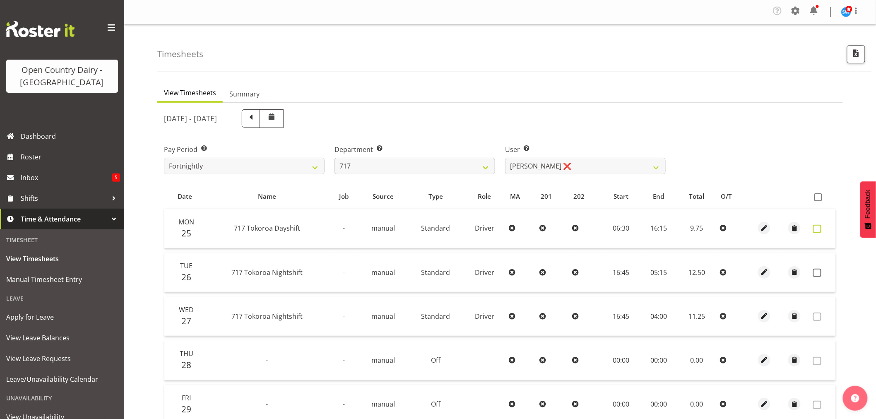
click at [817, 226] on span at bounding box center [817, 229] width 8 height 8
checkbox input "true"
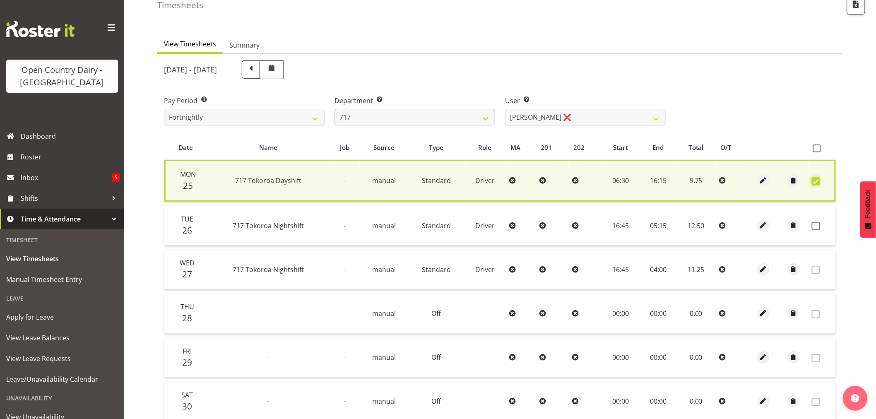
scroll to position [138, 0]
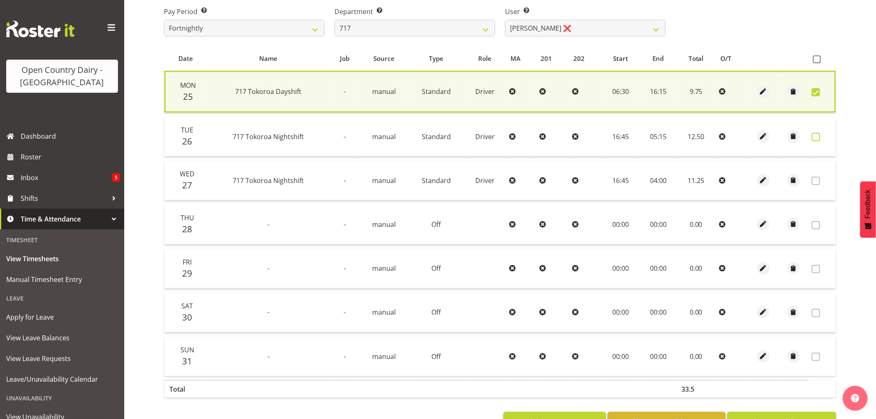
click at [818, 135] on span at bounding box center [816, 137] width 8 height 8
checkbox input "true"
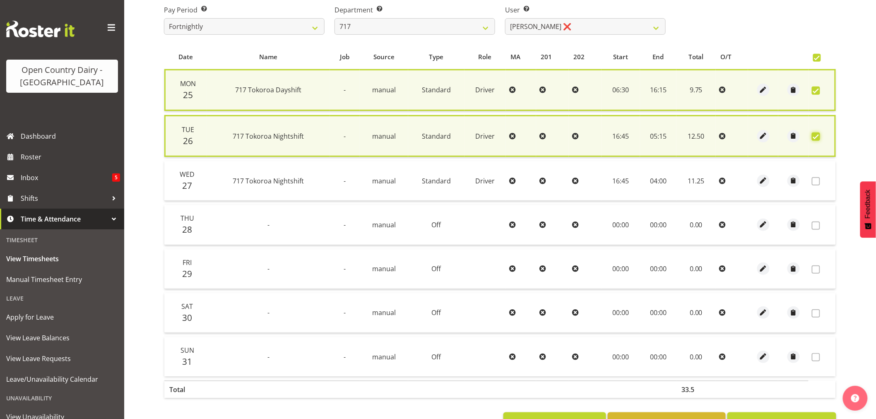
scroll to position [169, 0]
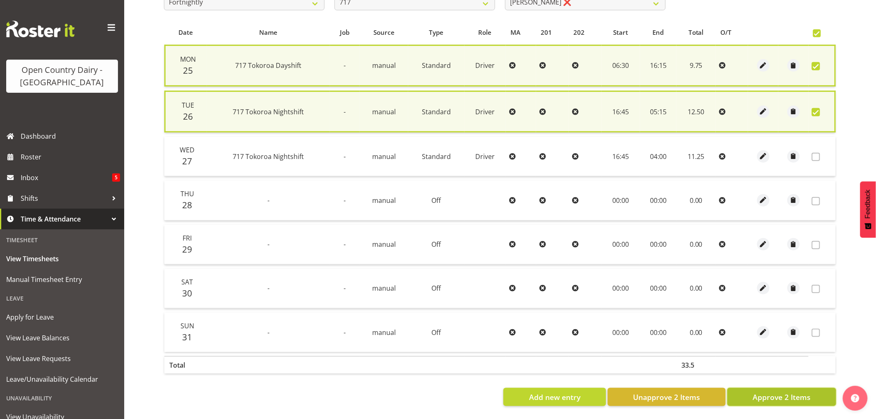
click at [785, 393] on span "Approve 2 Items" at bounding box center [782, 397] width 58 height 11
checkbox input "false"
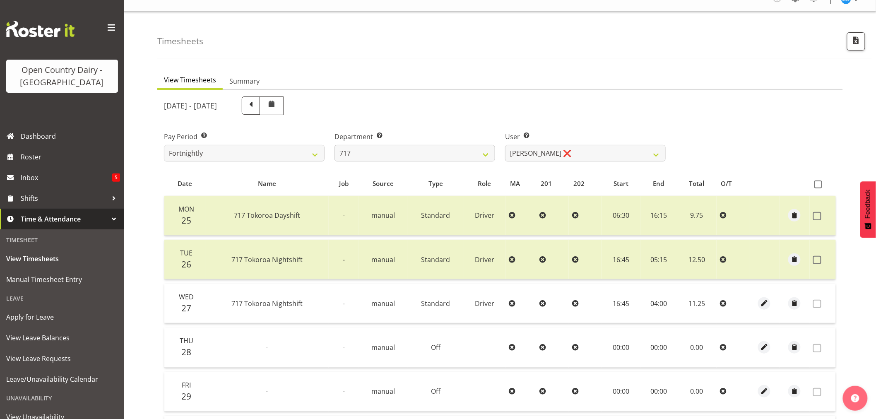
scroll to position [0, 0]
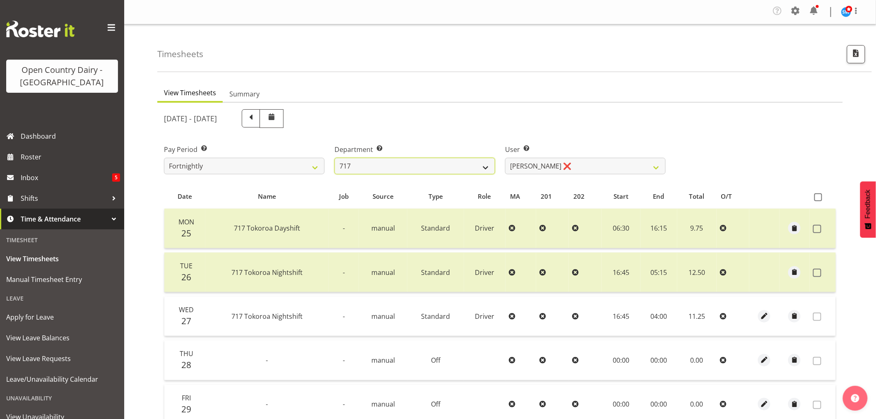
click at [380, 165] on select "701 702 703 704 705 706 707 708 709 710 711 712 713 714 715 716 717 718 719 720" at bounding box center [415, 166] width 161 height 17
select select "757"
click at [335, 158] on select "701 702 703 704 705 706 707 708 709 710 711 712 713 714 715 716 717 718 719 720" at bounding box center [415, 166] width 161 height 17
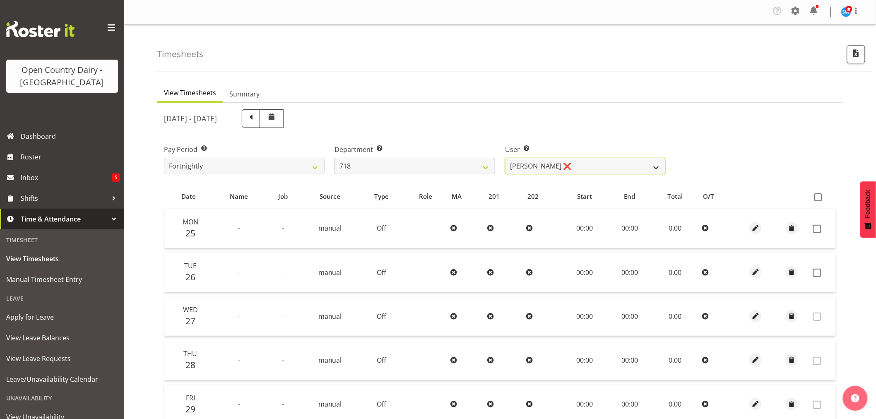
click at [579, 167] on select "Graeme Raupi ❌ Jimmy Boult ❌ Linsay Bourne ❌ Tony Fielding ❌" at bounding box center [585, 166] width 161 height 17
select select "8194"
click at [505, 158] on select "Graeme Raupi ❌ Jimmy Boult ❌ Linsay Bourne ❌ Tony Fielding ❌" at bounding box center [585, 166] width 161 height 17
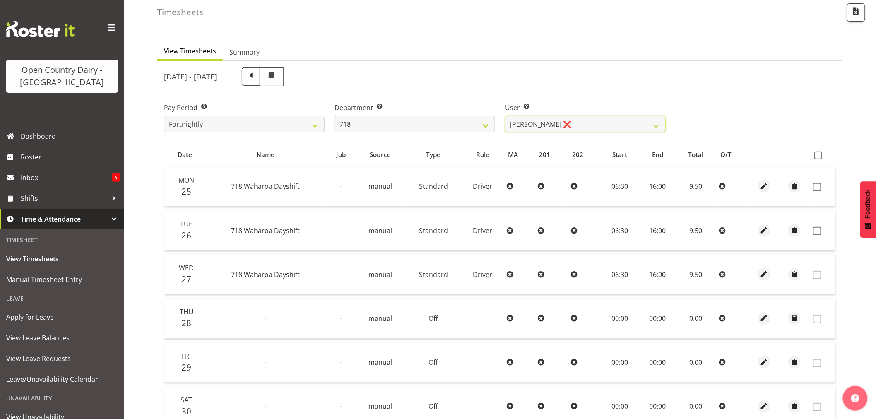
scroll to position [92, 0]
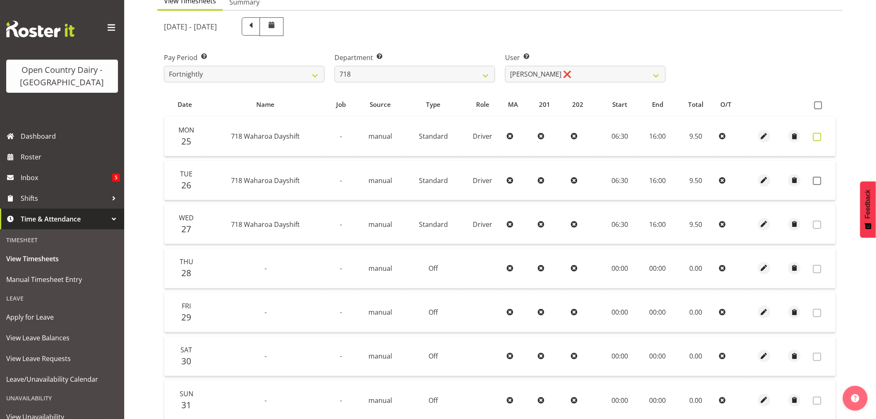
click at [815, 135] on span at bounding box center [817, 137] width 8 height 8
checkbox input "true"
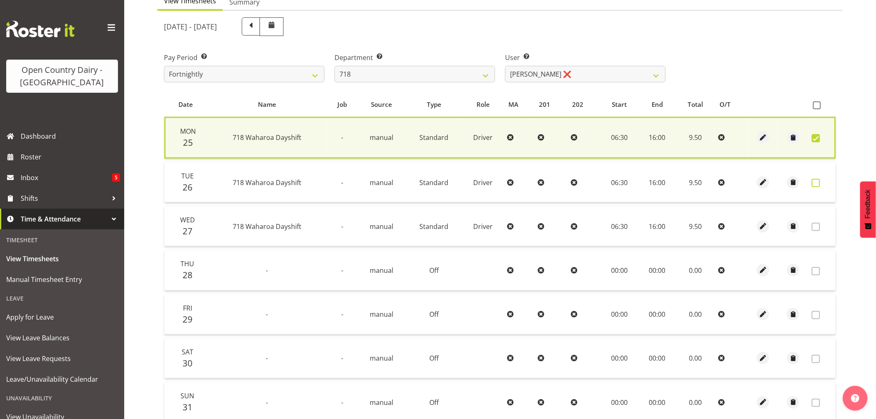
click at [818, 180] on span at bounding box center [816, 183] width 8 height 8
checkbox input "true"
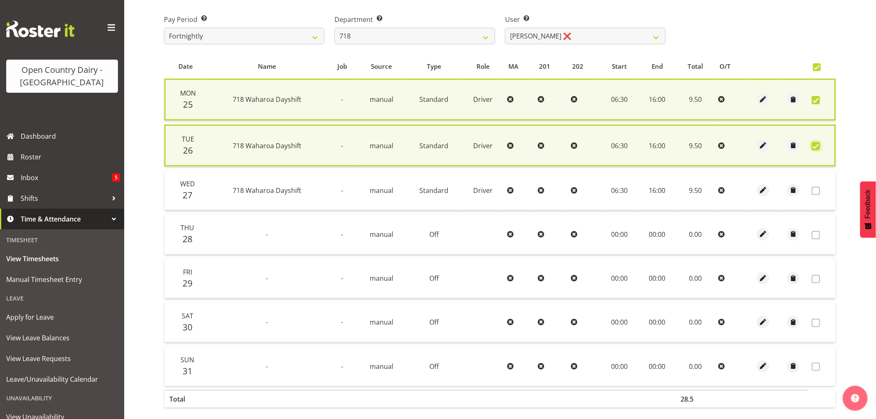
scroll to position [169, 0]
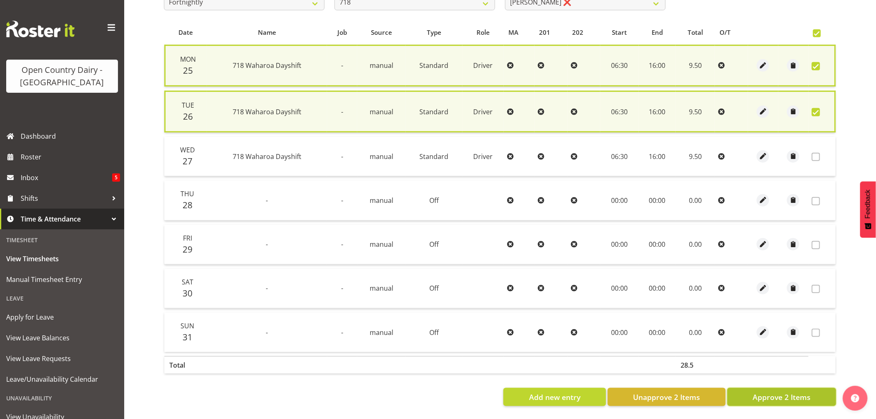
click at [784, 392] on span "Approve 2 Items" at bounding box center [782, 397] width 58 height 11
checkbox input "false"
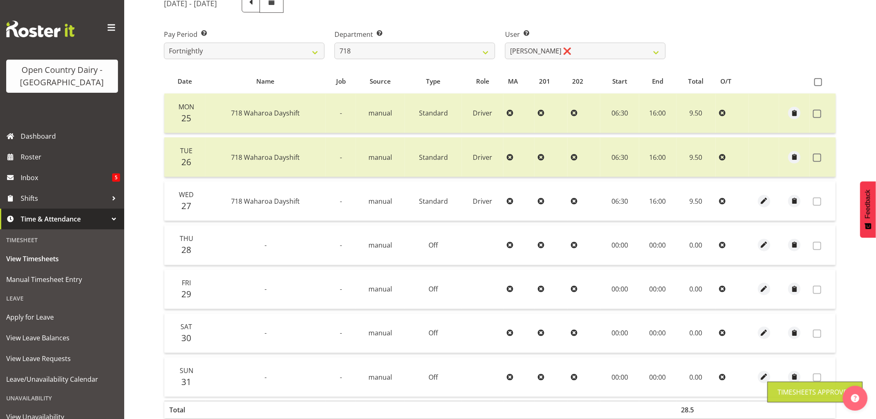
scroll to position [75, 0]
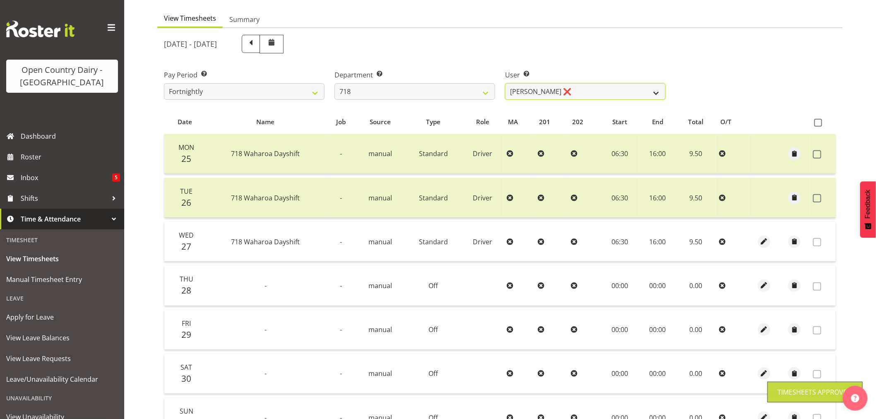
click at [583, 92] on select "Graeme Raupi ❌ Jimmy Boult ❌ Linsay Bourne ❌ Tony Fielding ❌" at bounding box center [585, 91] width 161 height 17
select select "8609"
click at [505, 83] on select "Graeme Raupi ❌ Jimmy Boult ❌ Linsay Bourne ❌ Tony Fielding ❌" at bounding box center [585, 91] width 161 height 17
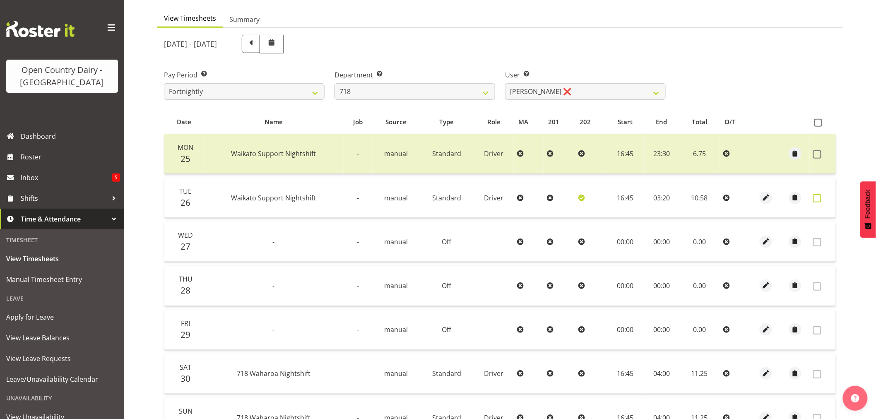
click at [817, 200] on span at bounding box center [817, 198] width 8 height 8
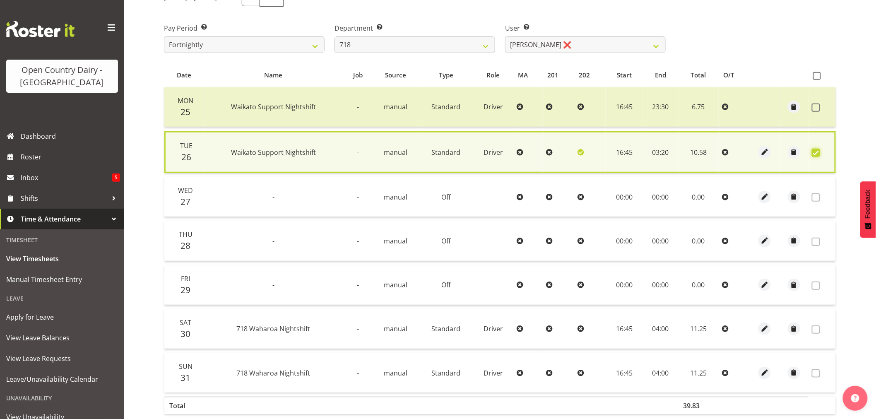
scroll to position [168, 0]
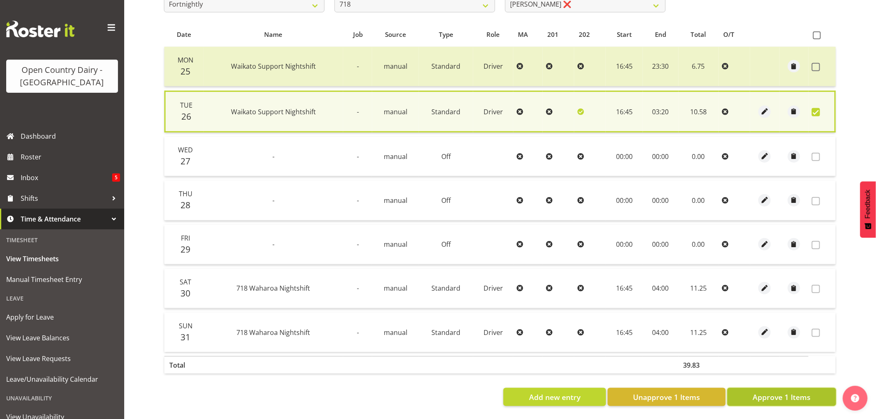
click at [779, 392] on span "Approve 1 Items" at bounding box center [782, 397] width 58 height 11
checkbox input "false"
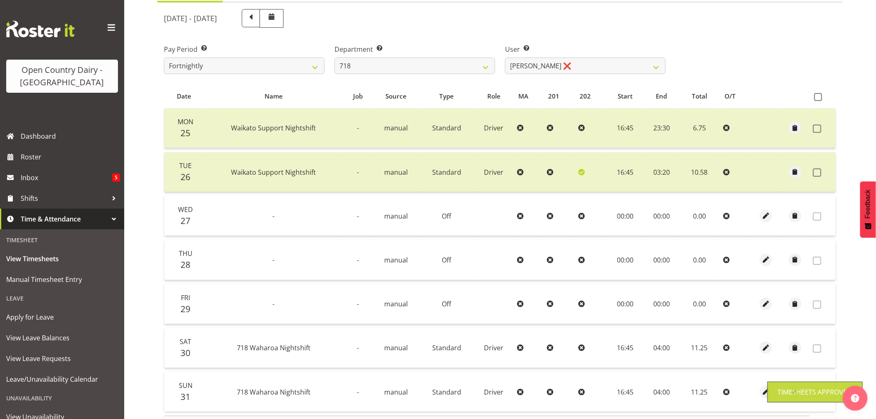
scroll to position [0, 0]
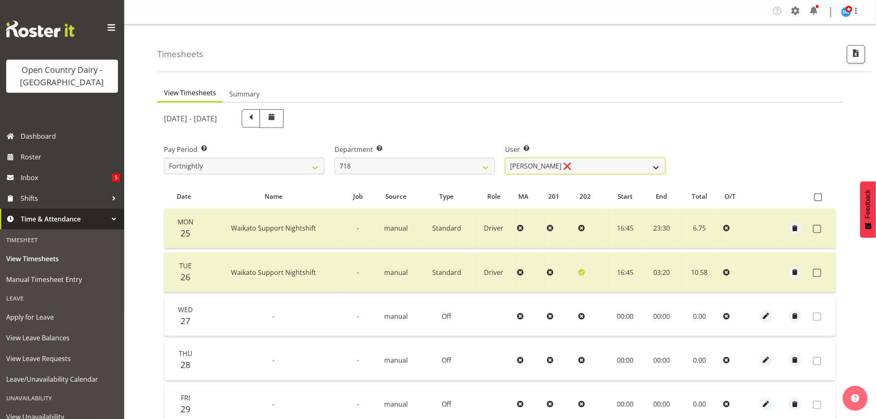
click at [593, 165] on select "Graeme Raupi ❌ Jimmy Boult ❌ Linsay Bourne ❌ Tony Fielding ❌" at bounding box center [585, 166] width 161 height 17
drag, startPoint x: 593, startPoint y: 165, endPoint x: 579, endPoint y: 164, distance: 13.7
click at [593, 165] on select "Graeme Raupi ❌ Jimmy Boult ❌ Linsay Bourne ❌ Tony Fielding ❌" at bounding box center [585, 166] width 161 height 17
click at [423, 168] on select "701 702 703 704 705 706 707 708 709 710 711 712 713 714 715 716 717 718 719 720" at bounding box center [415, 166] width 161 height 17
select select "823"
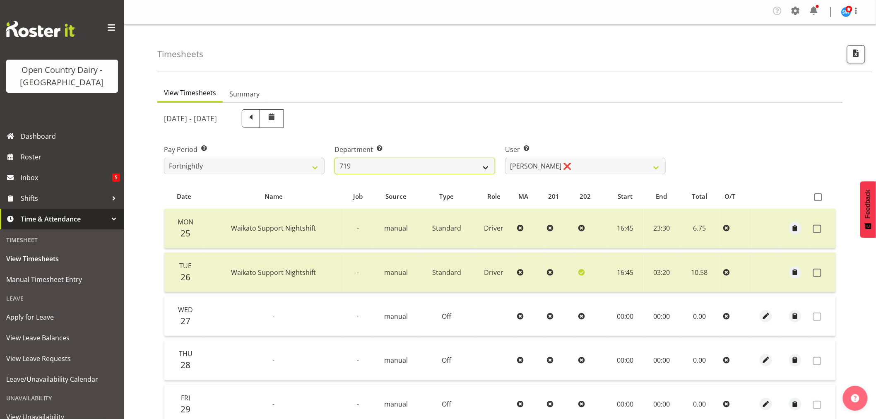
click at [335, 158] on select "701 702 703 704 705 706 707 708 709 710 711 712 713 714 715 716 717 718 719 720" at bounding box center [415, 166] width 161 height 17
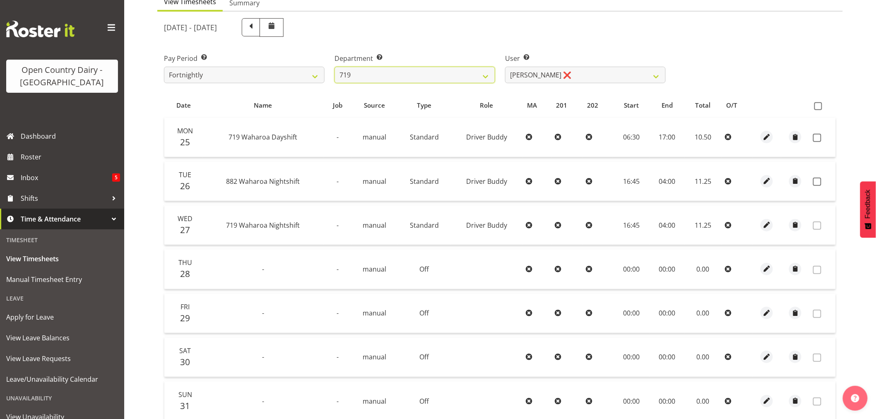
scroll to position [92, 0]
click at [818, 135] on span at bounding box center [817, 137] width 8 height 8
checkbox input "true"
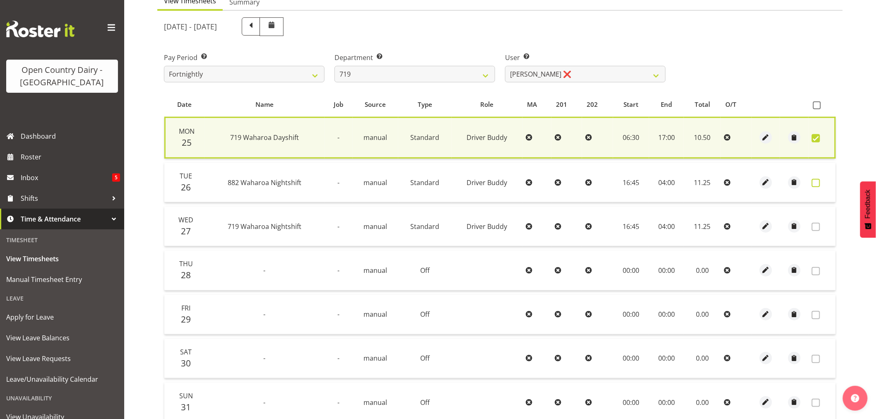
click at [817, 183] on span at bounding box center [816, 183] width 8 height 8
checkbox input "true"
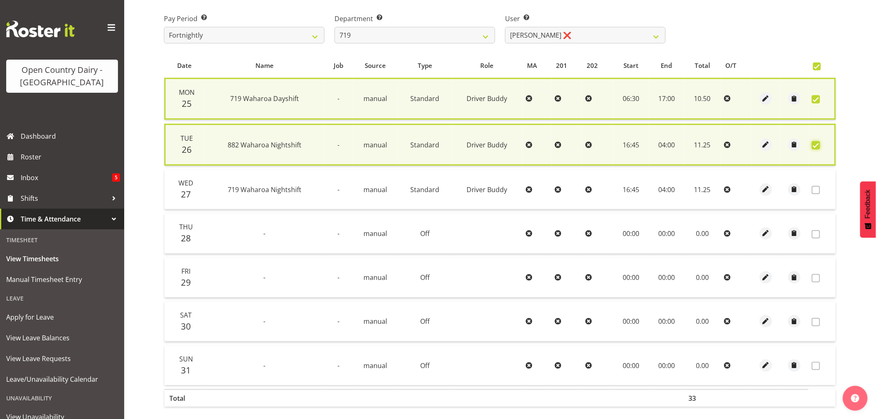
scroll to position [169, 0]
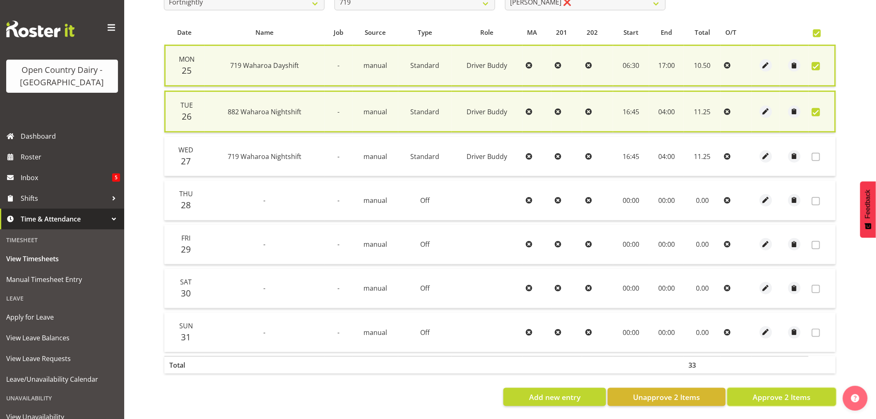
click at [769, 392] on span "Approve 2 Items" at bounding box center [782, 397] width 58 height 11
checkbox input "false"
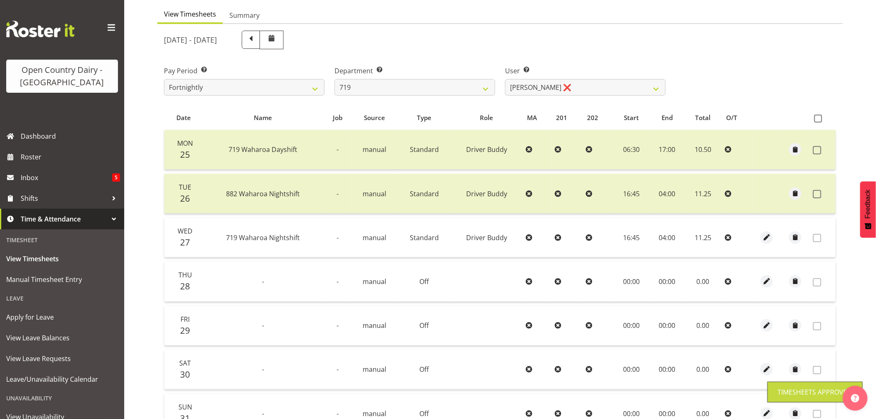
scroll to position [28, 0]
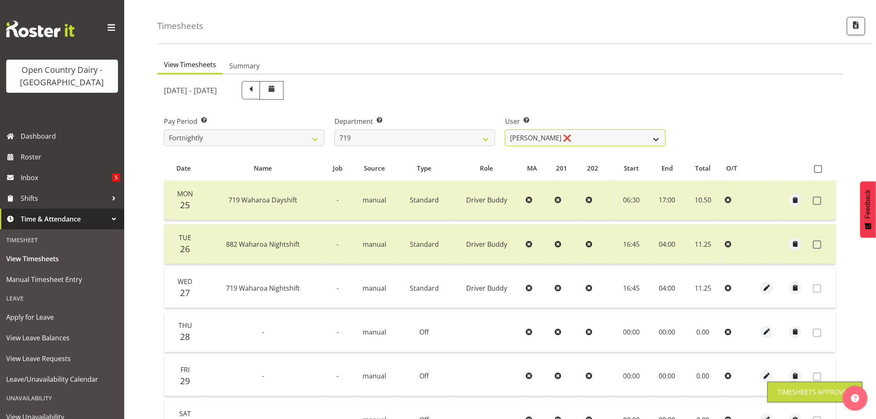
click at [593, 135] on select "Andrew de Lautour ❌ James Wellington ❌ Sami Ovesen ❌" at bounding box center [585, 138] width 161 height 17
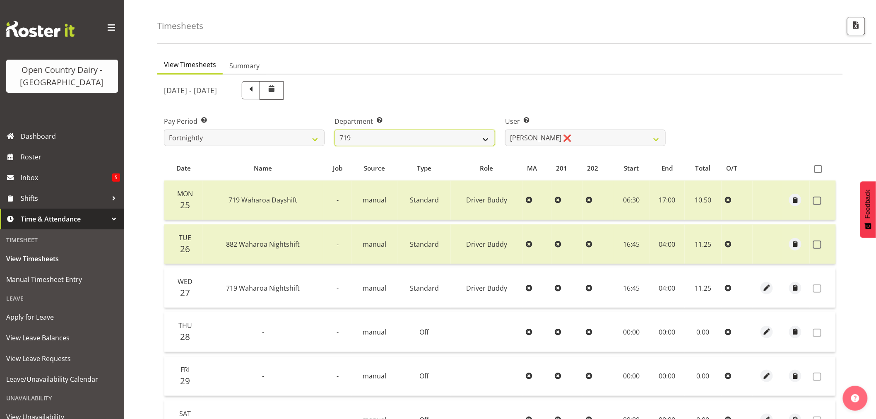
click at [417, 138] on select "701 702 703 704 705 706 707 708 709 710 711 712 713 714 715 716 717 718 719 720" at bounding box center [415, 138] width 161 height 17
select select "814"
click at [335, 130] on select "701 702 703 704 705 706 707 708 709 710 711 712 713 714 715 716 717 718 719 720" at bounding box center [415, 138] width 161 height 17
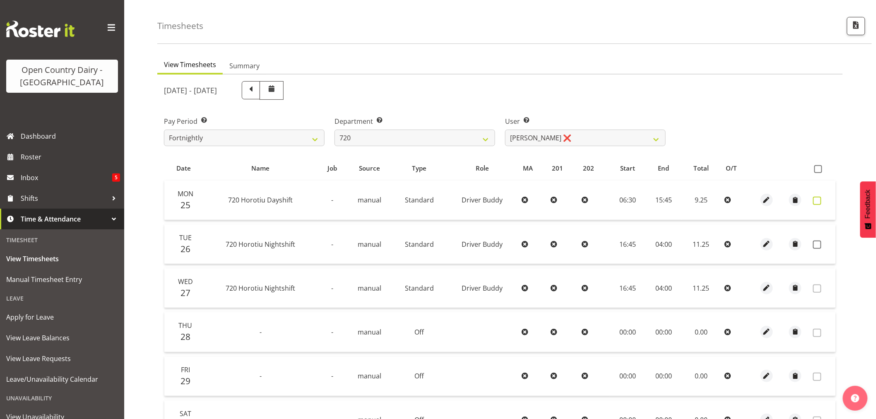
click at [818, 198] on span at bounding box center [817, 201] width 8 height 8
checkbox input "true"
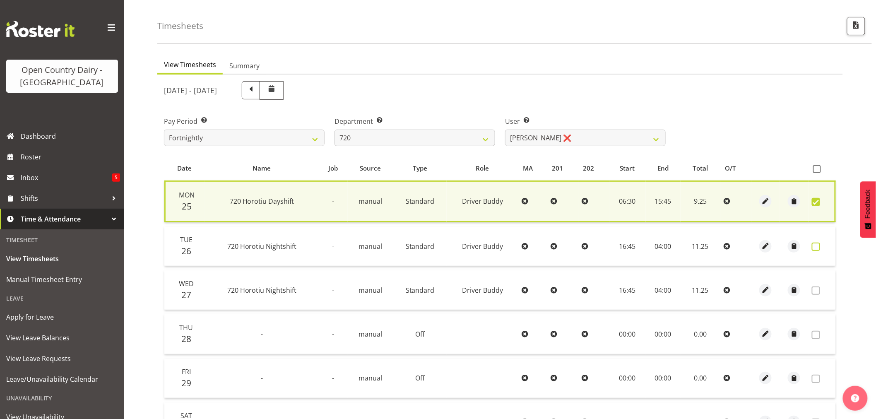
click at [819, 244] on span at bounding box center [816, 247] width 8 height 8
checkbox input "true"
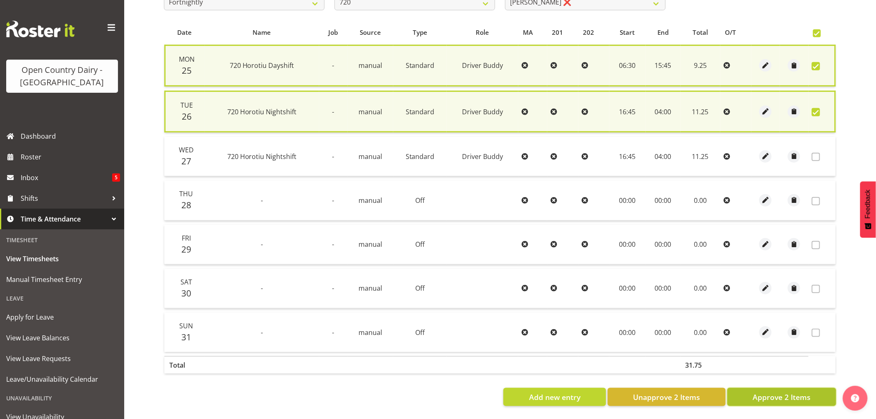
click at [774, 392] on span "Approve 2 Items" at bounding box center [782, 397] width 58 height 11
checkbox input "false"
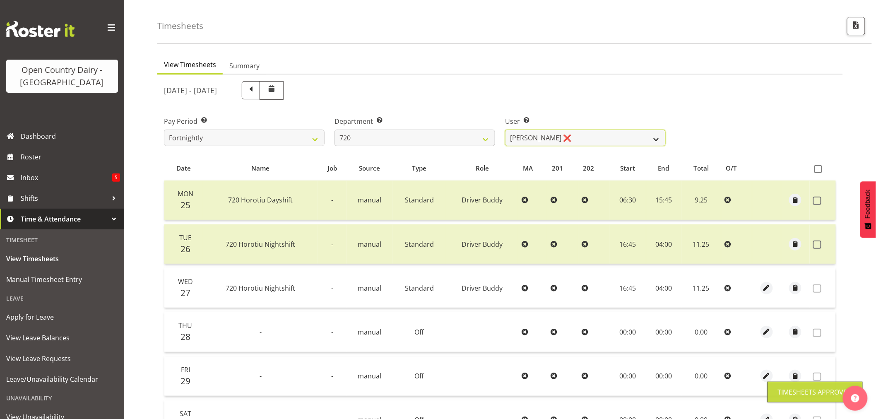
click at [584, 137] on select "Garry Hooper ❌ Kerry Slater ❌ Nathan Frankhouser ❌ Steve Daly ❌" at bounding box center [585, 138] width 161 height 17
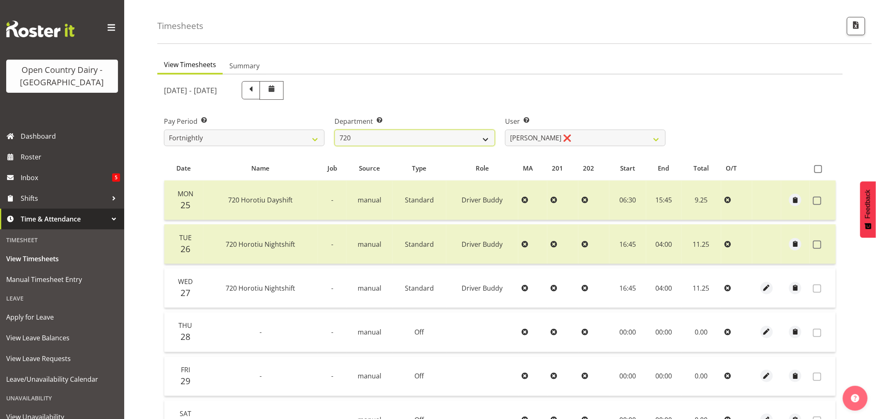
click at [410, 139] on select "701 702 703 704 705 706 707 708 709 710 711 712 713 714 715 716 717 718 719 720" at bounding box center [415, 138] width 161 height 17
select select "759"
click at [335, 130] on select "701 702 703 704 705 706 707 708 709 710 711 712 713 714 715 716 717 718 719 720" at bounding box center [415, 138] width 161 height 17
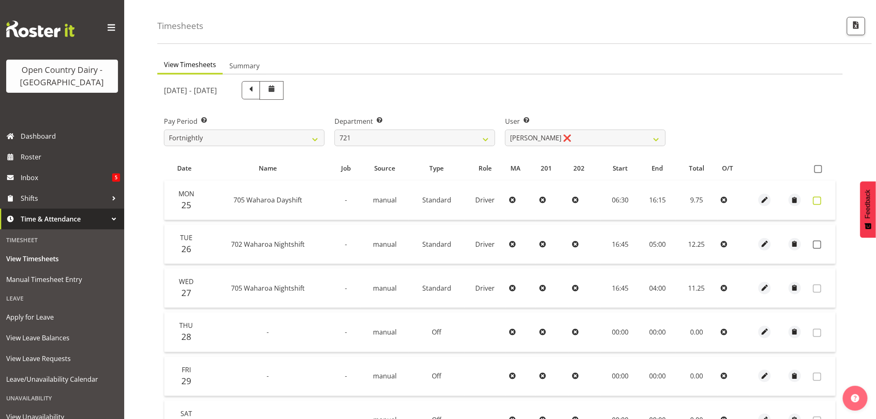
click at [818, 201] on span at bounding box center [817, 201] width 8 height 8
checkbox input "true"
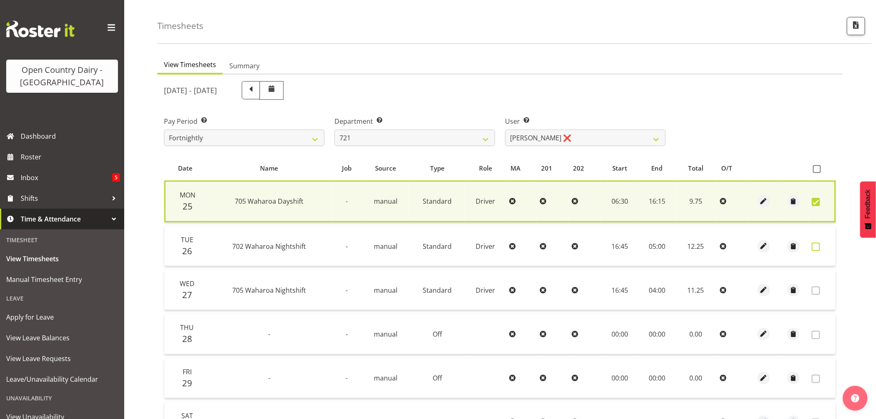
click at [818, 246] on span at bounding box center [816, 247] width 8 height 8
checkbox input "true"
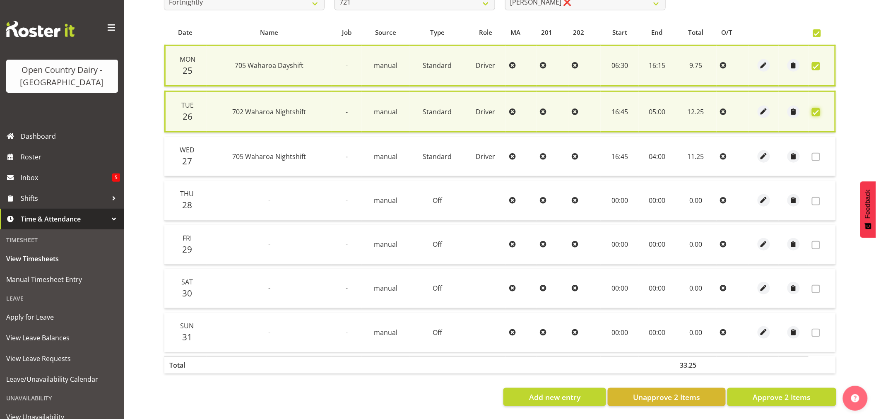
scroll to position [169, 0]
click at [760, 392] on span "Approve 2 Items" at bounding box center [782, 397] width 58 height 11
checkbox input "false"
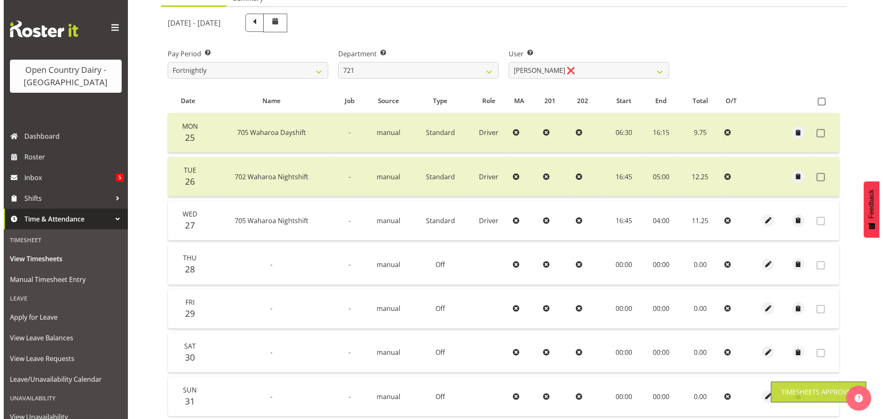
scroll to position [0, 0]
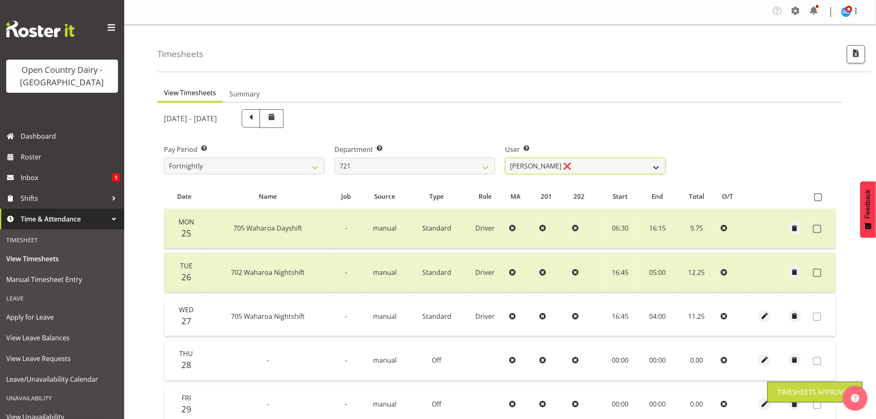
click at [585, 164] on select "George Taylor ❌ Grant Vercoe ❌" at bounding box center [585, 166] width 161 height 17
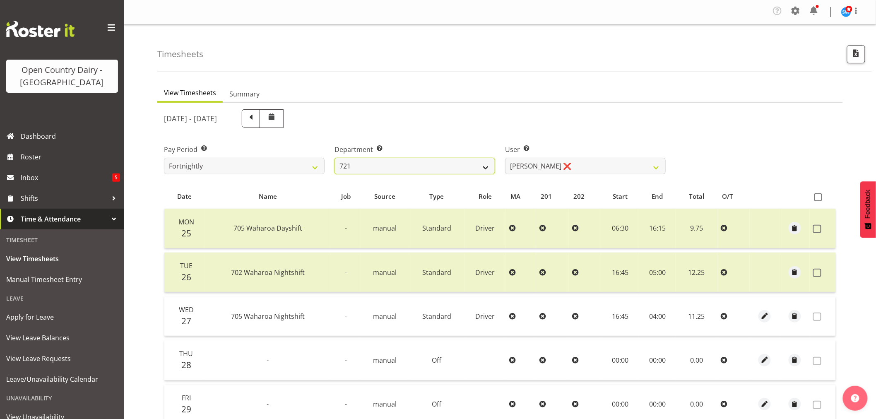
click at [409, 163] on select "701 702 703 704 705 706 707 708 709 710 711 712 713 714 715 716 717 718 719 720" at bounding box center [415, 166] width 161 height 17
select select "756"
click at [335, 158] on select "701 702 703 704 705 706 707 708 709 710 711 712 713 714 715 716 717 718 719 720" at bounding box center [415, 166] width 161 height 17
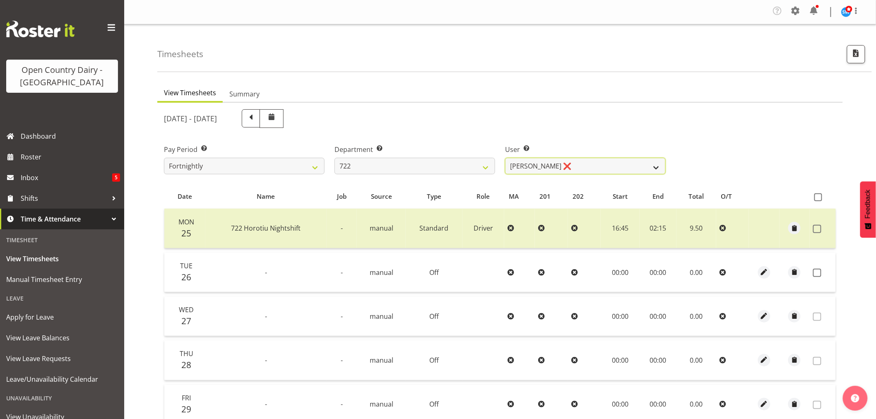
click at [577, 166] on select "Andy Webb ❌ Darren Hatcher ❌ Gurpreet Singh ❌" at bounding box center [585, 166] width 161 height 17
click at [763, 272] on span "button" at bounding box center [765, 273] width 10 height 10
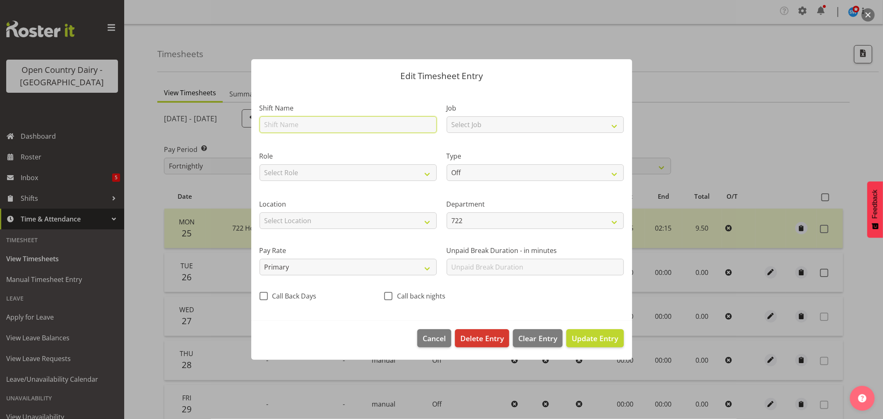
click at [280, 124] on input "text" at bounding box center [348, 124] width 177 height 17
type input "Night shift"
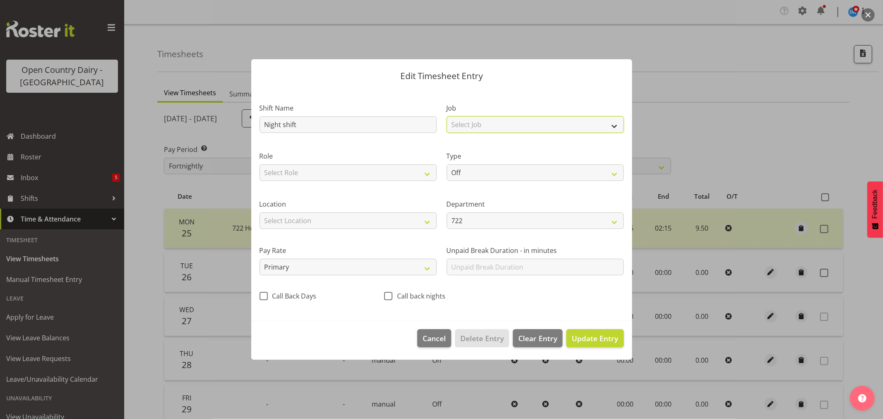
click at [460, 120] on select "Select Job Driver Driver supervisor Support" at bounding box center [535, 124] width 177 height 17
select select "9052"
click at [447, 116] on select "Select Job Driver Driver supervisor Support" at bounding box center [535, 124] width 177 height 17
click at [362, 175] on select "Select Role Driver Driver Buddy" at bounding box center [348, 172] width 177 height 17
select select "1166"
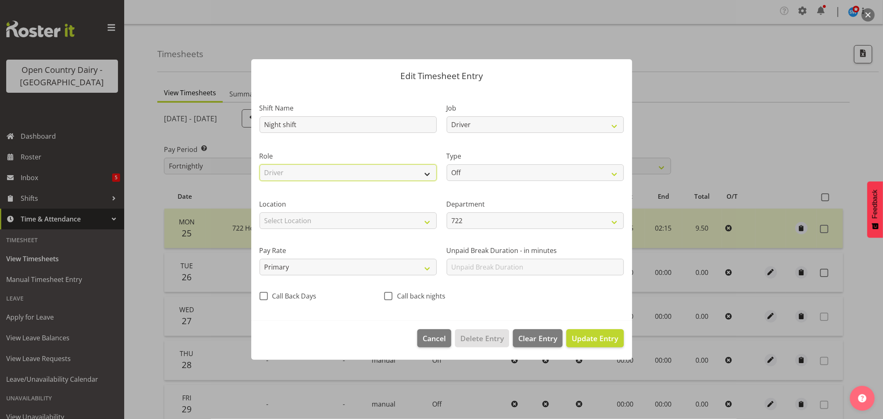
click at [260, 164] on select "Select Role Driver Driver Buddy" at bounding box center [348, 172] width 177 height 17
click at [490, 172] on select "Off Standard Public Holiday Public Holiday (Worked) Day In Lieu Annual Leave Si…" at bounding box center [535, 172] width 177 height 17
select select "Standard"
click at [447, 164] on select "Off Standard Public Holiday Public Holiday (Worked) Day In Lieu Annual Leave Si…" at bounding box center [535, 172] width 177 height 17
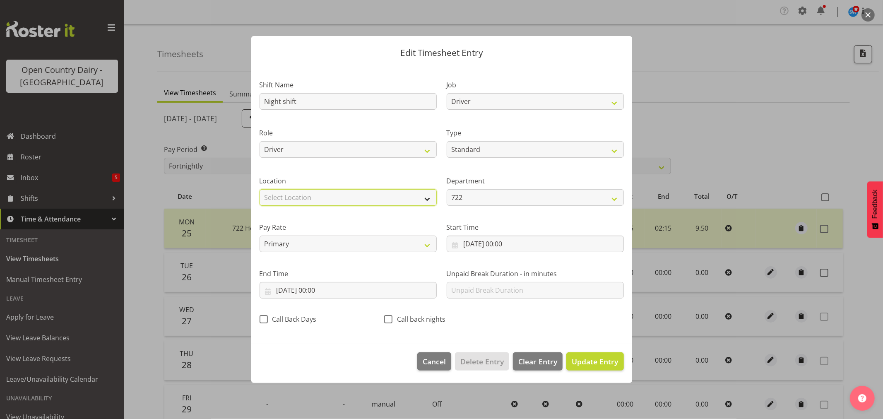
click at [409, 196] on select "Select Location Containers Horotiu Ingredients Waharoa Office Waikato Milk Whan…" at bounding box center [348, 197] width 177 height 17
select select "1054"
click at [260, 189] on select "Select Location Containers Horotiu Ingredients Waharoa Office Waikato Milk Whan…" at bounding box center [348, 197] width 177 height 17
click at [514, 245] on input "26/08/2025, 00:00" at bounding box center [535, 244] width 177 height 17
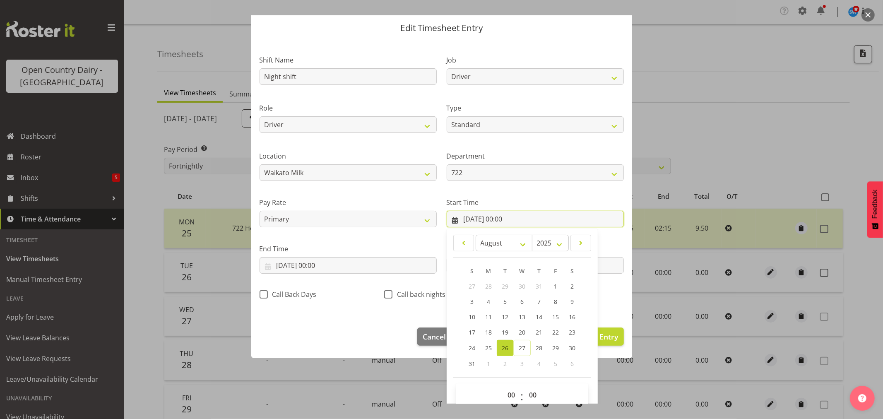
scroll to position [38, 0]
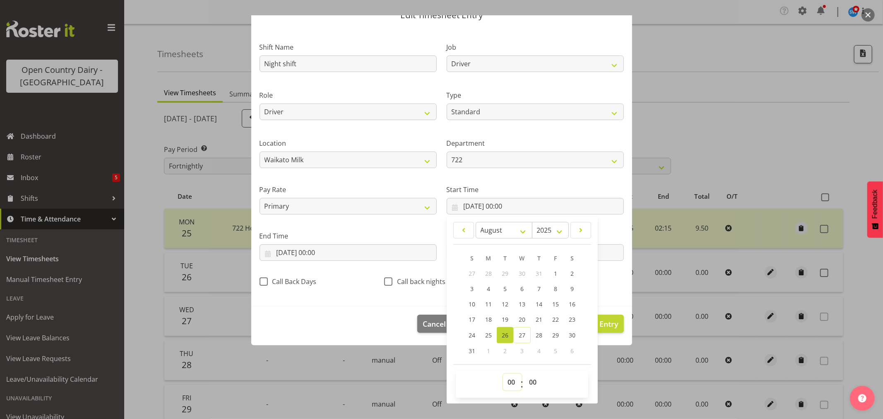
click at [510, 384] on select "00 01 02 03 04 05 06 07 08 09 10 11 12 13 14 15 16 17 18 19 20 21 22 23" at bounding box center [512, 382] width 19 height 17
select select "16"
click at [503, 374] on select "00 01 02 03 04 05 06 07 08 09 10 11 12 13 14 15 16 17 18 19 20 21 22 23" at bounding box center [512, 382] width 19 height 17
type input "26/08/2025, 16:00"
click at [531, 383] on select "00 01 02 03 04 05 06 07 08 09 10 11 12 13 14 15 16 17 18 19 20 21 22 23 24 25 2…" at bounding box center [534, 382] width 19 height 17
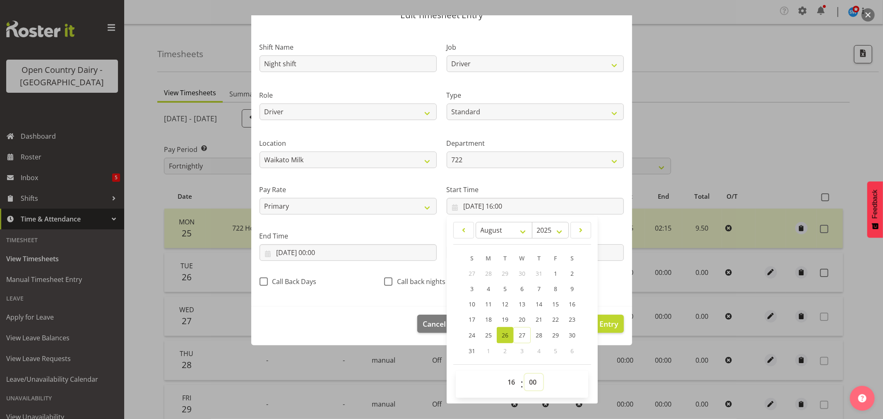
select select "45"
click at [525, 374] on select "00 01 02 03 04 05 06 07 08 09 10 11 12 13 14 15 16 17 18 19 20 21 22 23 24 25 2…" at bounding box center [534, 382] width 19 height 17
type input "26/08/2025, 16:45"
click at [299, 250] on input "26/08/2025, 00:00" at bounding box center [348, 252] width 177 height 17
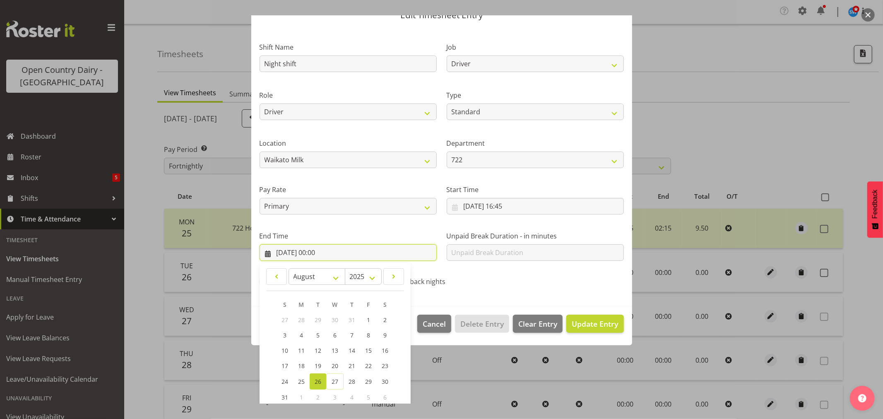
scroll to position [84, 0]
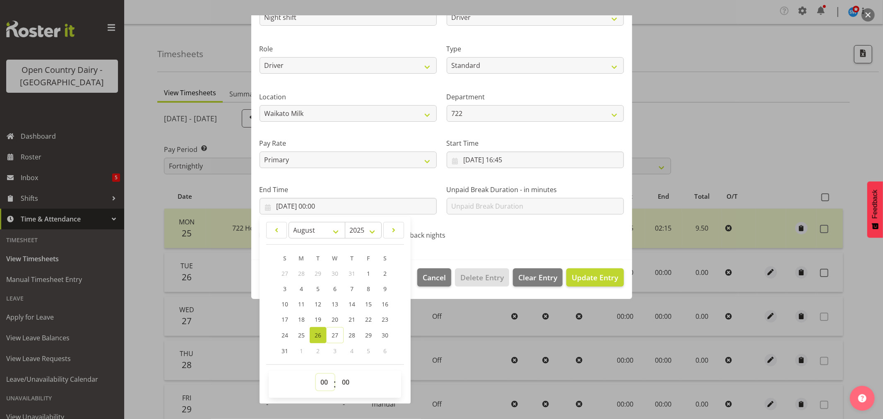
click at [328, 383] on select "00 01 02 03 04 05 06 07 08 09 10 11 12 13 14 15 16 17 18 19 20 21 22 23" at bounding box center [325, 382] width 19 height 17
select select "4"
click at [316, 374] on select "00 01 02 03 04 05 06 07 08 09 10 11 12 13 14 15 16 17 18 19 20 21 22 23" at bounding box center [325, 382] width 19 height 17
type input "26/08/2025, 04:00"
click at [574, 280] on span "Update Entry" at bounding box center [595, 278] width 46 height 10
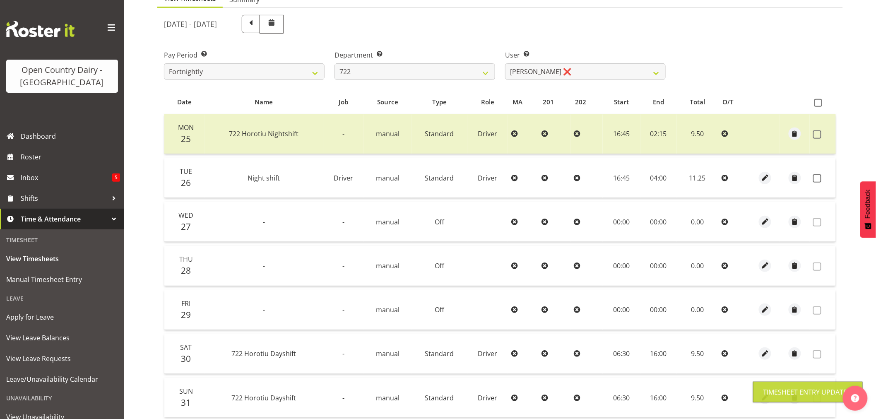
scroll to position [0, 0]
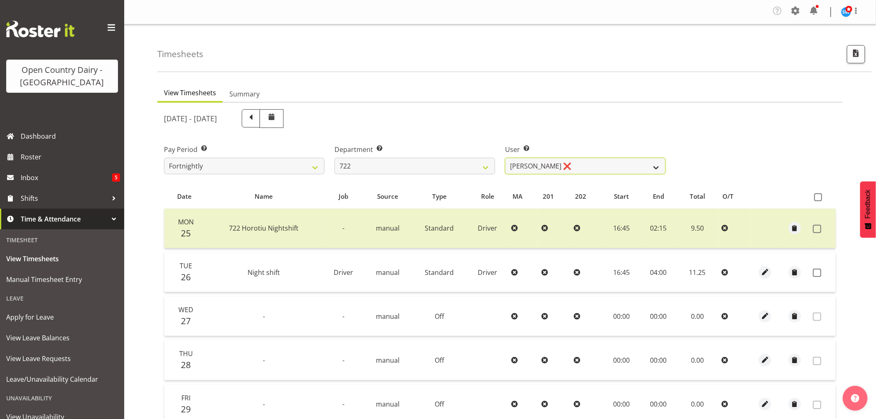
click at [580, 162] on select "Andy Webb ❌ Darren Hatcher ❌ Gurpreet Singh ❌" at bounding box center [585, 166] width 161 height 17
select select "11209"
click at [505, 158] on select "Andy Webb ❌ Darren Hatcher ❌ Gurpreet Singh ❌" at bounding box center [585, 166] width 161 height 17
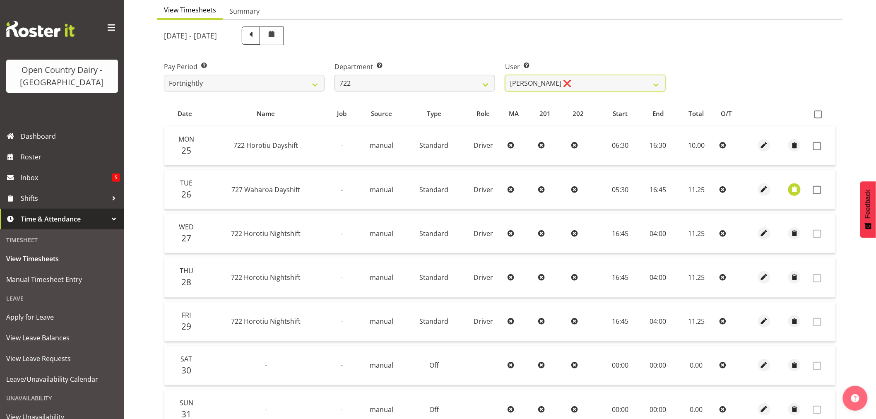
scroll to position [92, 0]
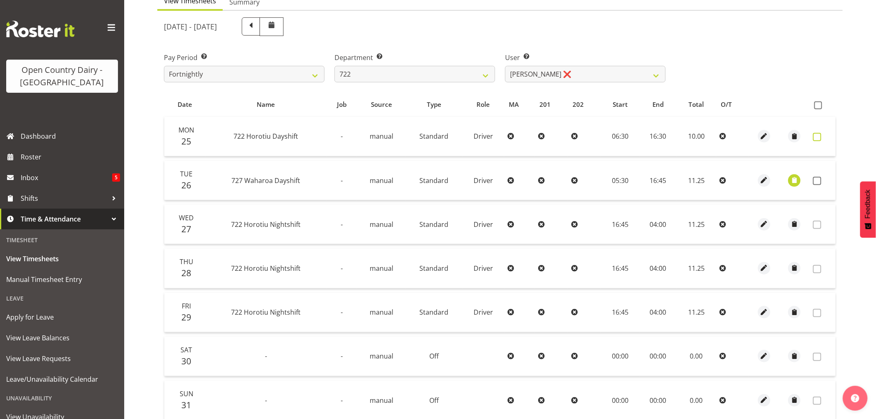
click at [819, 135] on span at bounding box center [817, 137] width 8 height 8
checkbox input "true"
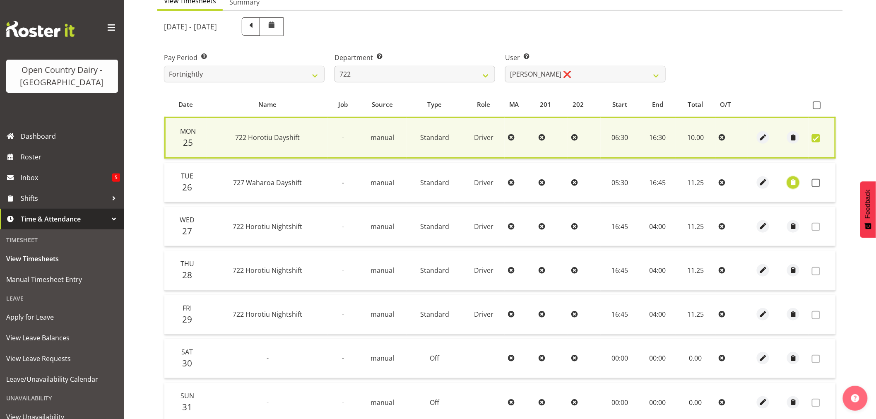
click at [793, 186] on span "button" at bounding box center [794, 183] width 10 height 10
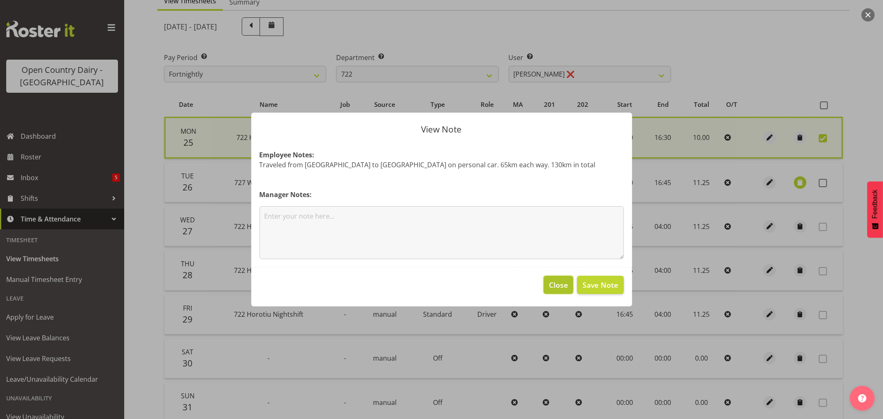
click at [561, 286] on span "Close" at bounding box center [558, 285] width 19 height 11
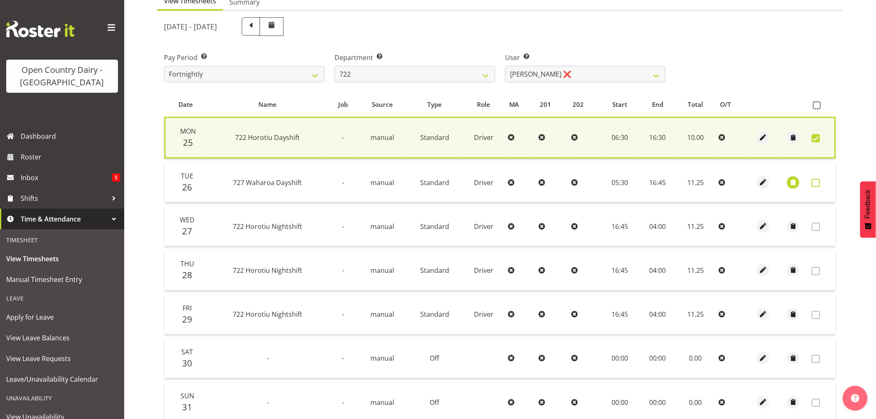
click at [816, 181] on span at bounding box center [816, 183] width 8 height 8
checkbox input "true"
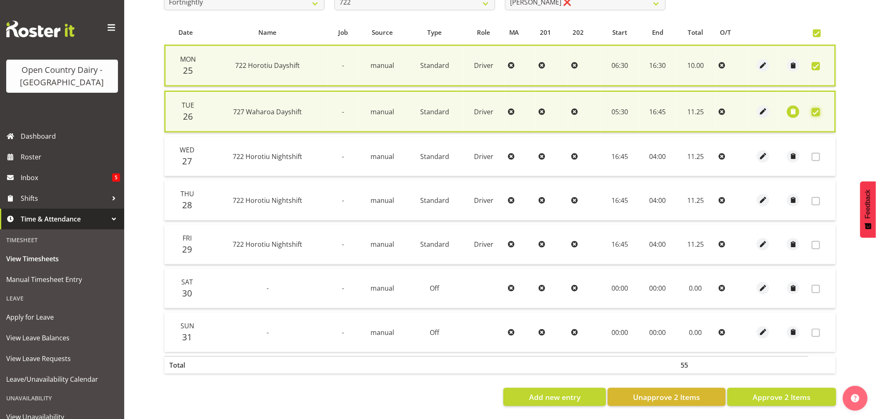
scroll to position [169, 0]
click at [748, 391] on button "Approve 2 Items" at bounding box center [782, 397] width 109 height 18
checkbox input "false"
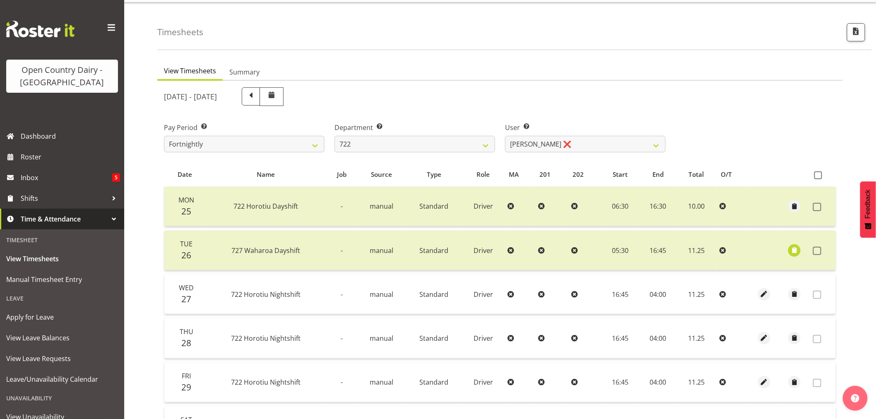
scroll to position [0, 0]
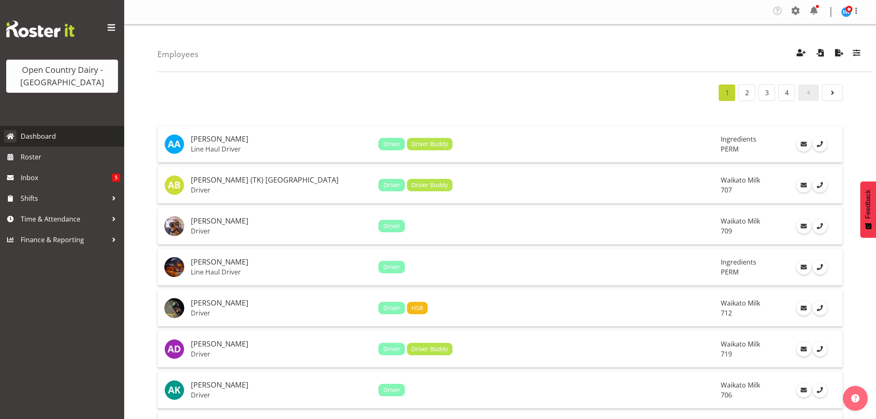
scroll to position [368, 0]
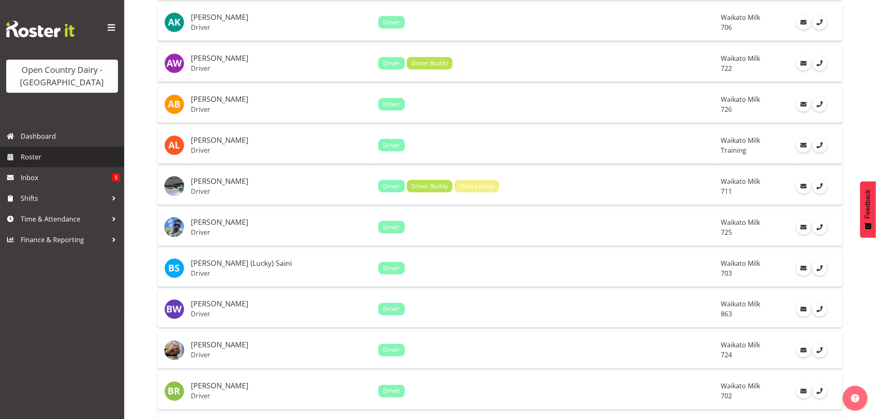
click at [27, 155] on span "Roster" at bounding box center [70, 157] width 99 height 12
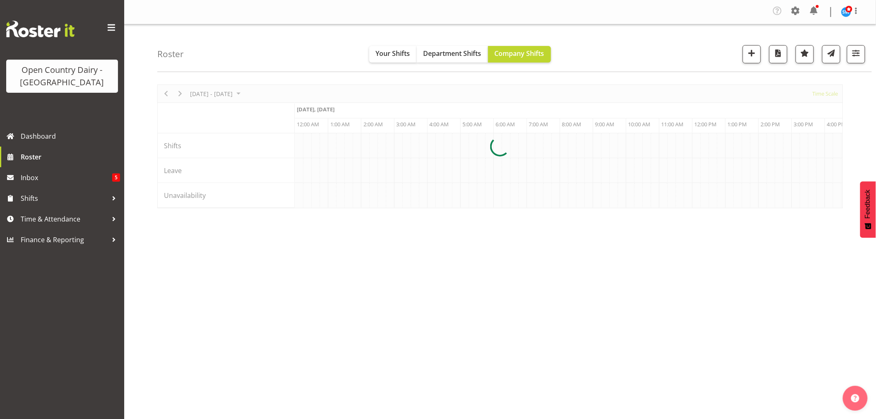
scroll to position [0, 1590]
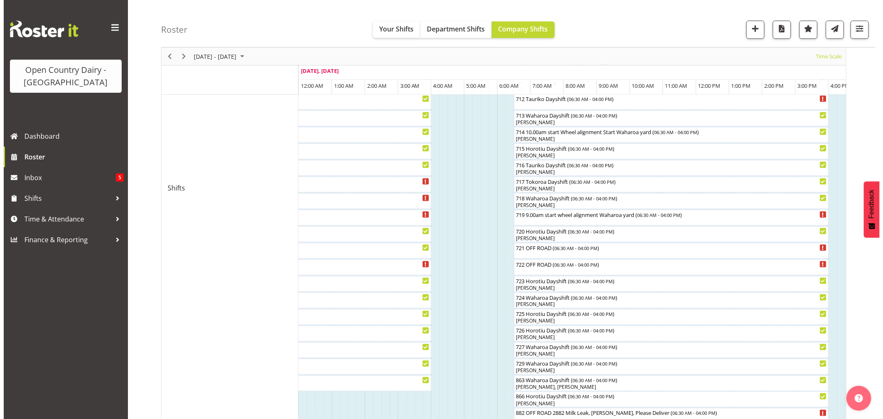
scroll to position [414, 0]
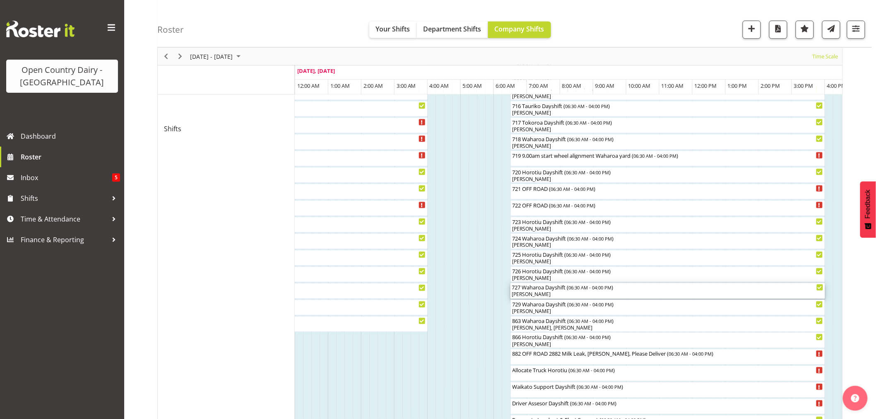
click at [541, 295] on div "[PERSON_NAME]" at bounding box center [667, 294] width 311 height 7
click at [0, 0] on div at bounding box center [0, 0] width 0 height 0
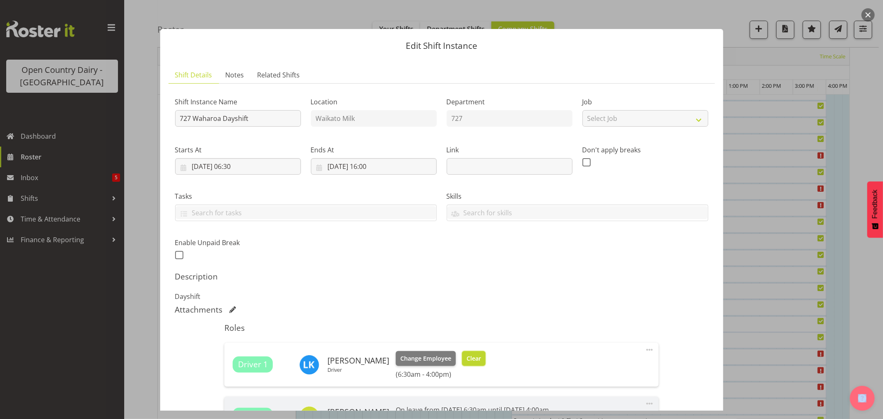
click at [469, 360] on span "Clear" at bounding box center [474, 358] width 14 height 9
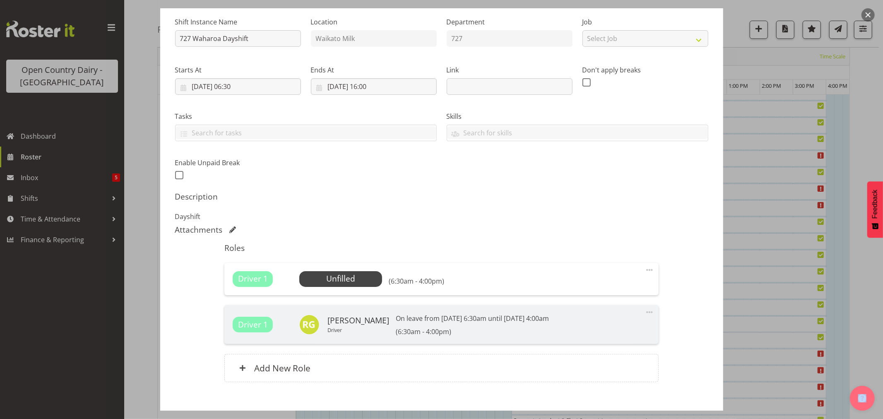
scroll to position [125, 0]
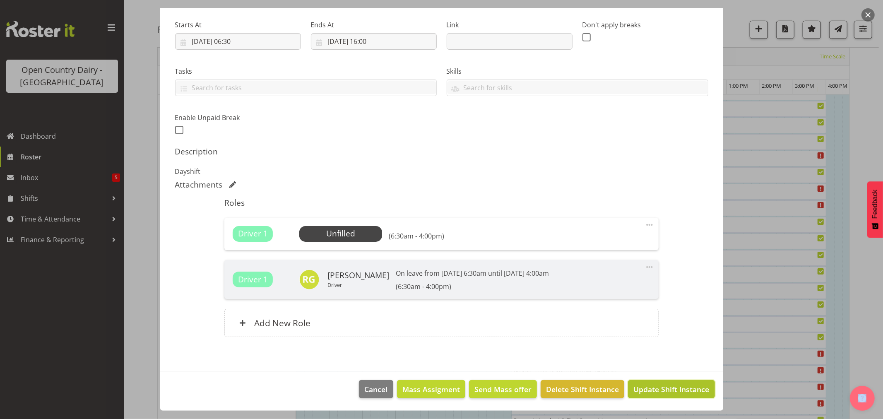
click at [649, 395] on span "Update Shift Instance" at bounding box center [672, 389] width 76 height 11
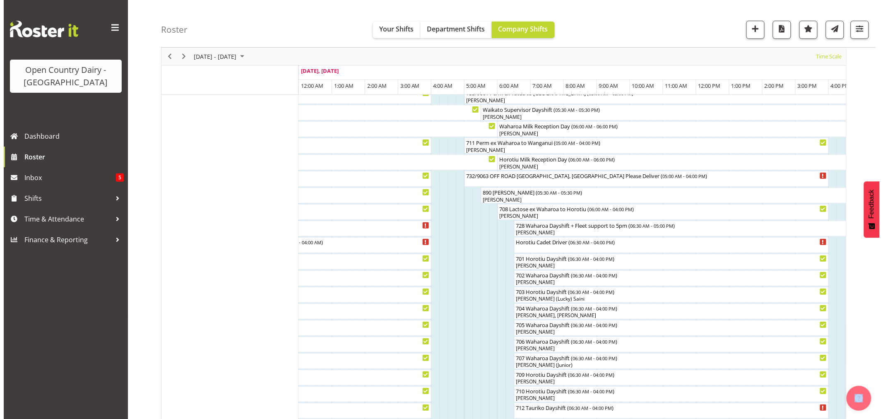
scroll to position [138, 0]
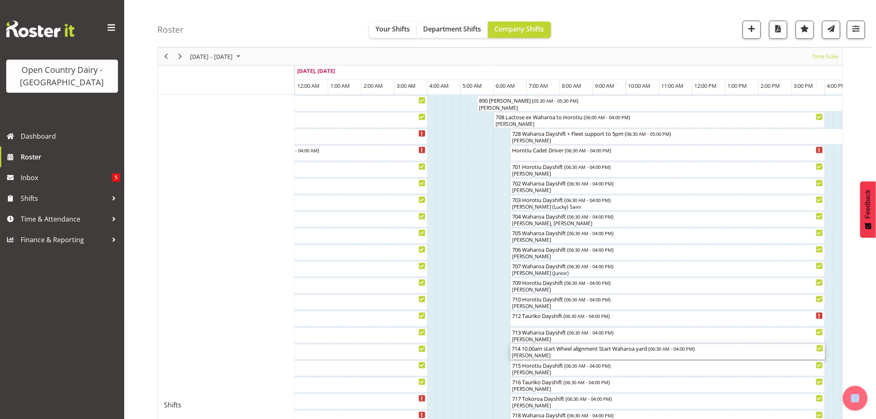
click at [547, 355] on div "[PERSON_NAME]" at bounding box center [667, 355] width 311 height 7
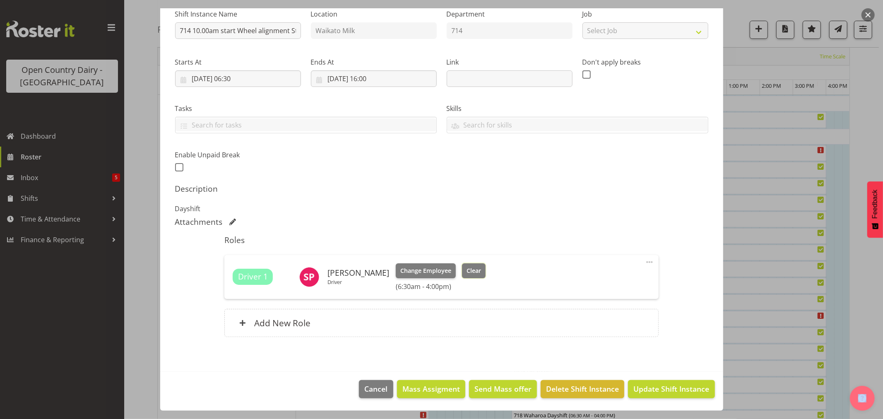
click at [477, 272] on span "Clear" at bounding box center [474, 270] width 14 height 9
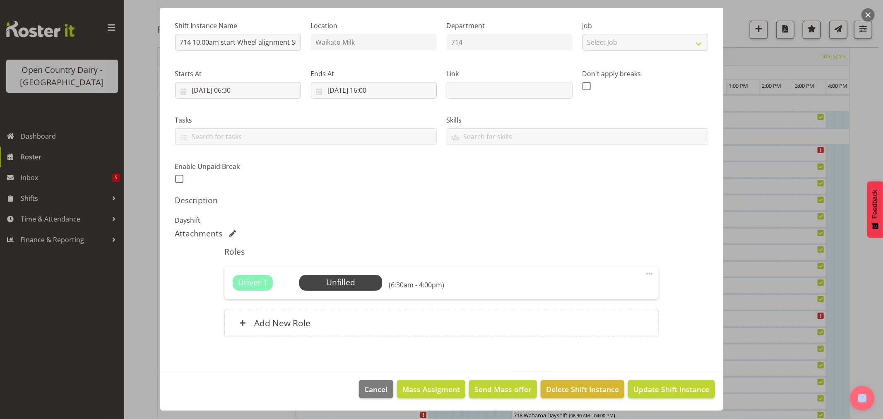
scroll to position [76, 0]
click at [329, 282] on span "Select Employee" at bounding box center [341, 283] width 62 height 12
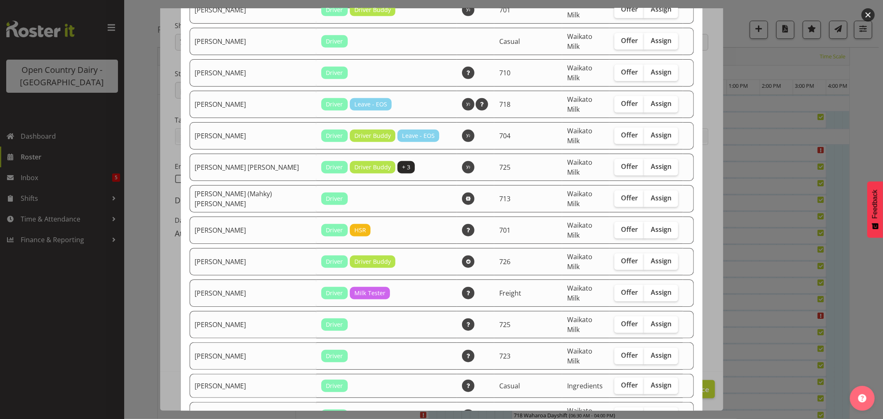
scroll to position [552, 0]
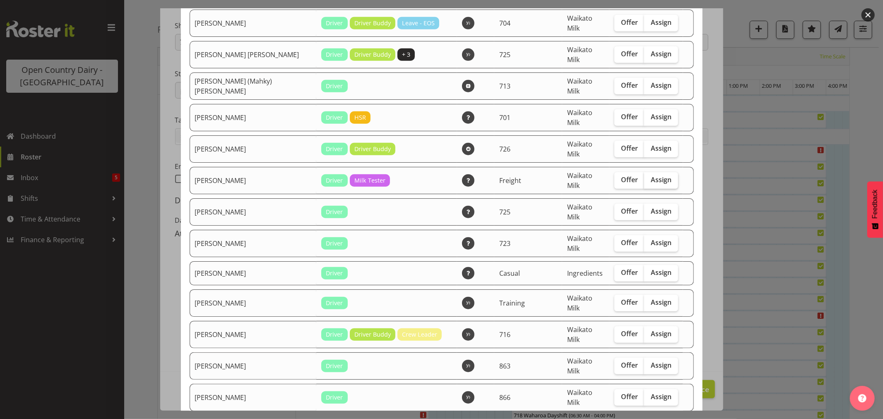
click at [653, 176] on span "Assign" at bounding box center [661, 180] width 21 height 8
click at [650, 177] on input "Assign" at bounding box center [646, 179] width 5 height 5
checkbox input "true"
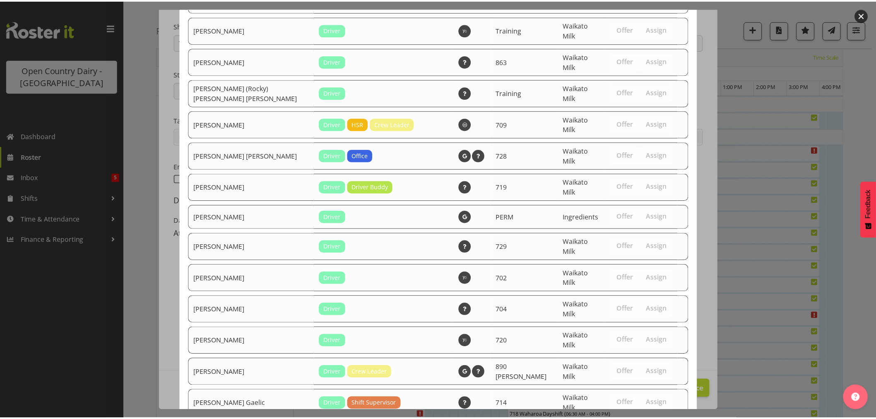
scroll to position [1095, 0]
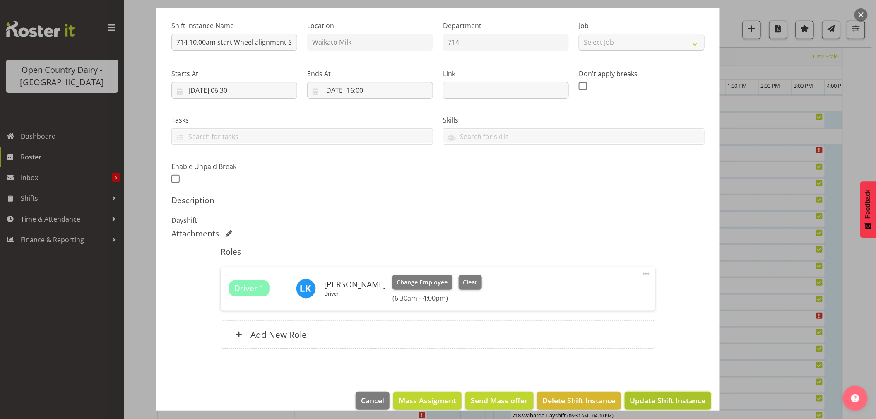
click at [660, 403] on span "Update Shift Instance" at bounding box center [668, 400] width 76 height 11
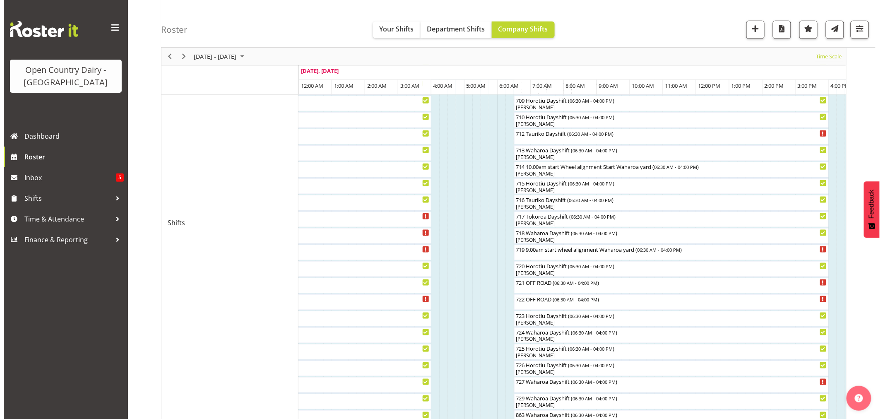
scroll to position [276, 0]
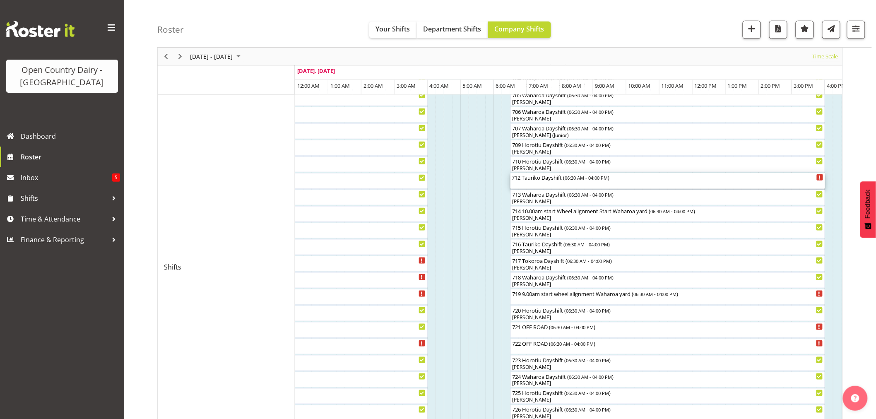
click at [539, 181] on div "712 Tauriko Dayshift ( 06:30 AM - 04:00 PM )" at bounding box center [667, 181] width 311 height 16
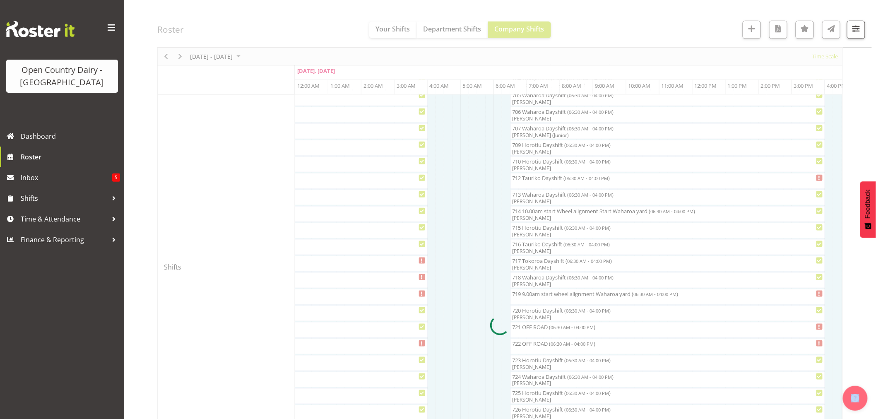
click at [539, 181] on div at bounding box center [500, 326] width 686 height 1034
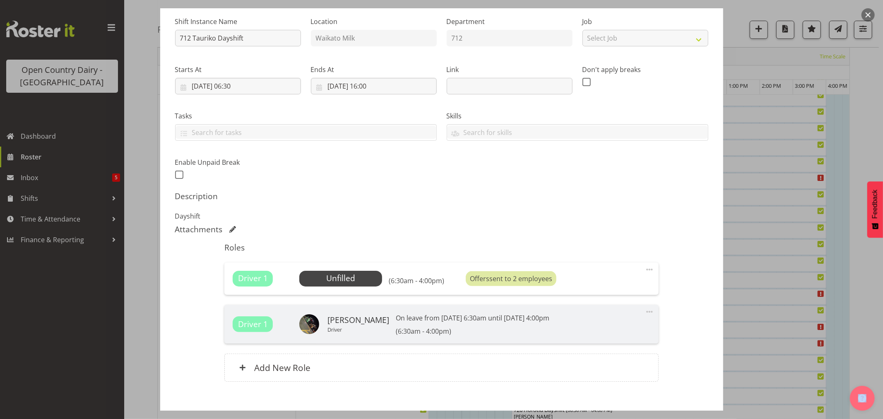
scroll to position [125, 0]
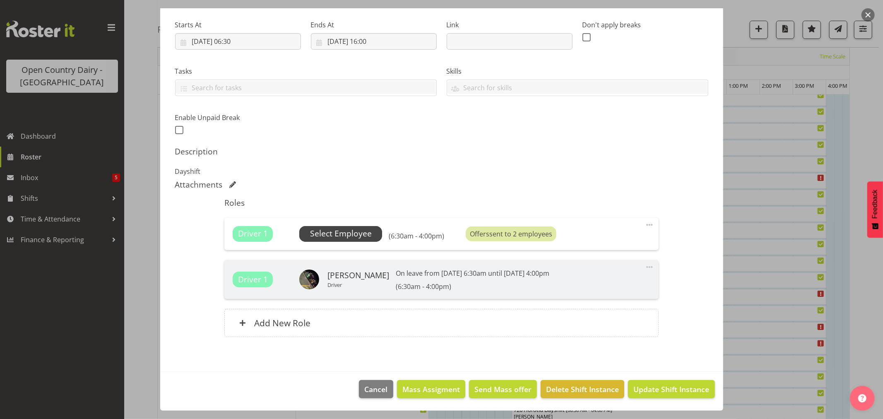
click at [343, 236] on span "Select Employee" at bounding box center [341, 234] width 62 height 12
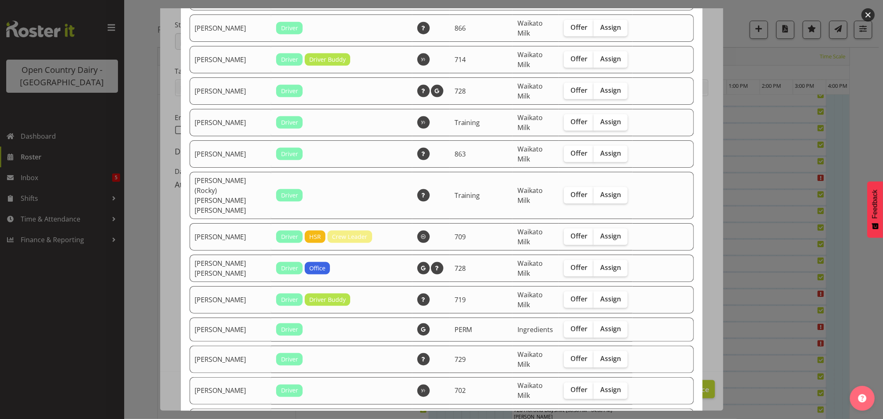
scroll to position [1012, 0]
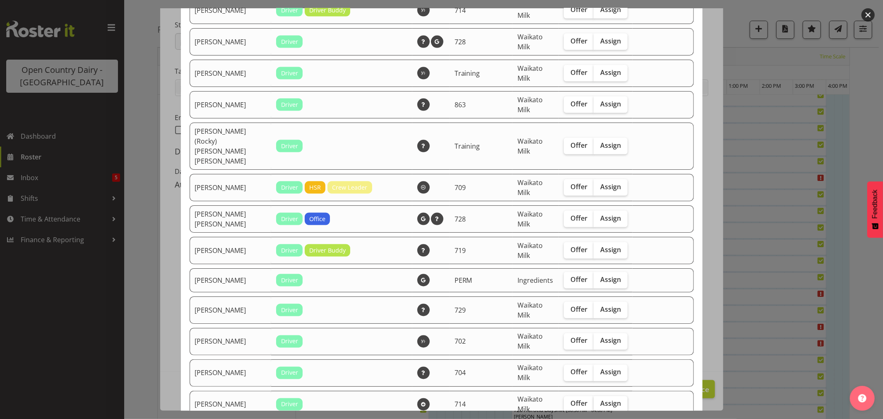
click at [601, 400] on span "Assign" at bounding box center [611, 404] width 21 height 8
click at [599, 401] on input "Assign" at bounding box center [596, 403] width 5 height 5
checkbox input "true"
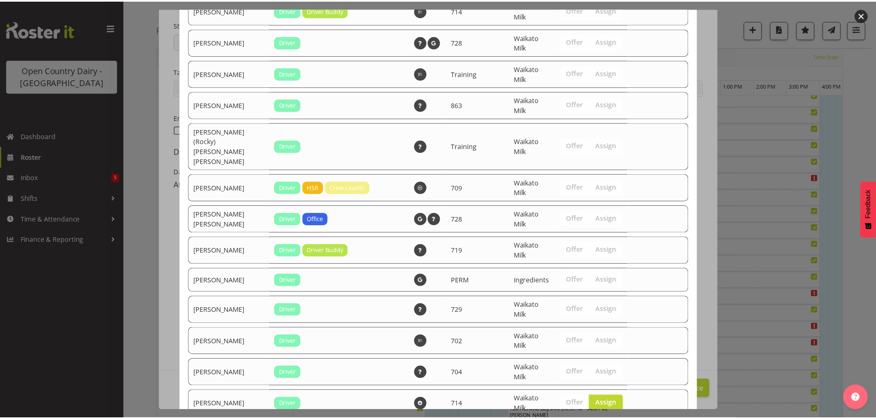
scroll to position [1245, 0]
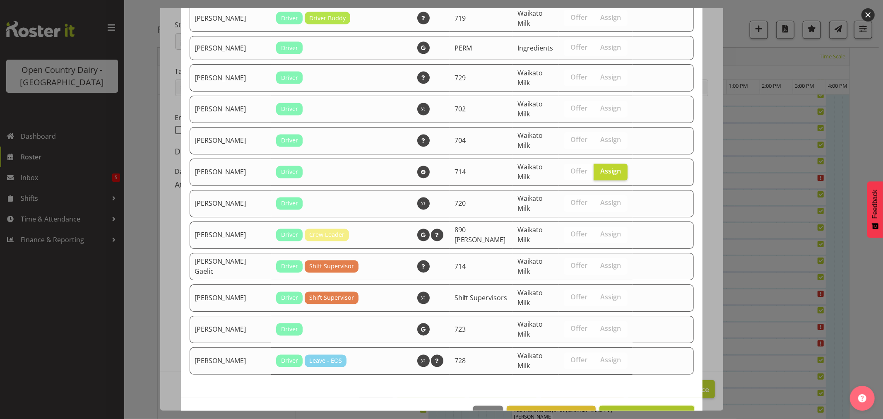
click at [652, 410] on span "Assign [PERSON_NAME]" at bounding box center [647, 415] width 84 height 10
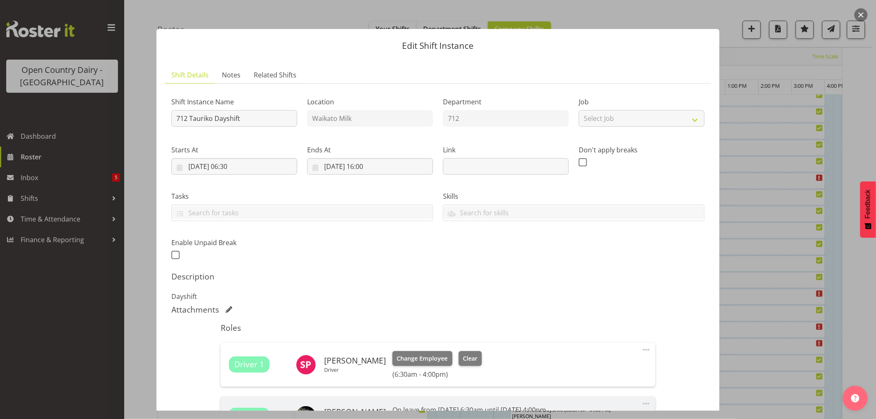
scroll to position [137, 0]
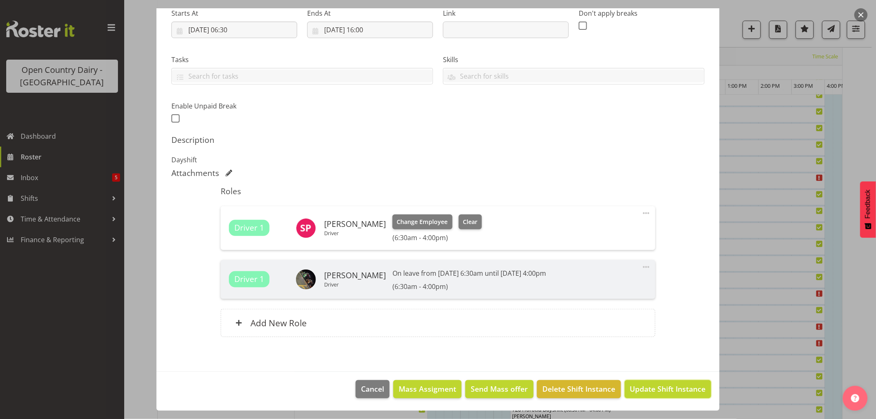
click at [649, 387] on span "Update Shift Instance" at bounding box center [668, 389] width 76 height 11
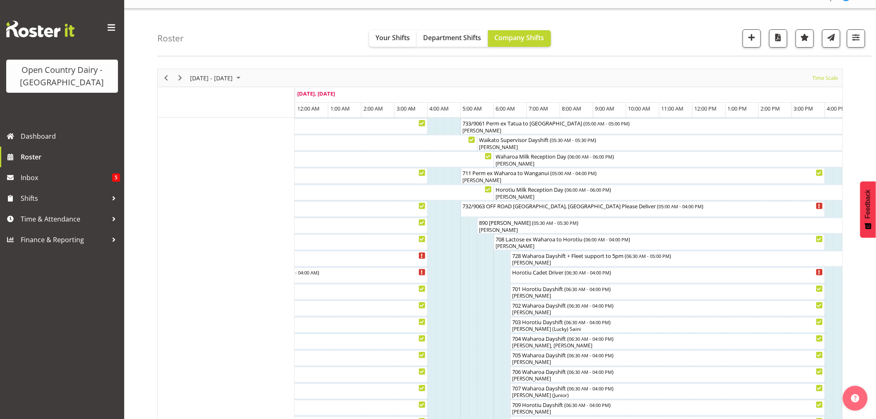
scroll to position [0, 0]
